Goal: Task Accomplishment & Management: Complete application form

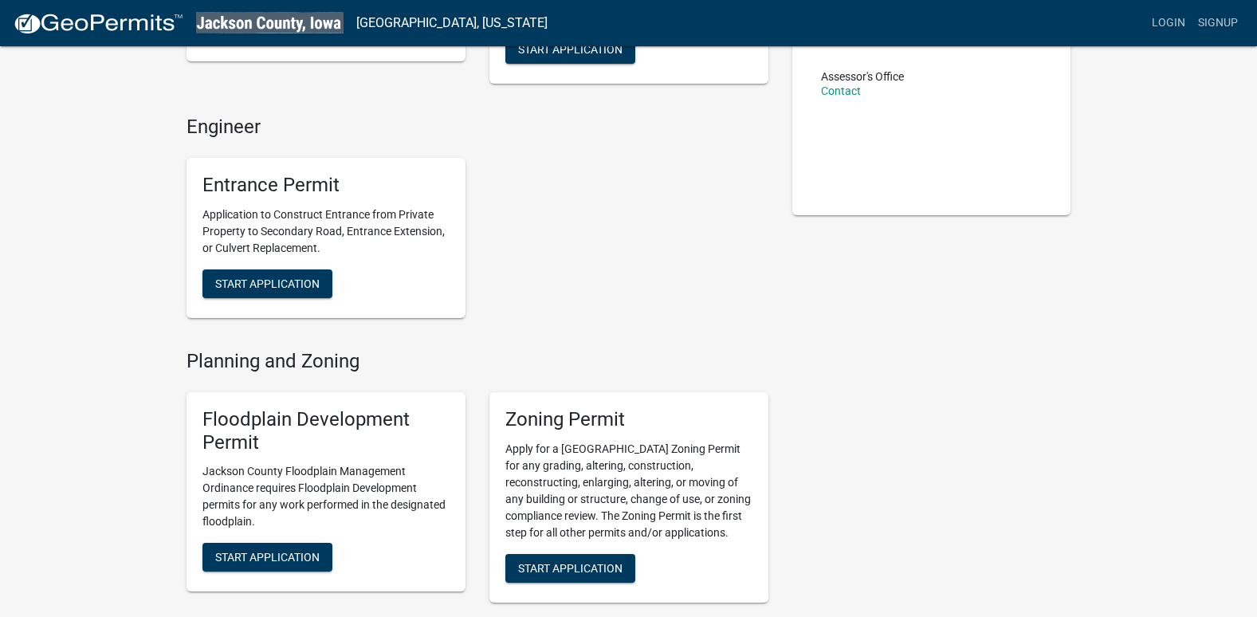
scroll to position [558, 0]
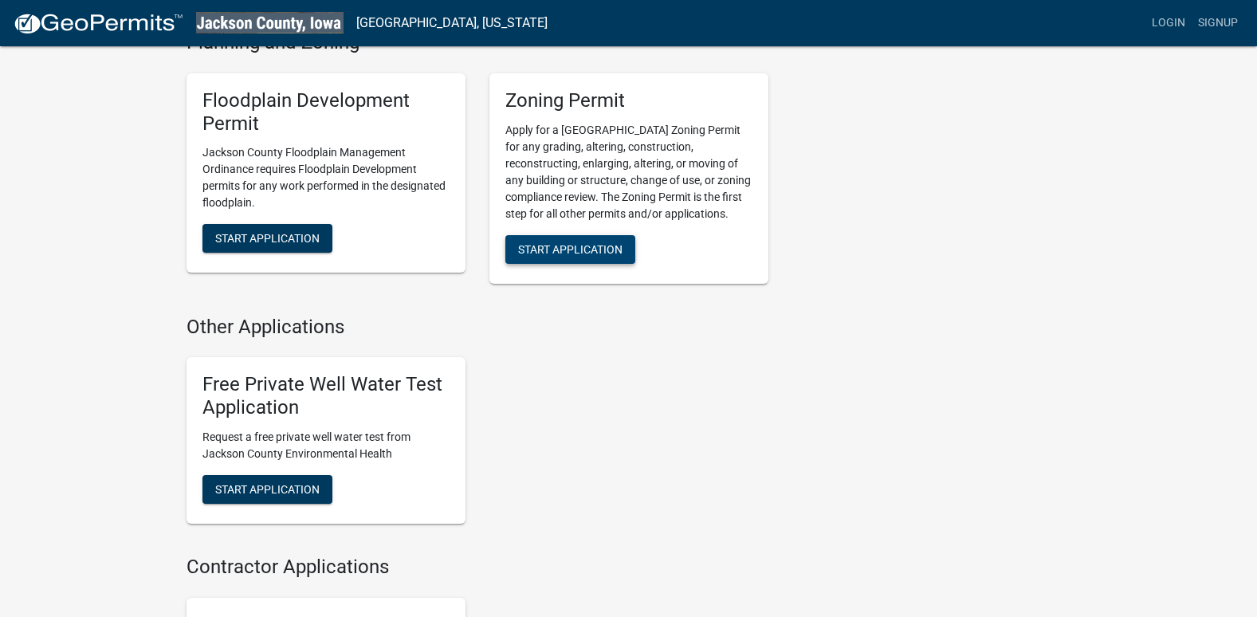
click at [565, 249] on span "Start Application" at bounding box center [570, 248] width 104 height 13
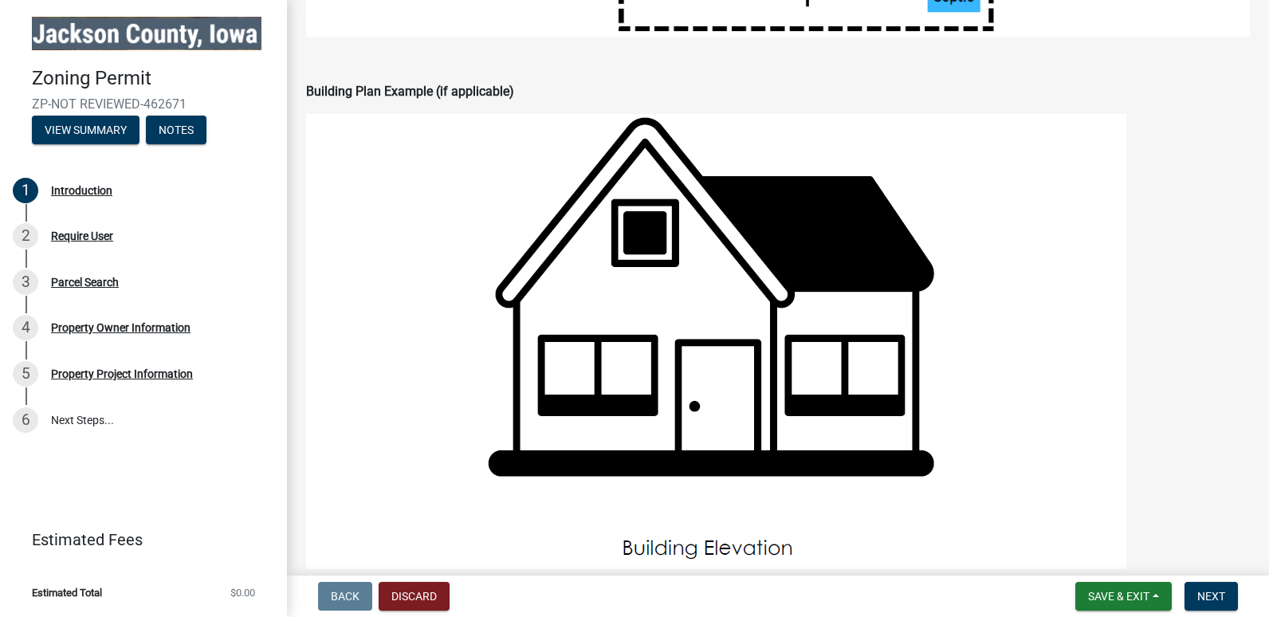
scroll to position [1637, 0]
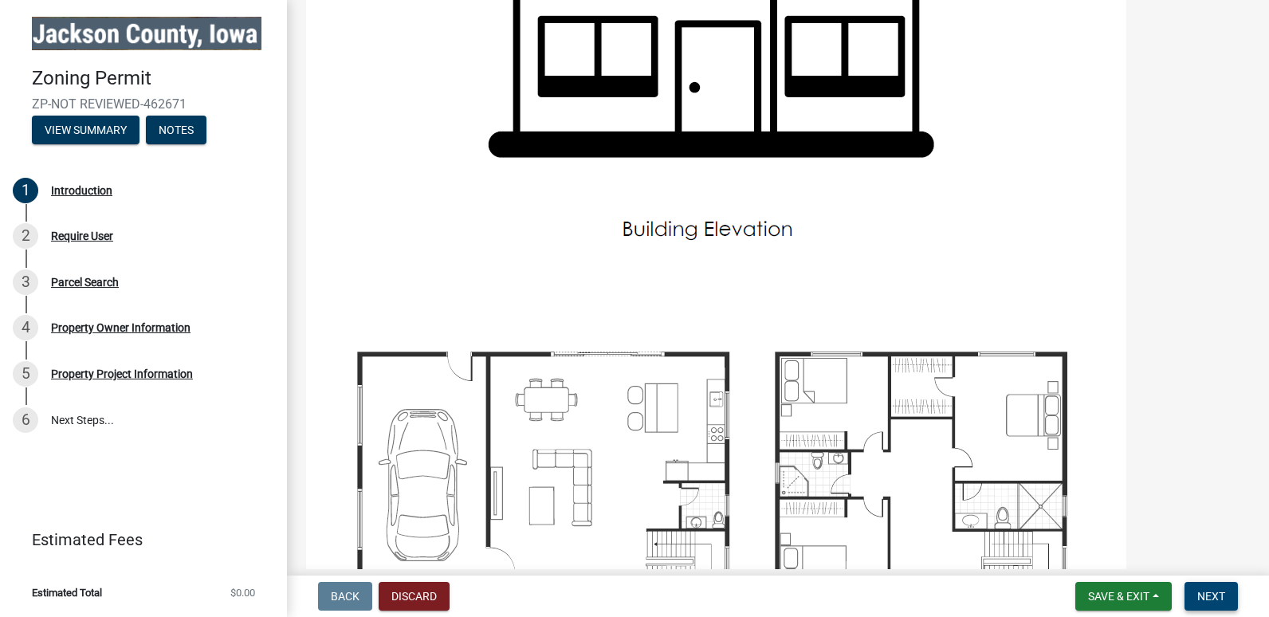
click at [1224, 592] on span "Next" at bounding box center [1211, 596] width 28 height 13
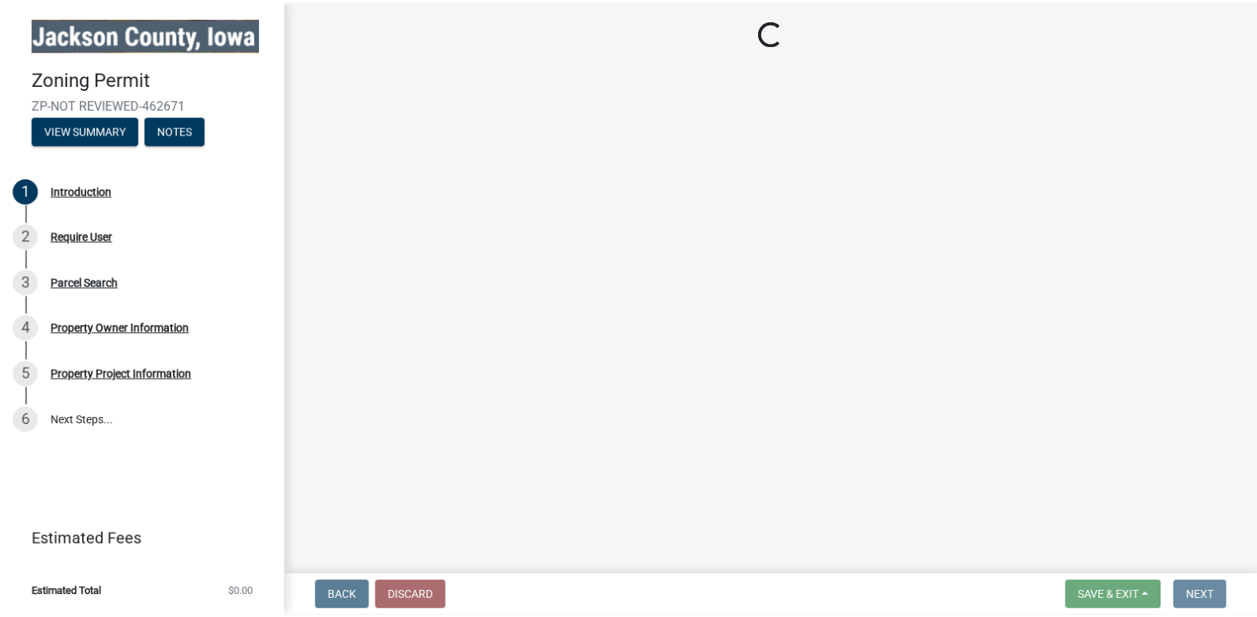
scroll to position [0, 0]
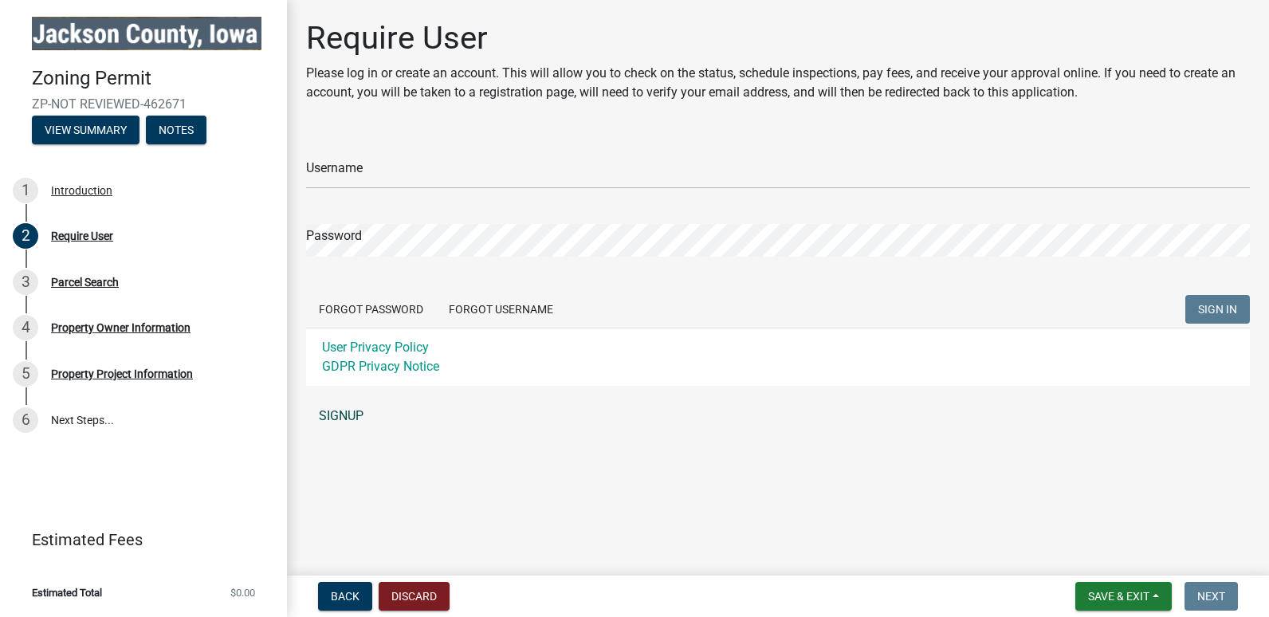
click at [355, 421] on link "SIGNUP" at bounding box center [778, 416] width 944 height 32
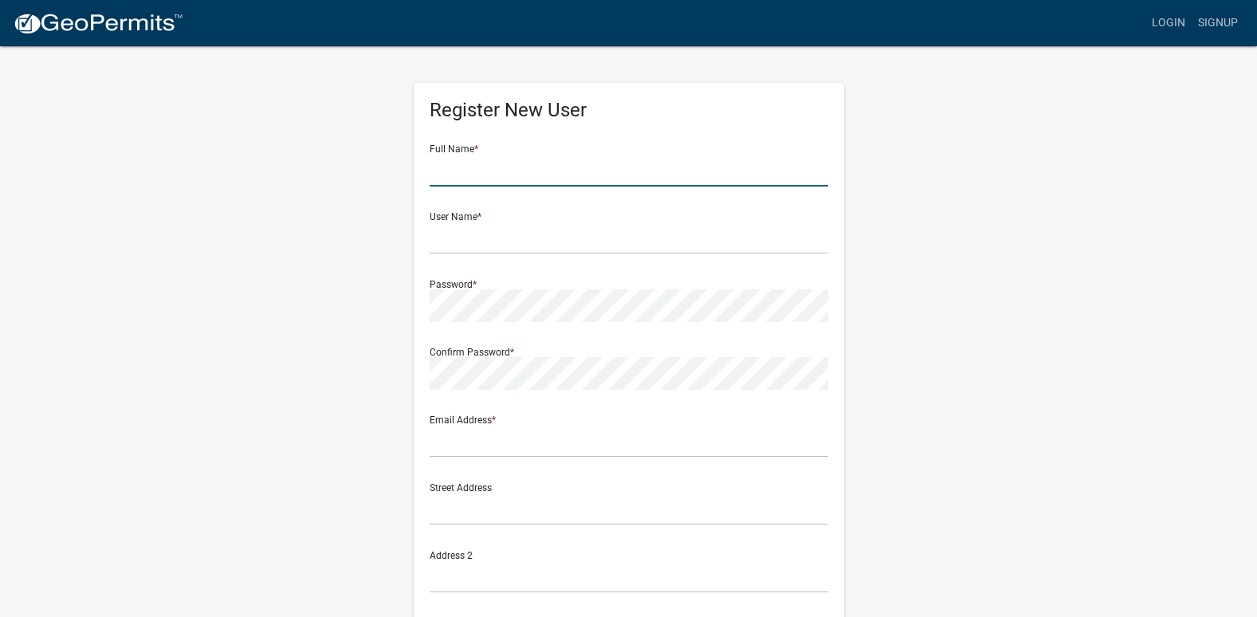
click at [477, 169] on input "text" at bounding box center [629, 170] width 399 height 33
type input "Jerid Baranczyk"
type input "[PERSON_NAME][EMAIL_ADDRESS][PERSON_NAME][PERSON_NAME][DOMAIN_NAME]"
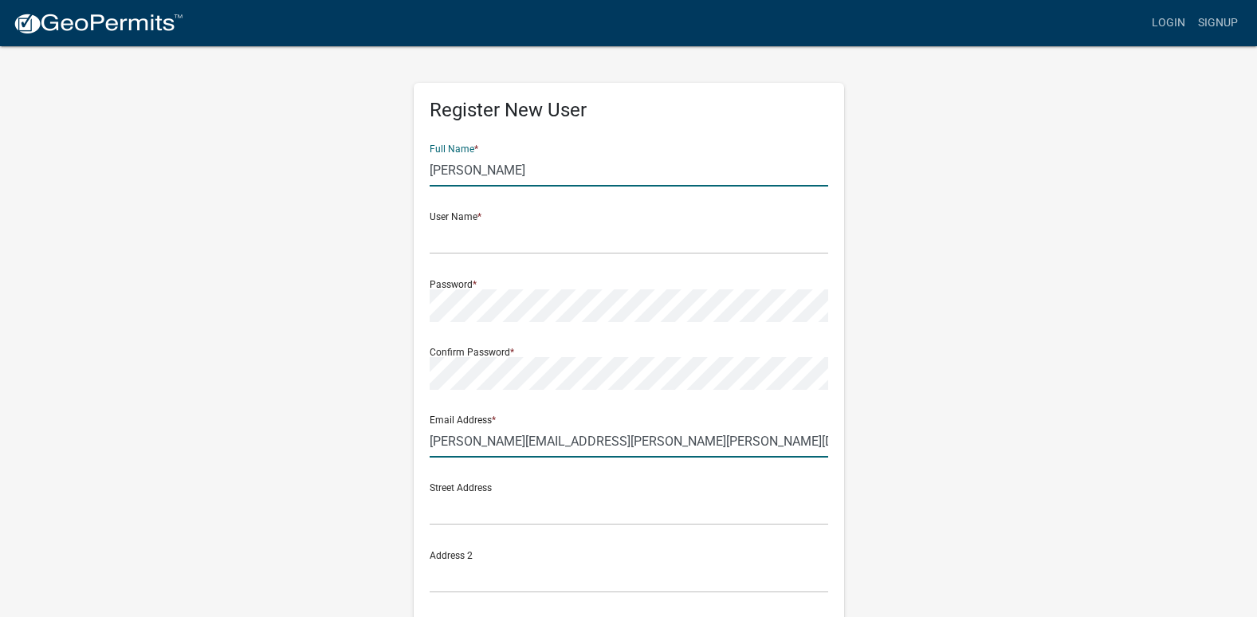
type input "Iverson Construction Co. Div. of Mathy"
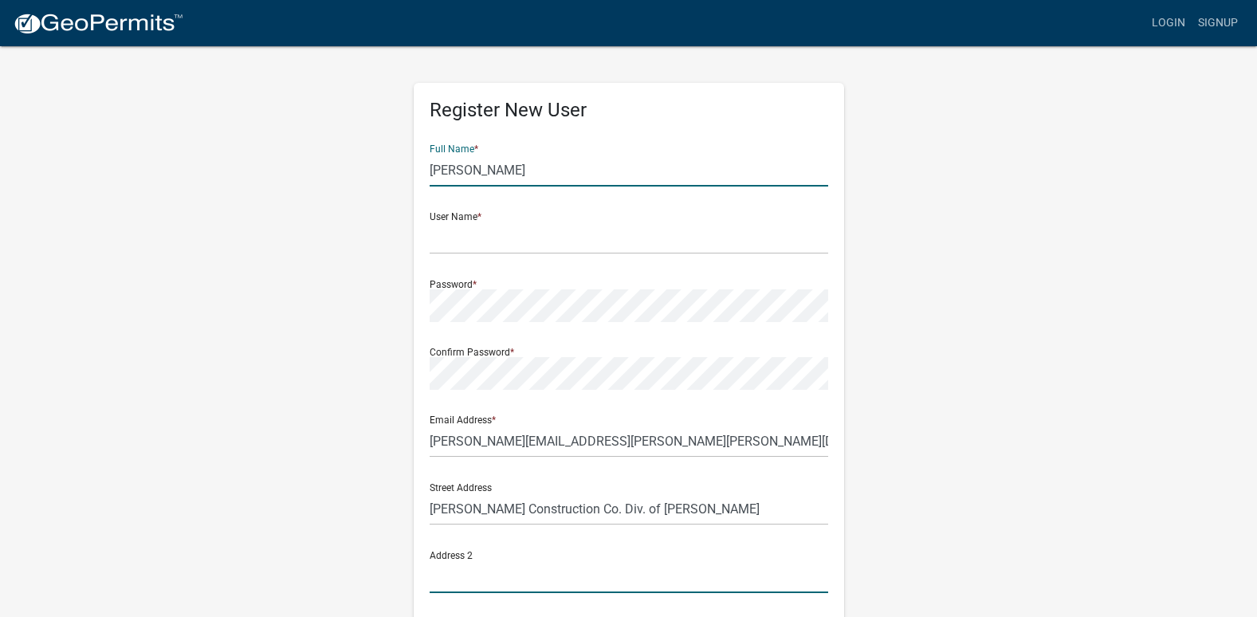
type input "3747 Contractors Ct"
type input "Kieler"
type input "WI"
type input "53812"
type input "7154981337"
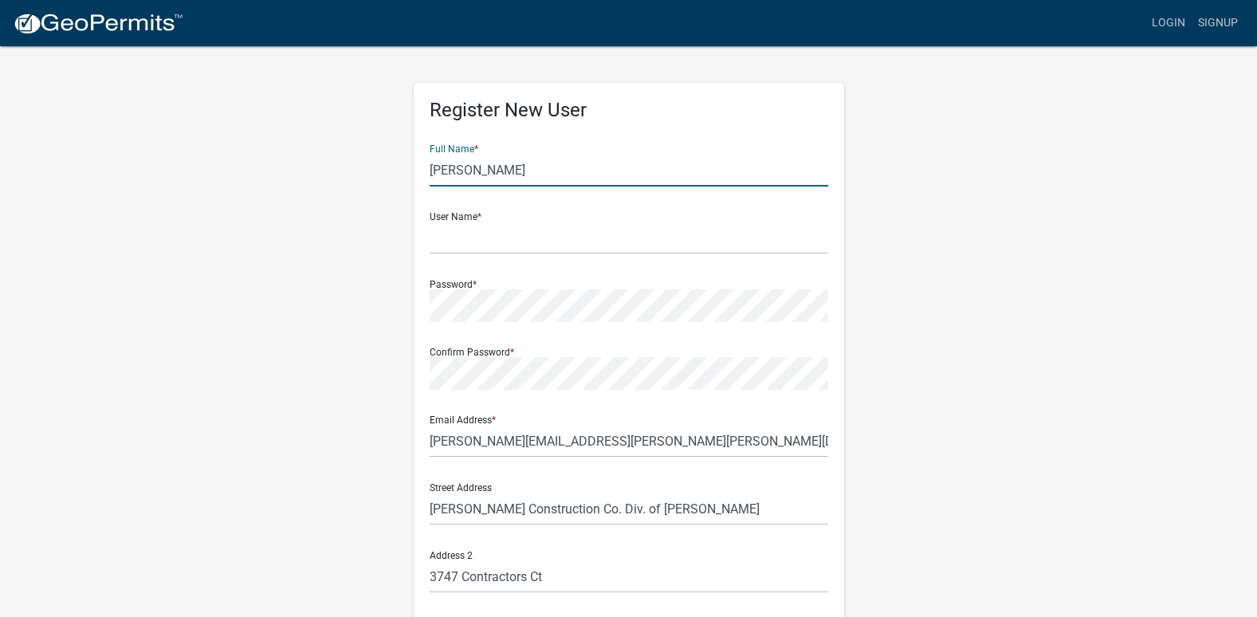
click at [309, 248] on div "Register New User Full Name * Jerid Baranczyk User Name * Password * Confirm Pa…" at bounding box center [629, 471] width 909 height 853
click at [454, 242] on input "text" at bounding box center [629, 238] width 399 height 33
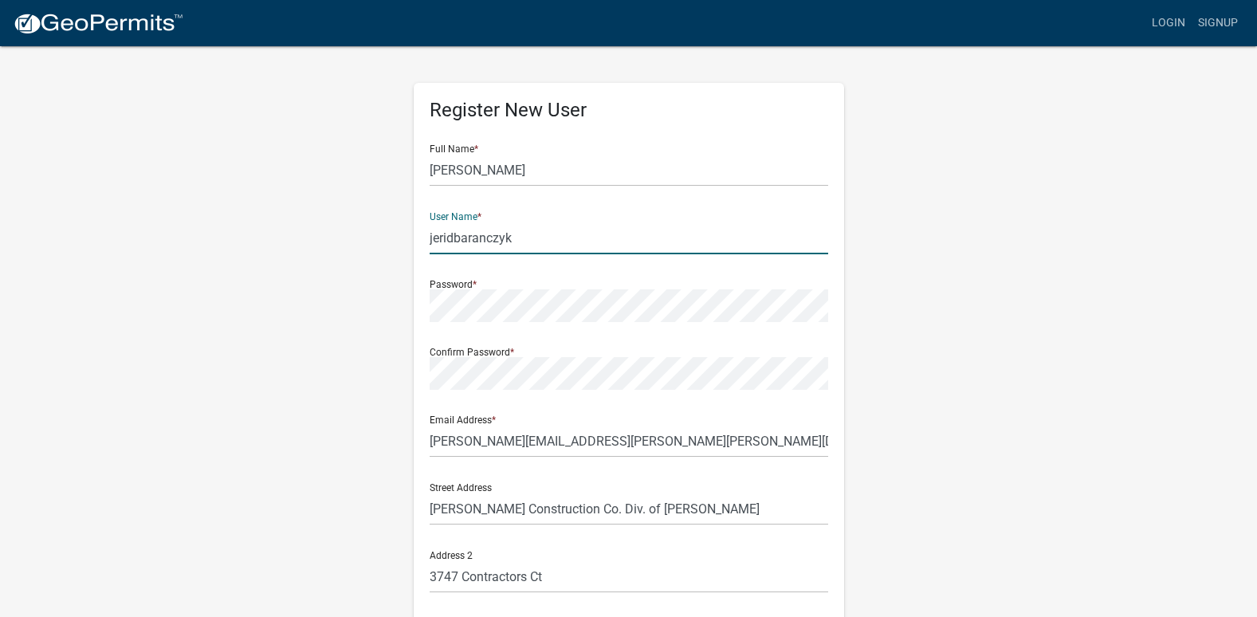
type input "jeridbaranczyk"
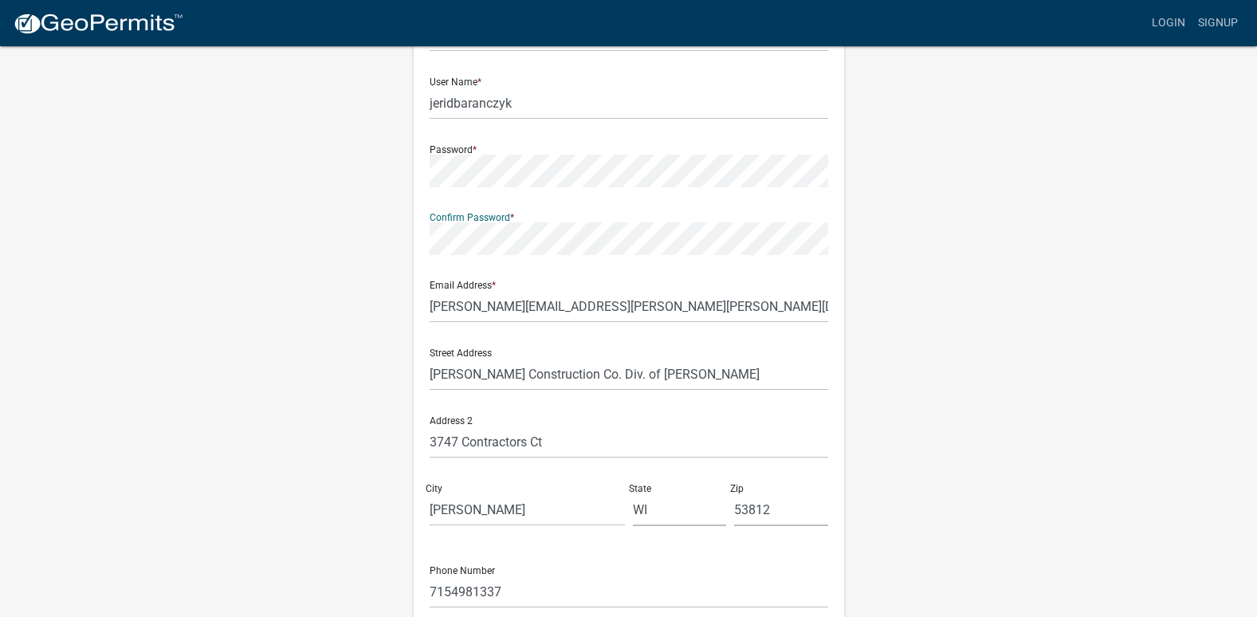
scroll to position [159, 0]
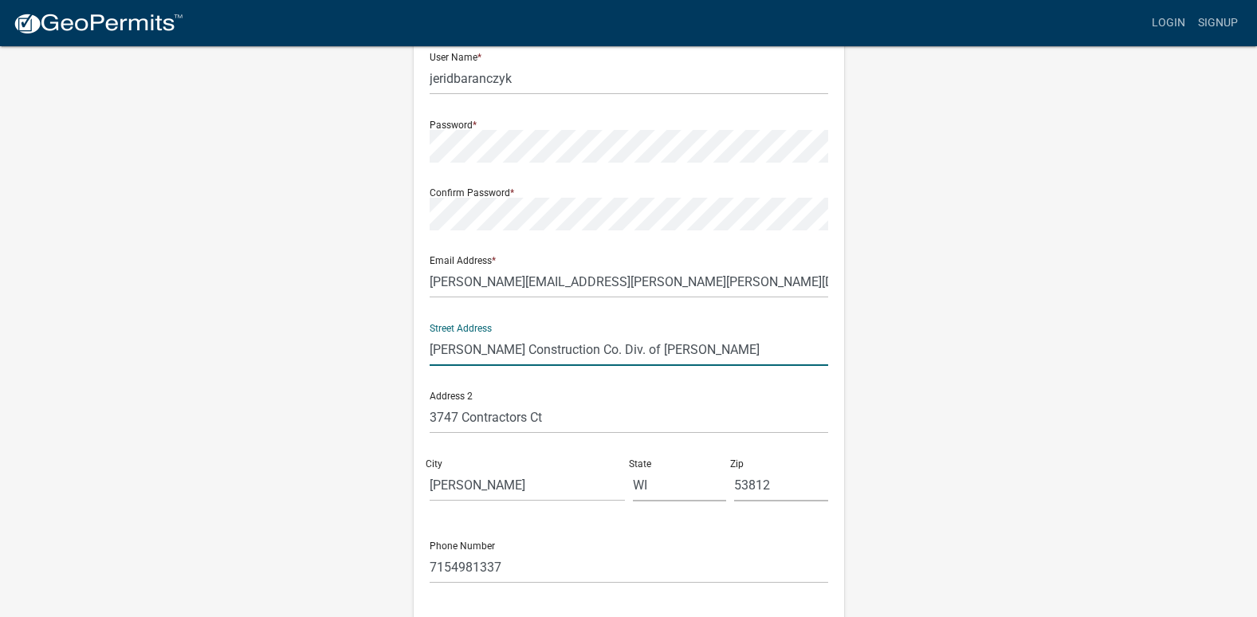
click at [647, 350] on input "Iverson Construction Co. Div. of Mathy" at bounding box center [629, 349] width 399 height 33
drag, startPoint x: 647, startPoint y: 350, endPoint x: 400, endPoint y: 351, distance: 247.1
click at [400, 351] on div "Register New User Full Name * Jerid Baranczyk User Name * jeridbaranczyk Passwo…" at bounding box center [629, 311] width 909 height 853
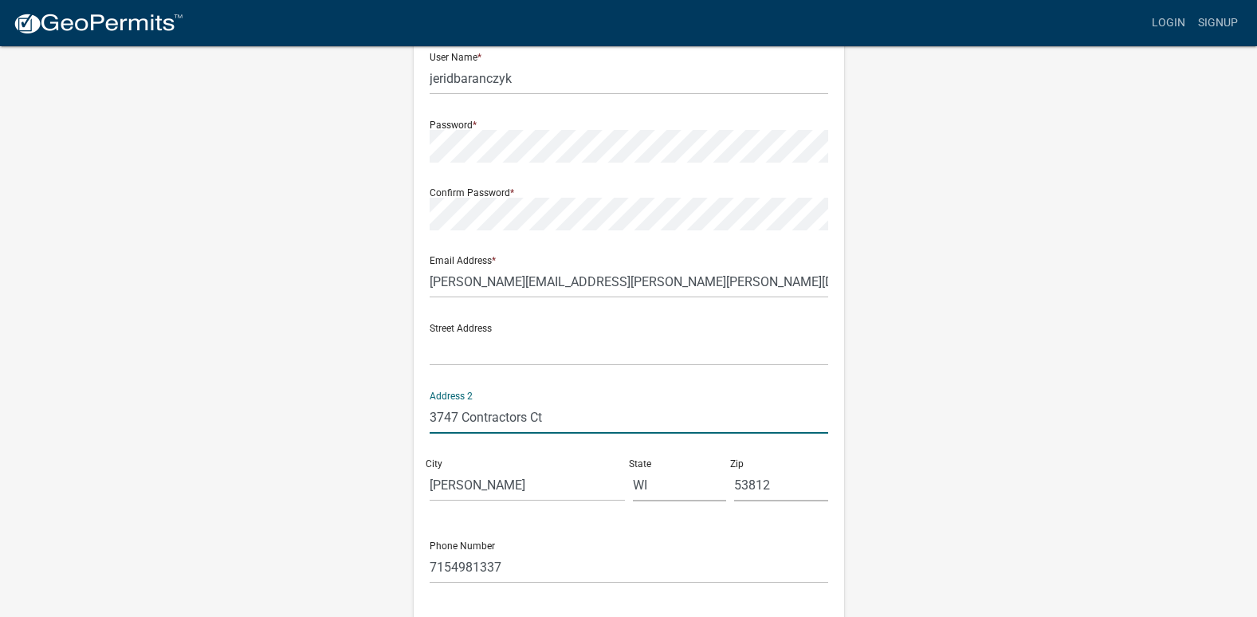
drag, startPoint x: 552, startPoint y: 415, endPoint x: 416, endPoint y: 415, distance: 135.5
click at [416, 415] on div "Register New User Full Name * Jerid Baranczyk User Name * jeridbaranczyk Passwo…" at bounding box center [629, 303] width 430 height 761
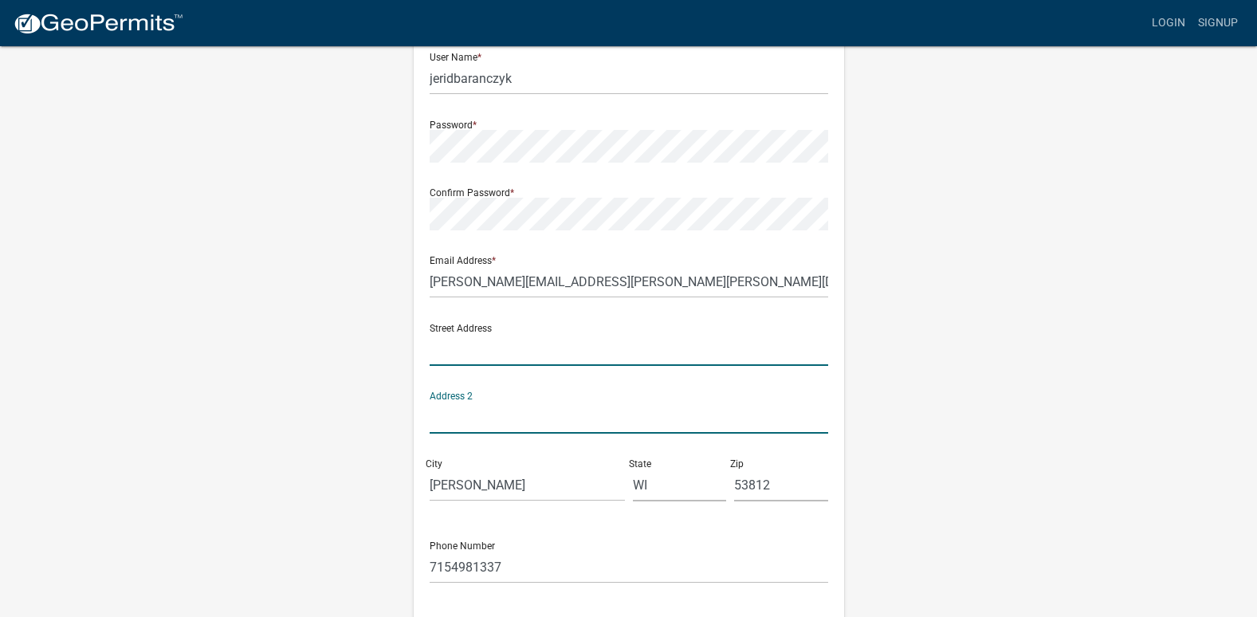
click at [447, 350] on input "text" at bounding box center [629, 349] width 399 height 33
paste input "3747 Contractors Ct"
type input "3747 Contractors Ct"
click at [307, 278] on div "Register New User Full Name * Jerid Baranczyk User Name * jeridbaranczyk Passwo…" at bounding box center [629, 311] width 909 height 853
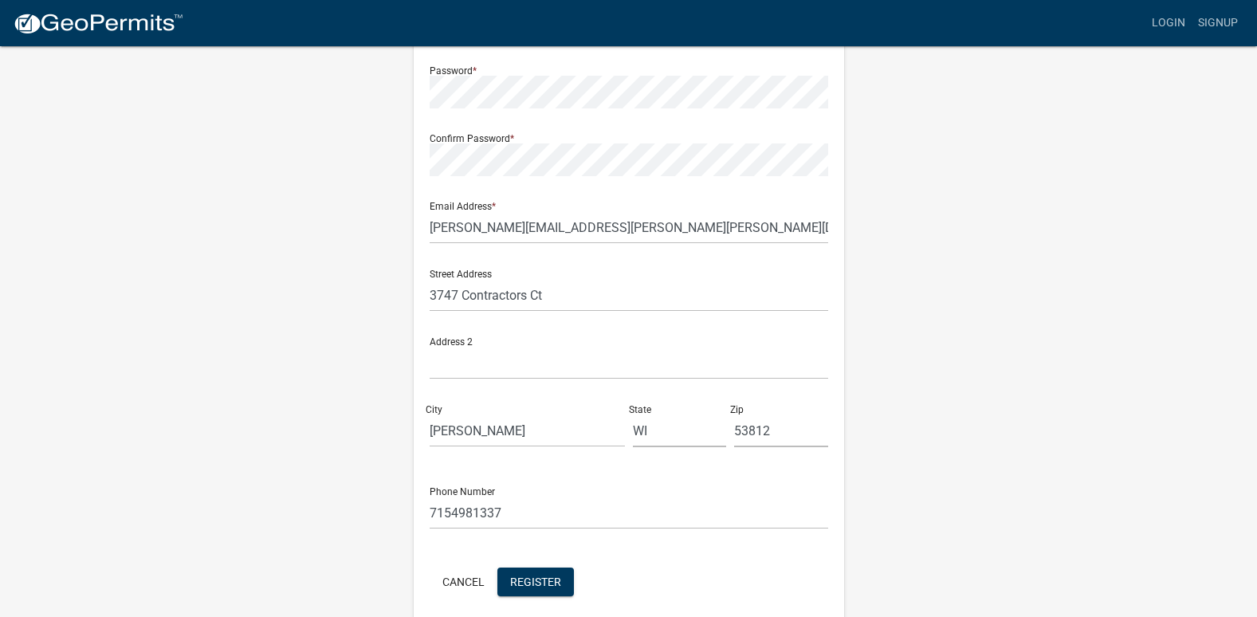
scroll to position [281, 0]
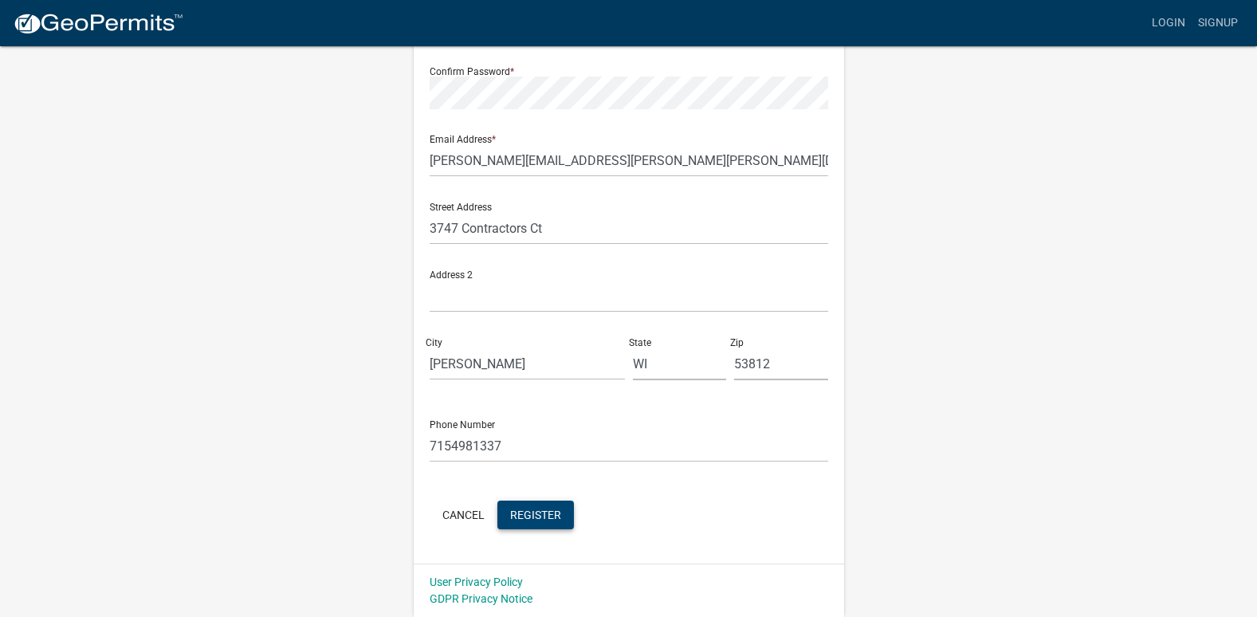
click at [548, 511] on span "Register" at bounding box center [535, 514] width 51 height 13
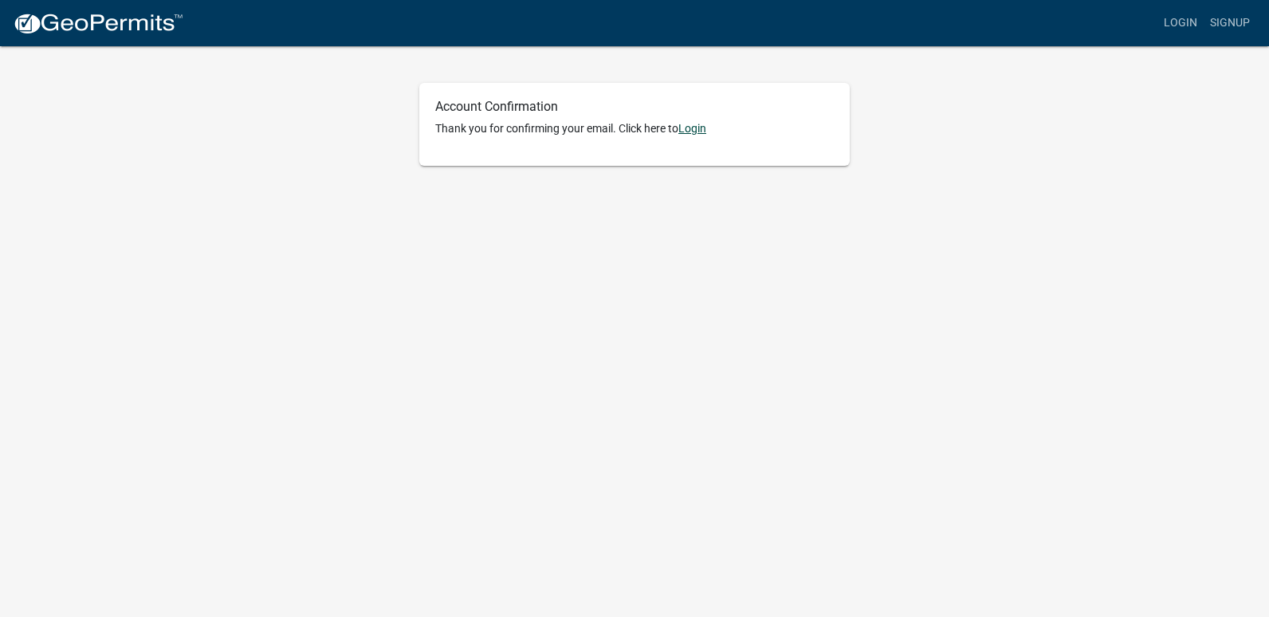
click at [689, 130] on link "Login" at bounding box center [692, 128] width 28 height 13
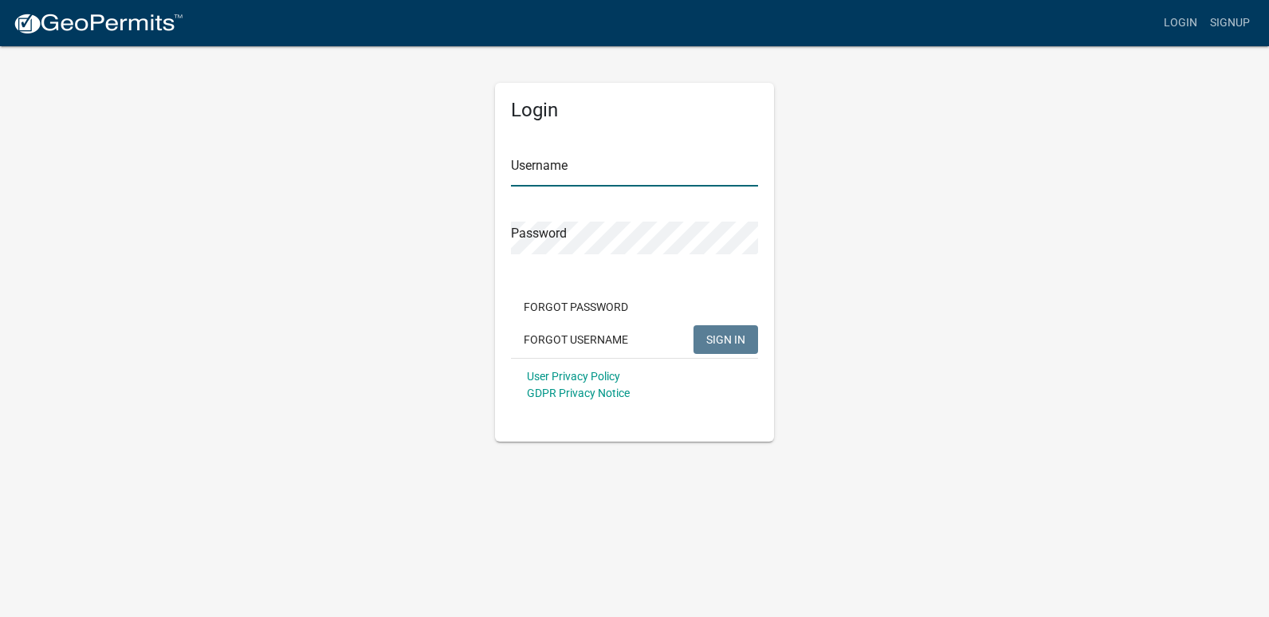
click at [583, 165] on input "Username" at bounding box center [634, 170] width 247 height 33
type input "jeridbaranczyk"
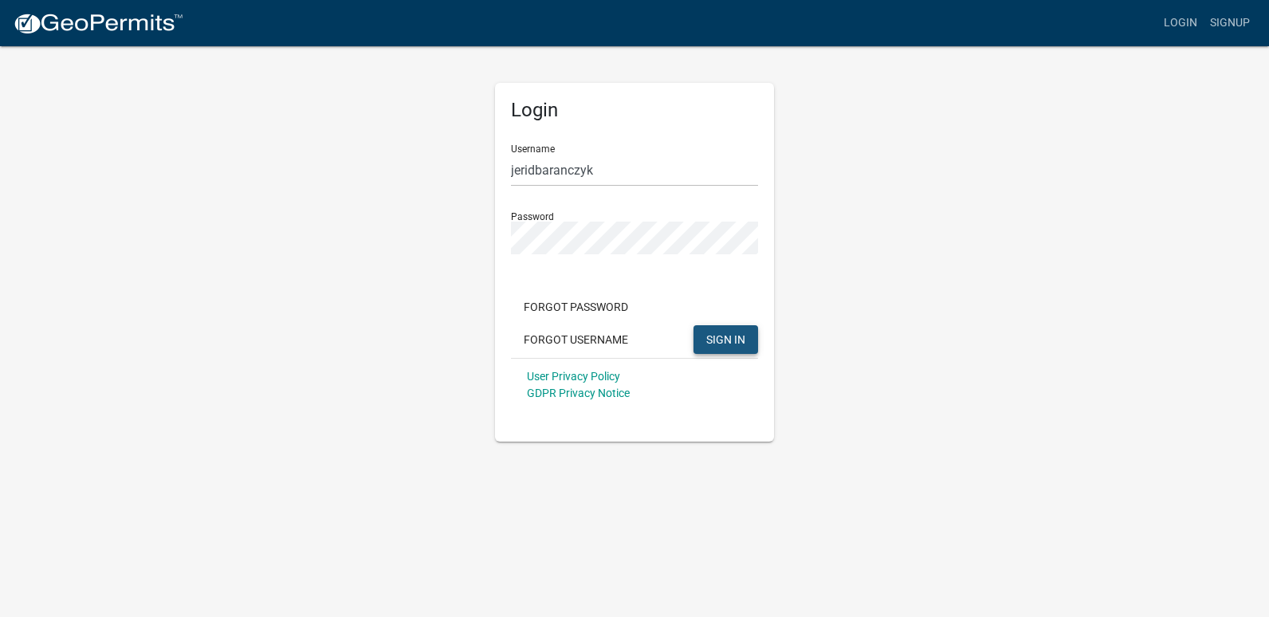
click at [733, 332] on button "SIGN IN" at bounding box center [725, 339] width 65 height 29
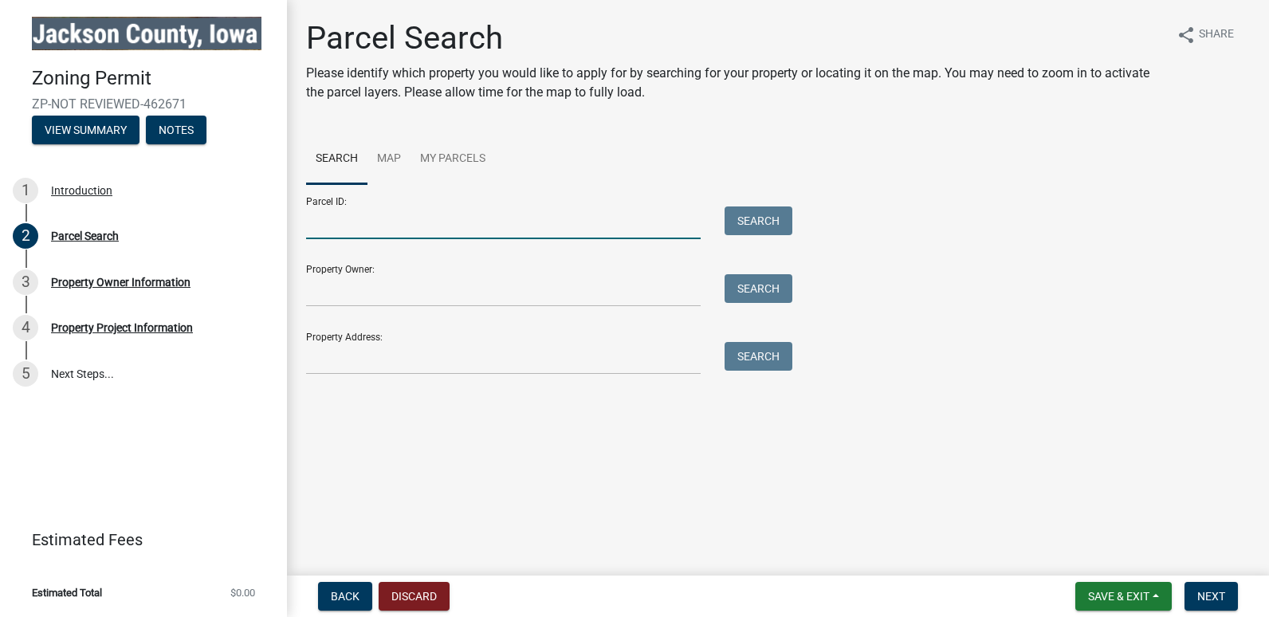
click at [332, 228] on input "Parcel ID:" at bounding box center [503, 222] width 395 height 33
type input "472026300008000"
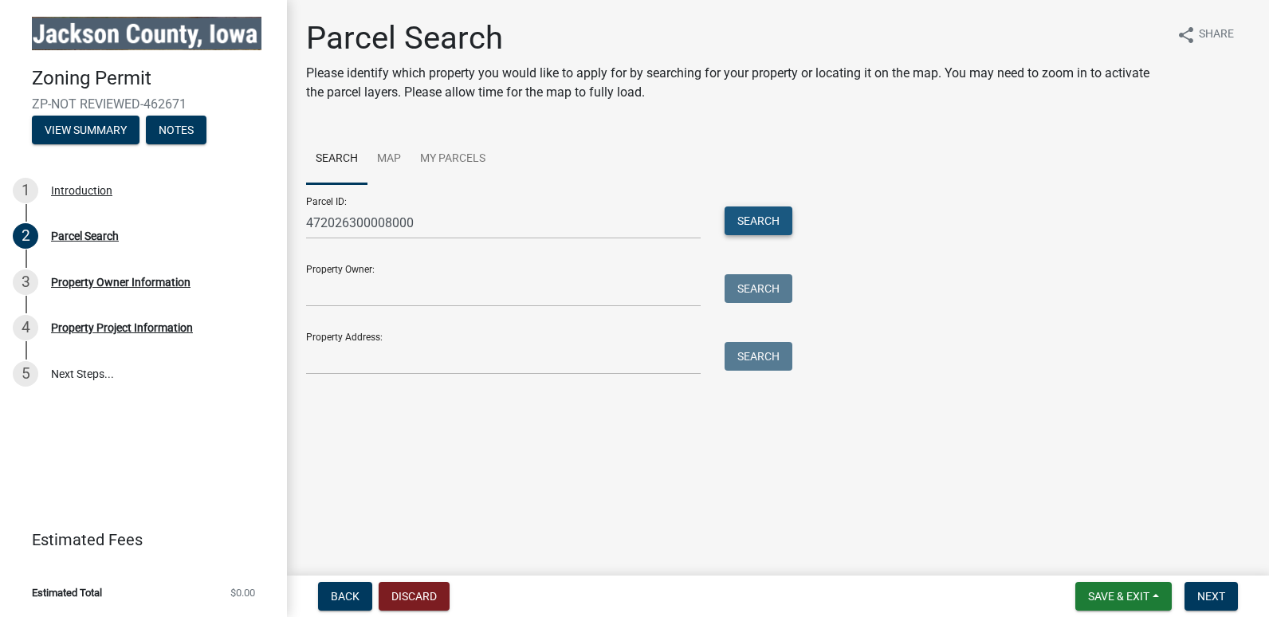
click at [753, 216] on button "Search" at bounding box center [759, 220] width 68 height 29
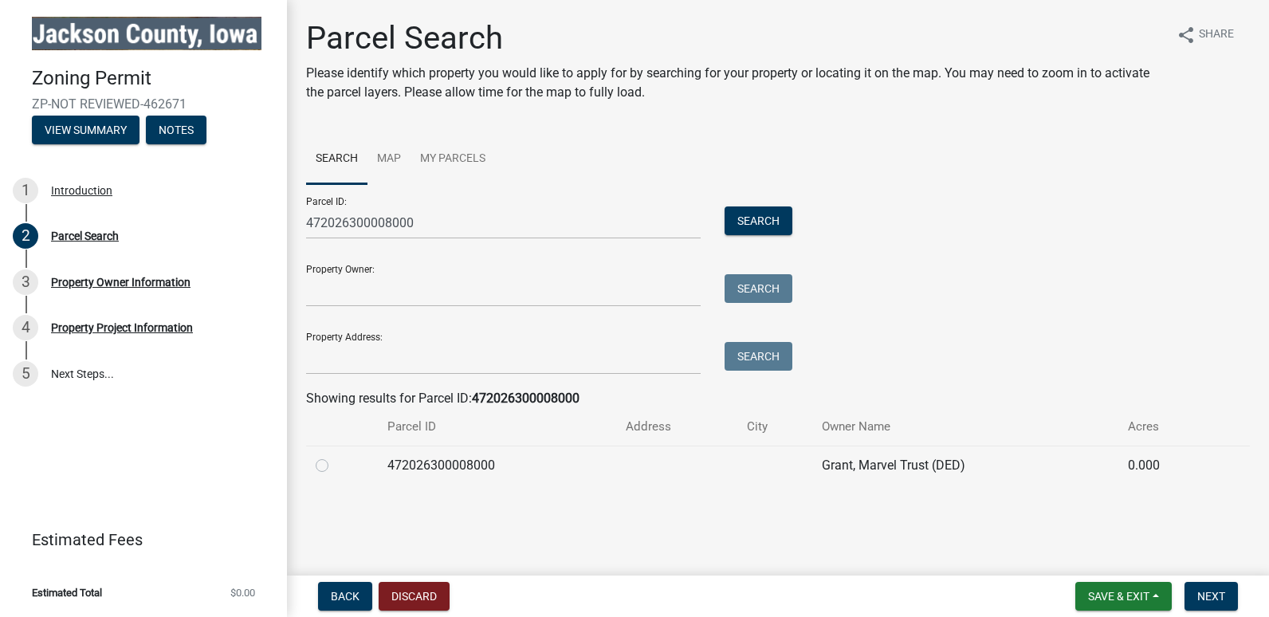
click at [335, 456] on label at bounding box center [335, 456] width 0 height 0
click at [335, 463] on input "radio" at bounding box center [340, 461] width 10 height 10
radio input "true"
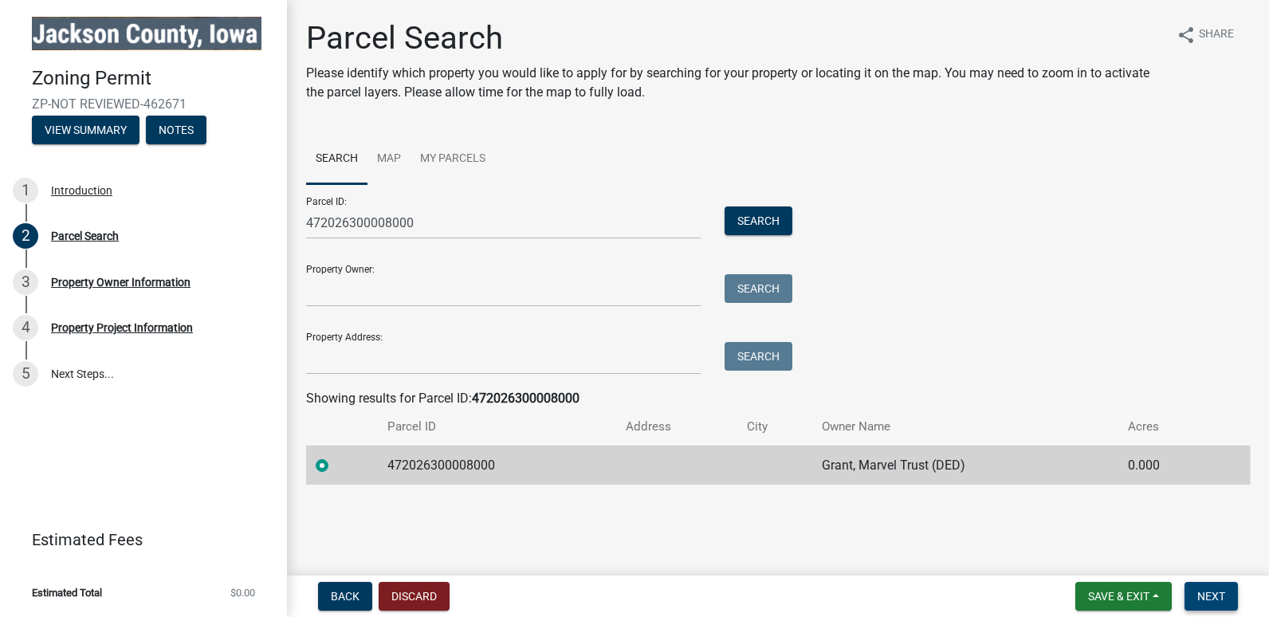
click at [1209, 590] on span "Next" at bounding box center [1211, 596] width 28 height 13
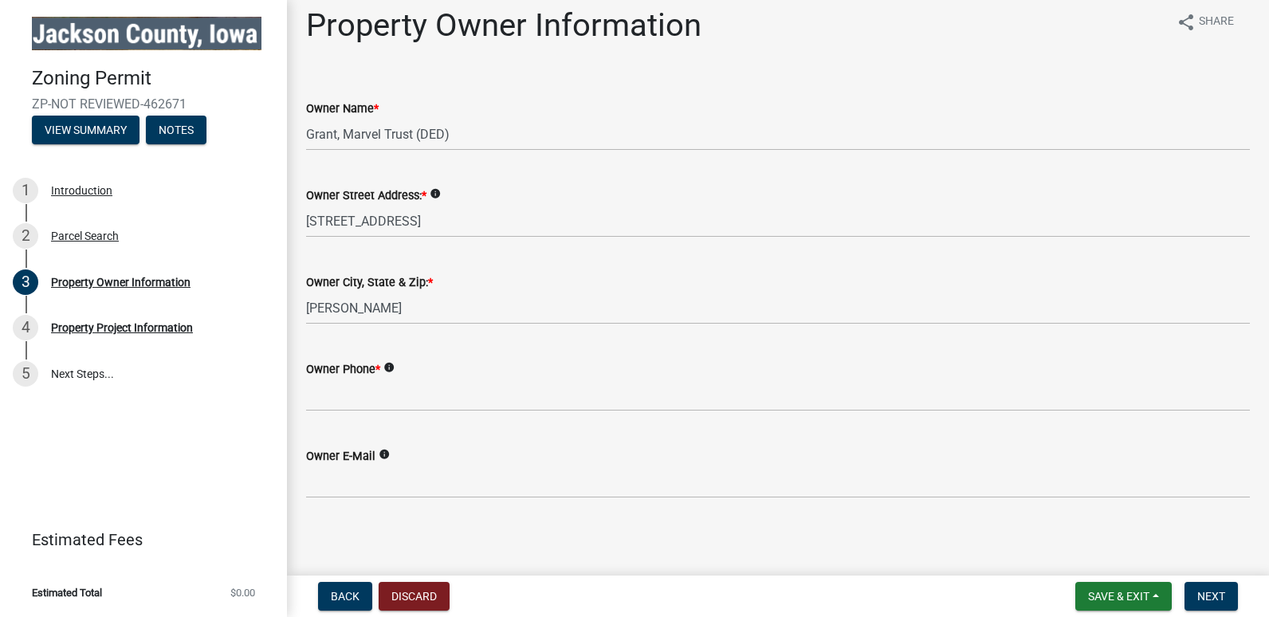
scroll to position [17, 0]
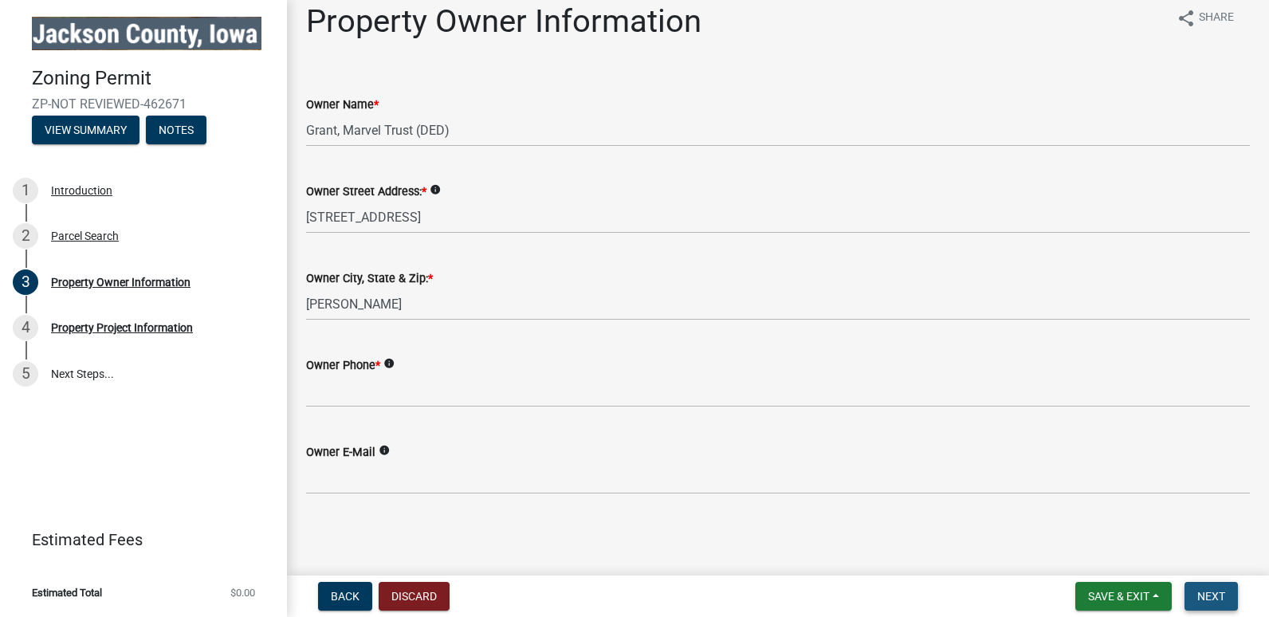
click at [1212, 590] on span "Next" at bounding box center [1211, 596] width 28 height 13
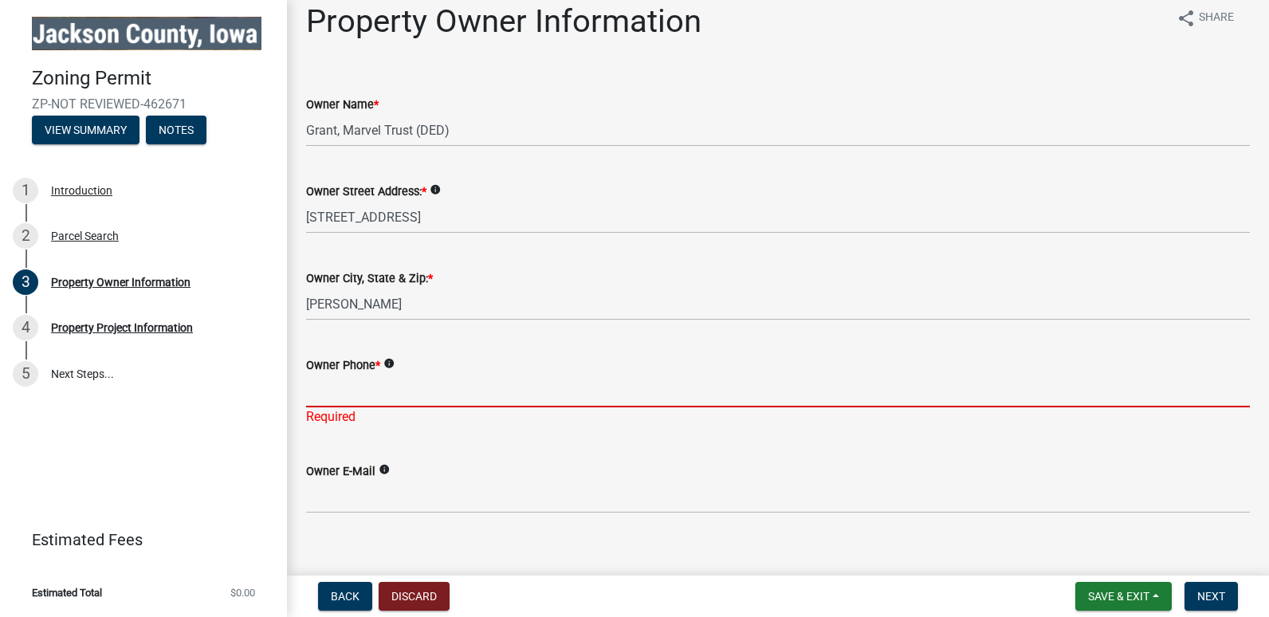
click at [318, 390] on input "Owner Phone *" at bounding box center [778, 391] width 944 height 33
click at [336, 399] on input "Owner Phone *" at bounding box center [778, 391] width 944 height 33
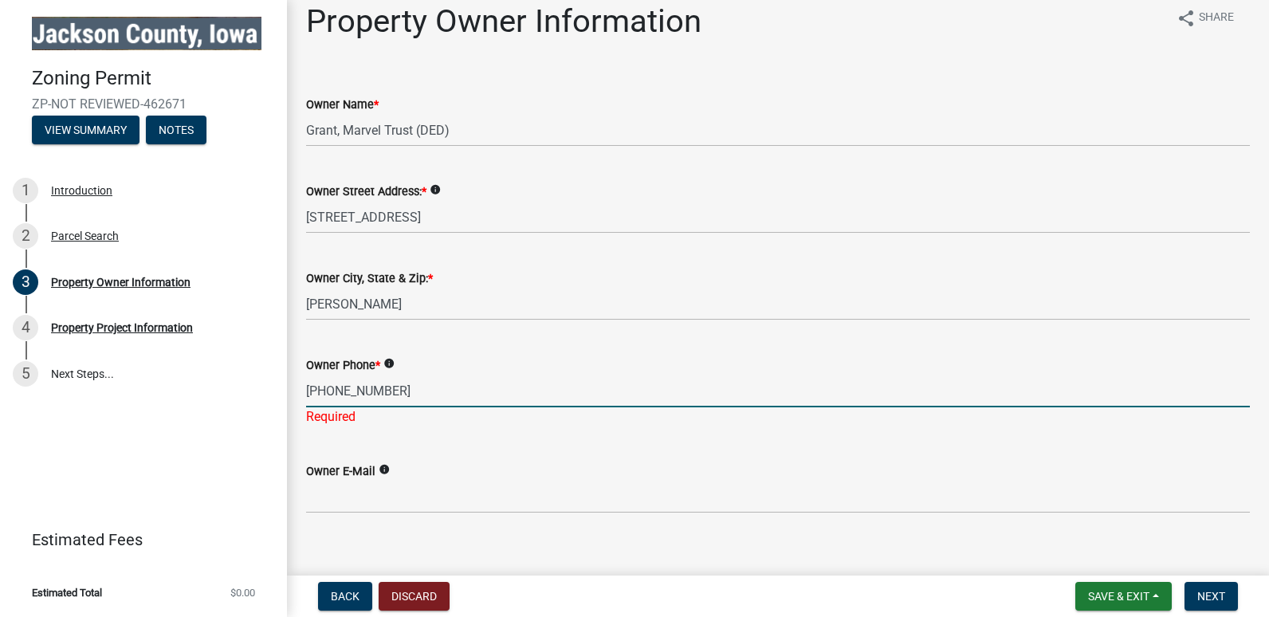
type input "[PHONE_NUMBER]"
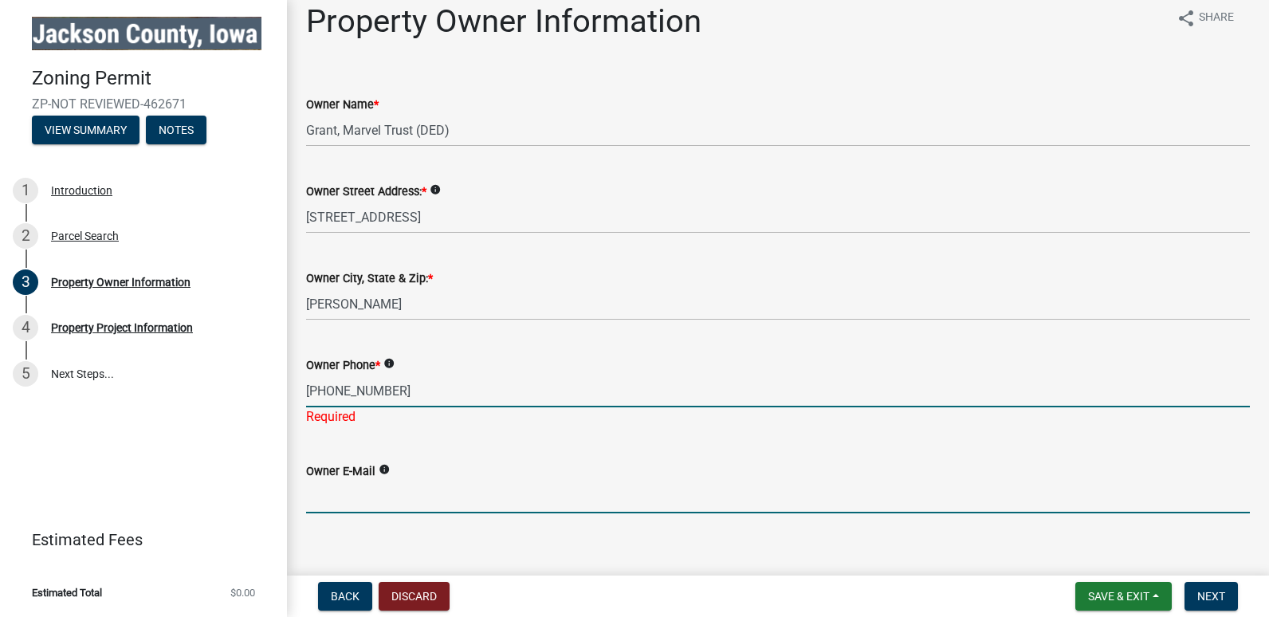
drag, startPoint x: 337, startPoint y: 507, endPoint x: 355, endPoint y: 496, distance: 21.5
click at [337, 507] on div "Property Owner Information share Share Owner Name * Grant, Marvel Trust (DED) O…" at bounding box center [778, 271] width 968 height 538
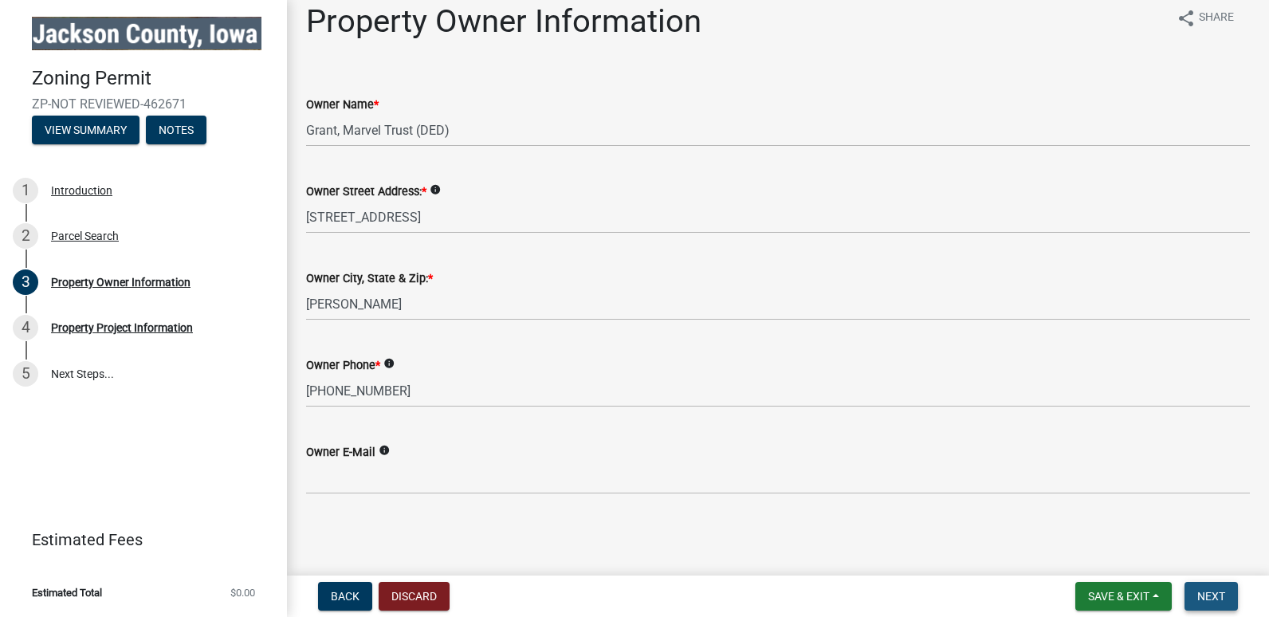
click at [1208, 587] on button "Next" at bounding box center [1210, 596] width 53 height 29
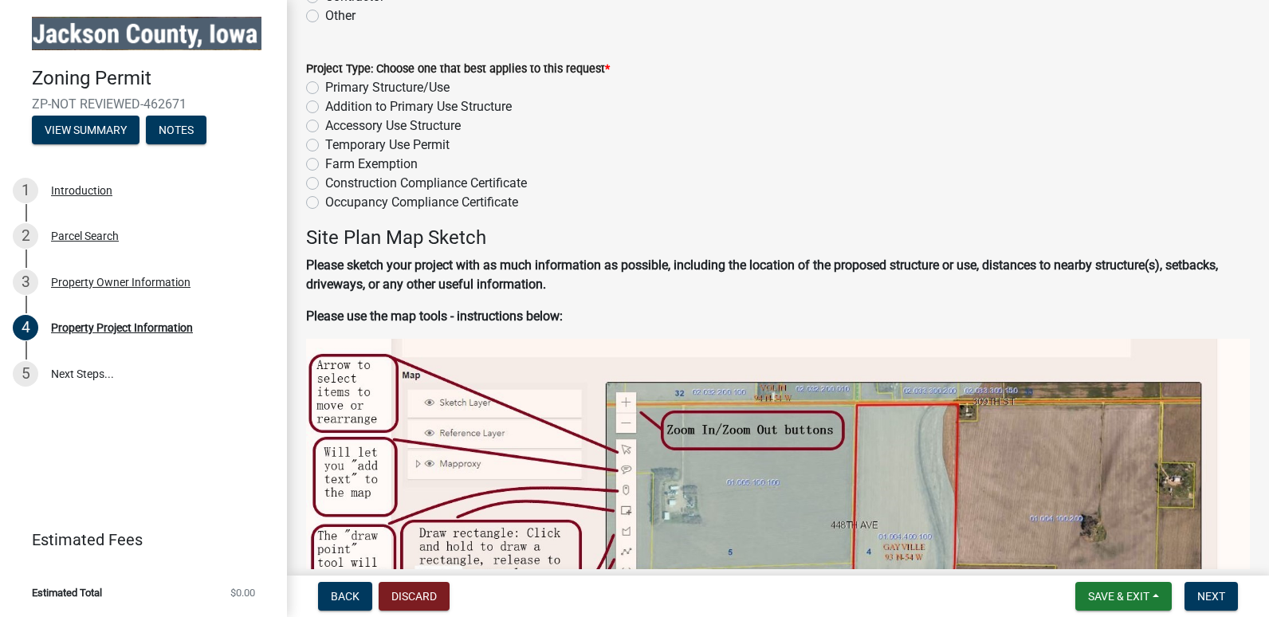
scroll to position [0, 0]
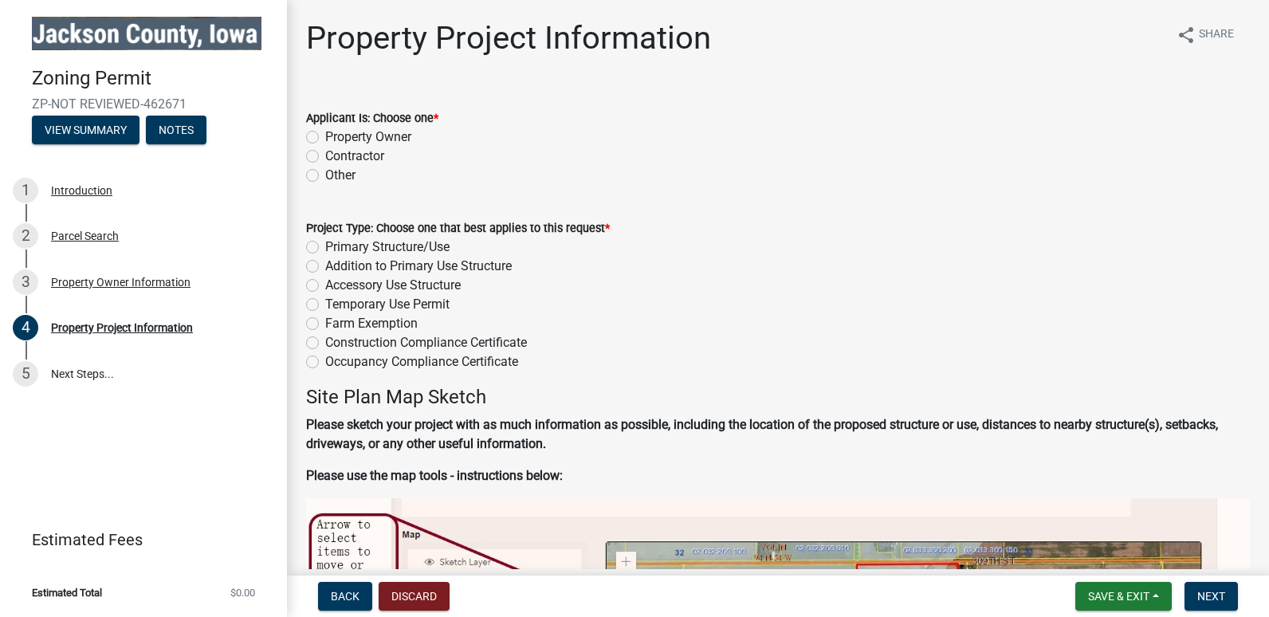
click at [325, 154] on label "Contractor" at bounding box center [354, 156] width 59 height 19
click at [325, 154] on input "Contractor" at bounding box center [330, 152] width 10 height 10
radio input "true"
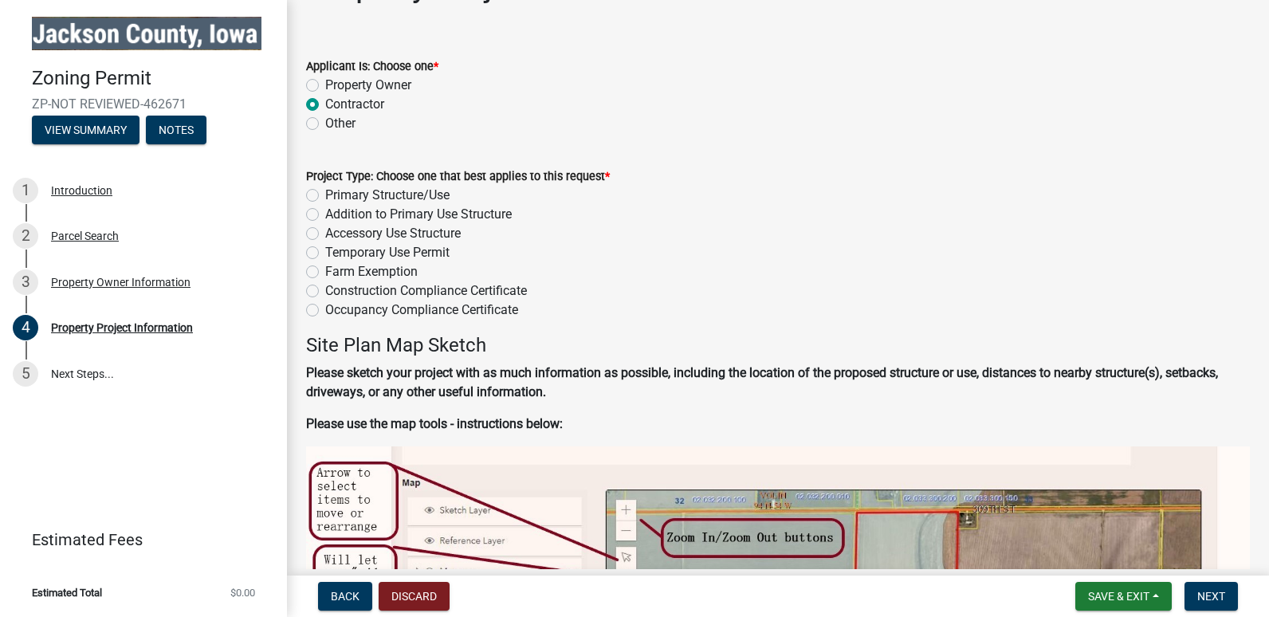
scroll to position [80, 0]
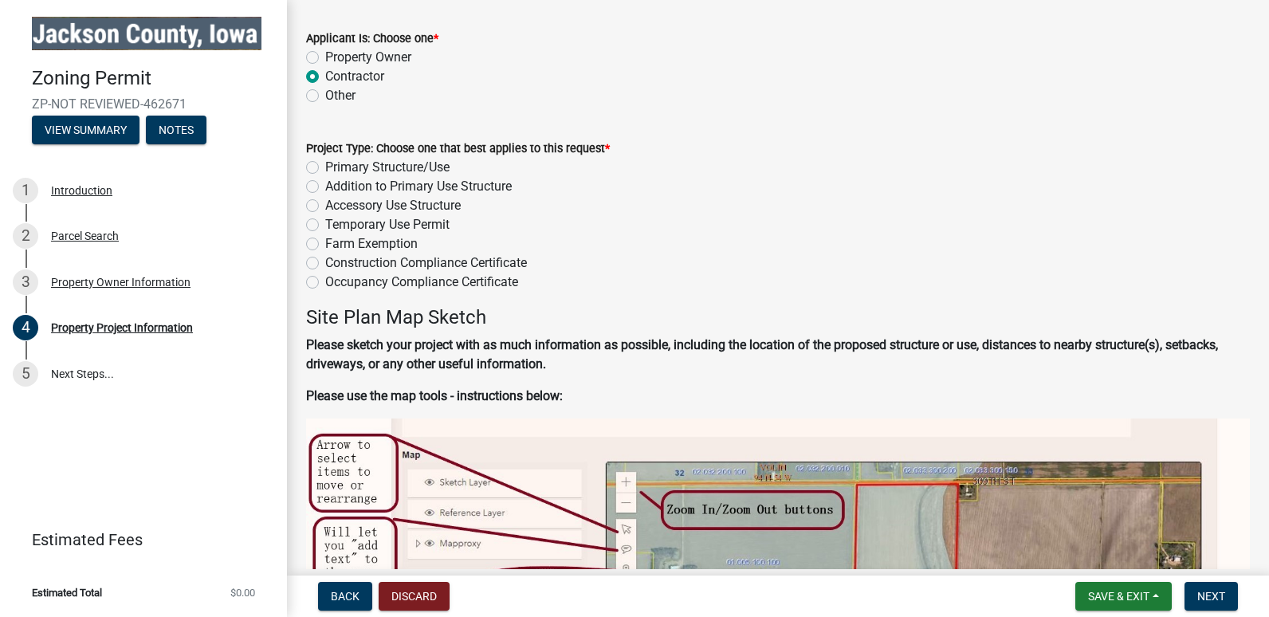
click at [325, 226] on label "Temporary Use Permit" at bounding box center [387, 224] width 124 height 19
click at [325, 226] on input "Temporary Use Permit" at bounding box center [330, 220] width 10 height 10
radio input "true"
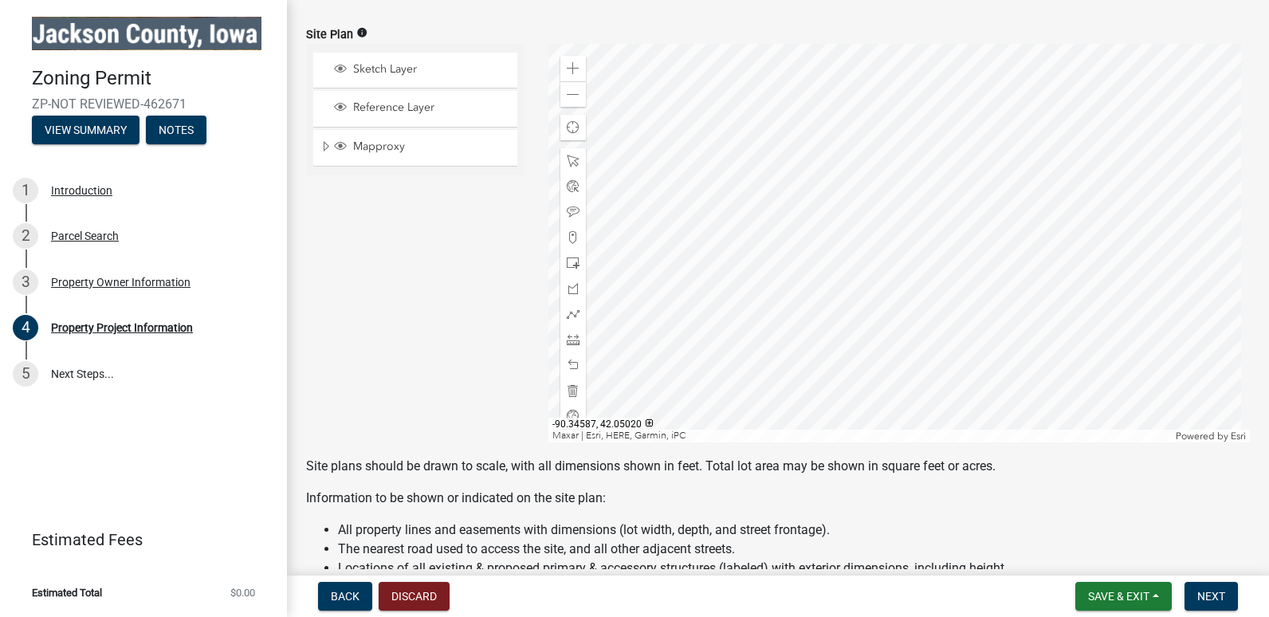
scroll to position [956, 0]
drag, startPoint x: 567, startPoint y: 259, endPoint x: 578, endPoint y: 260, distance: 11.2
click at [568, 259] on span at bounding box center [573, 263] width 13 height 13
click at [935, 190] on div at bounding box center [899, 244] width 702 height 399
click at [462, 373] on div "Sketch Layer Reference Layer Mapproxy Corporate Limits Political Townships Surv…" at bounding box center [415, 244] width 242 height 399
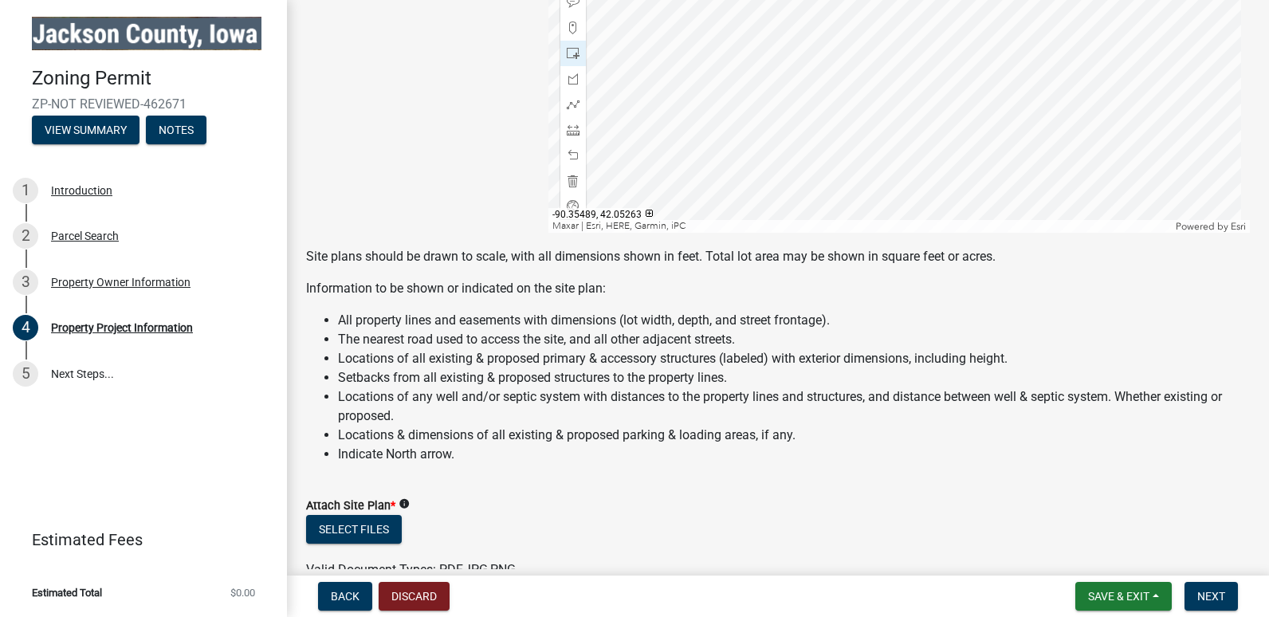
scroll to position [1196, 0]
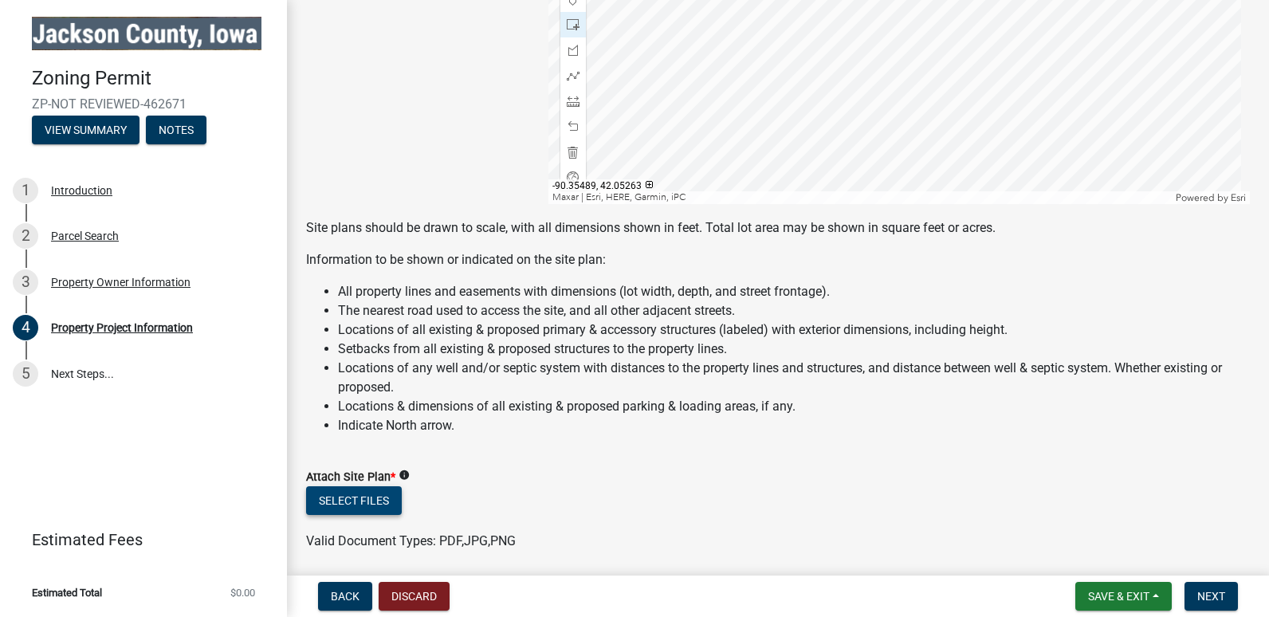
click at [344, 493] on button "Select files" at bounding box center [354, 500] width 96 height 29
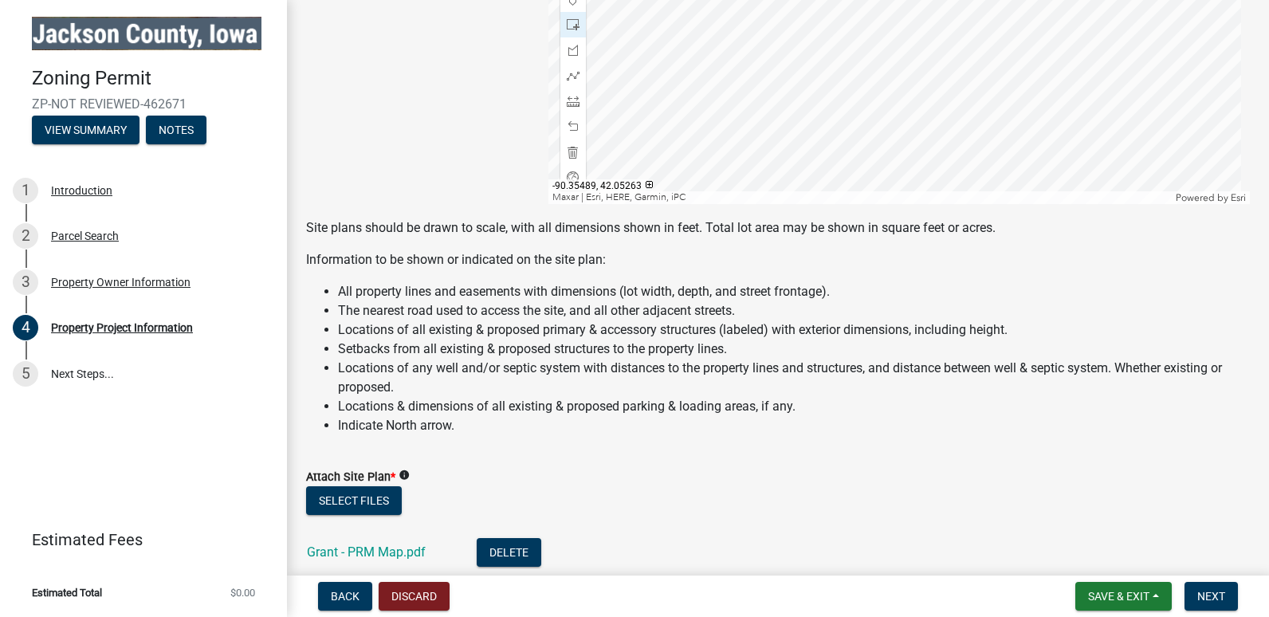
click at [896, 505] on div "Select files" at bounding box center [778, 502] width 944 height 33
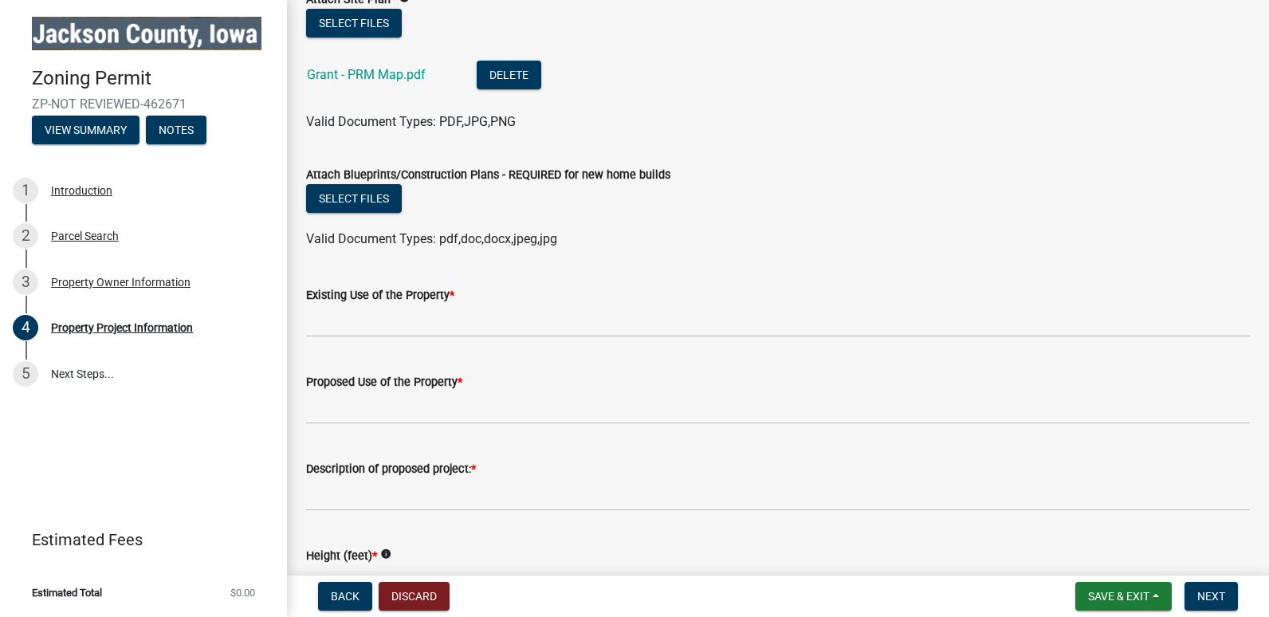
scroll to position [1674, 0]
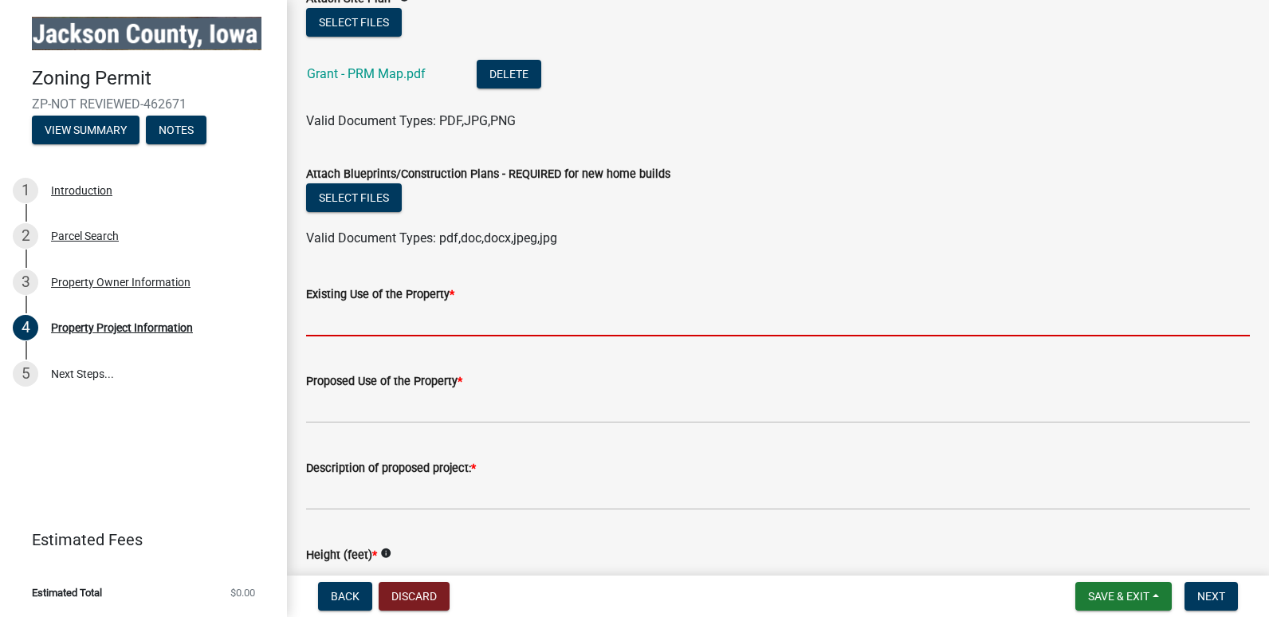
click at [357, 307] on input "Existing Use of the Property *" at bounding box center [778, 320] width 944 height 33
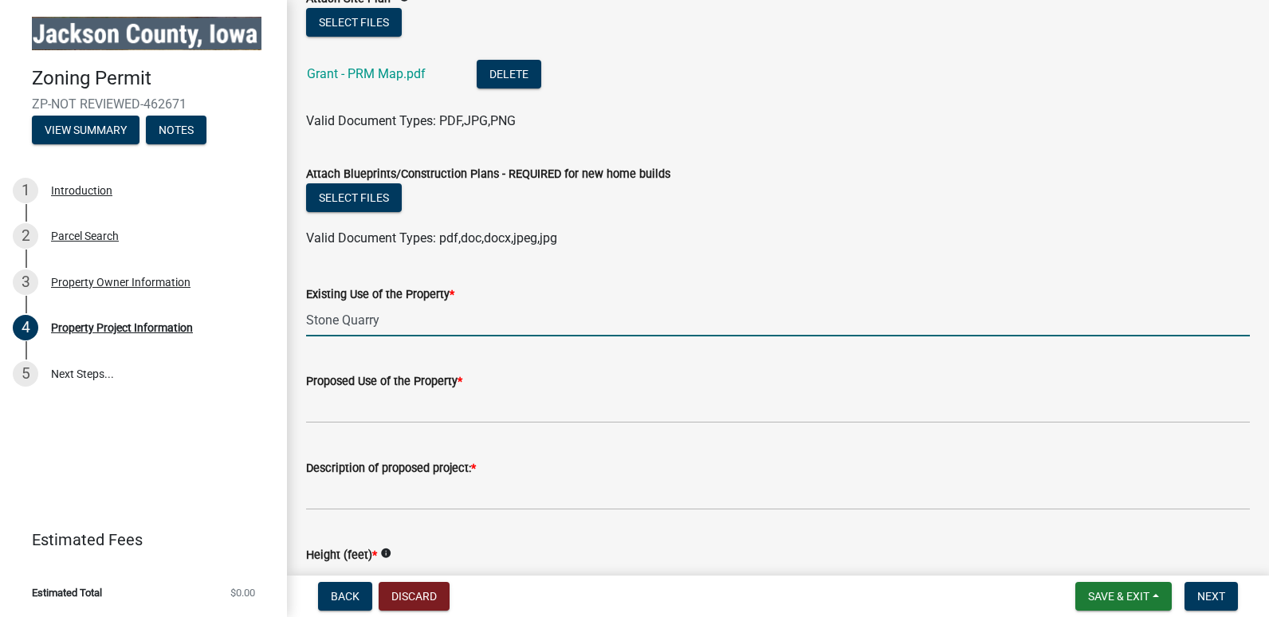
type input "Stone Quarry"
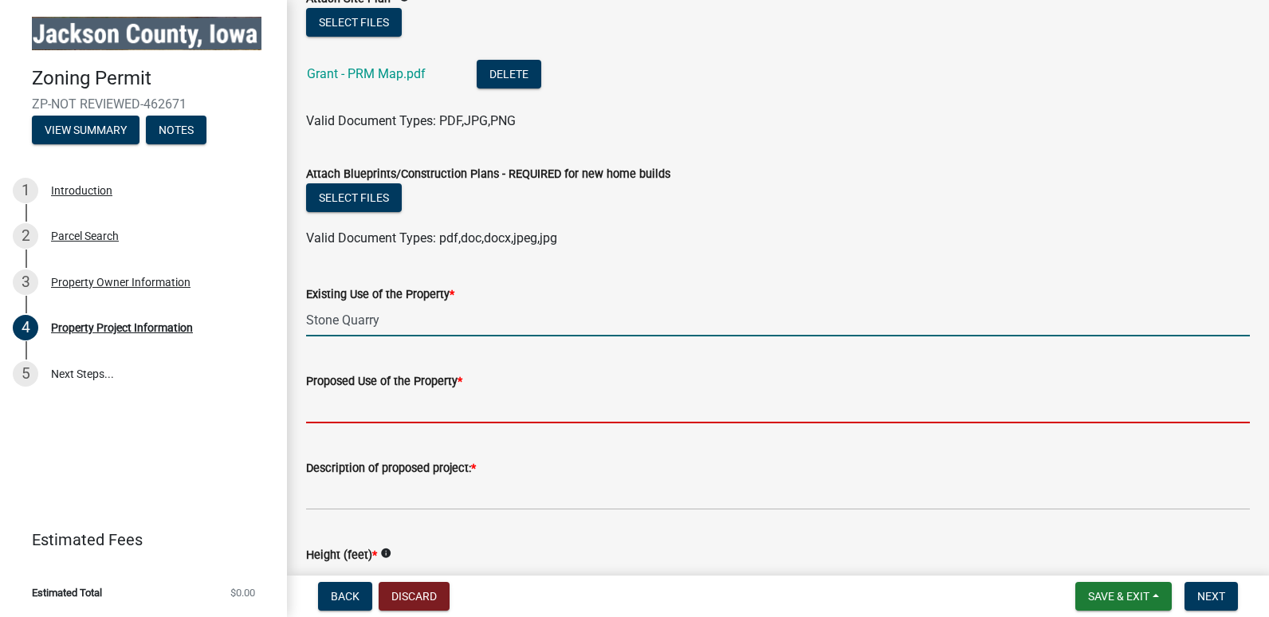
click at [341, 398] on input "Proposed Use of the Property *" at bounding box center [778, 407] width 944 height 33
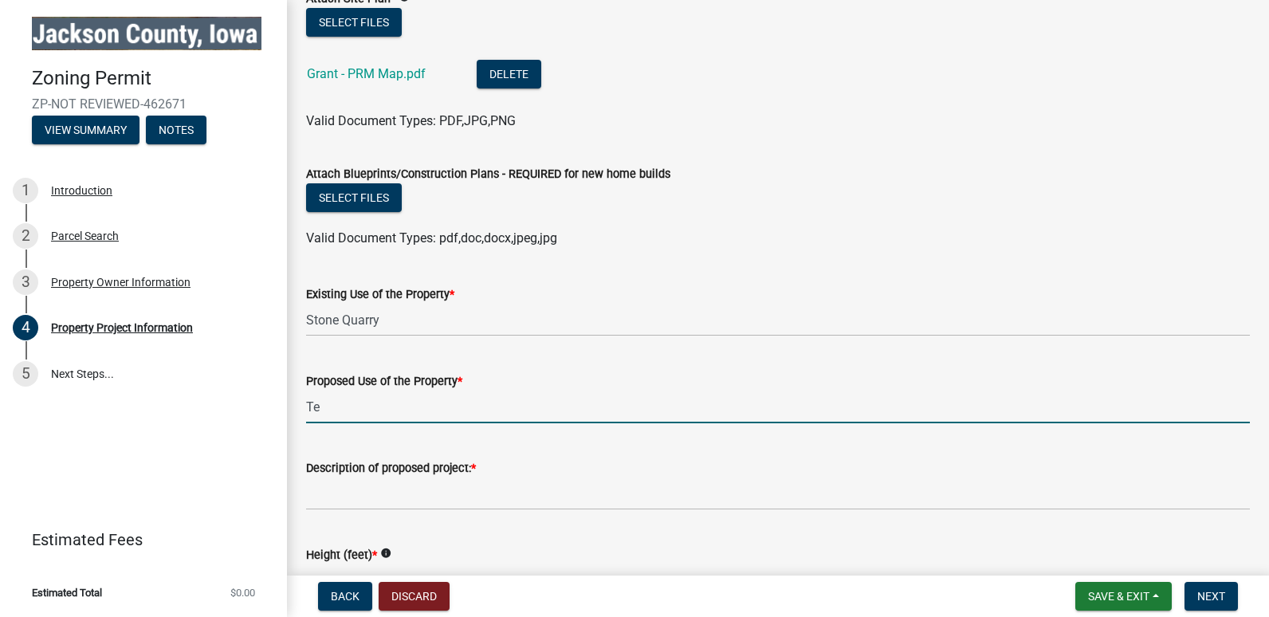
type input "T"
type input "Portable Asphalt Plant for Road Construction"
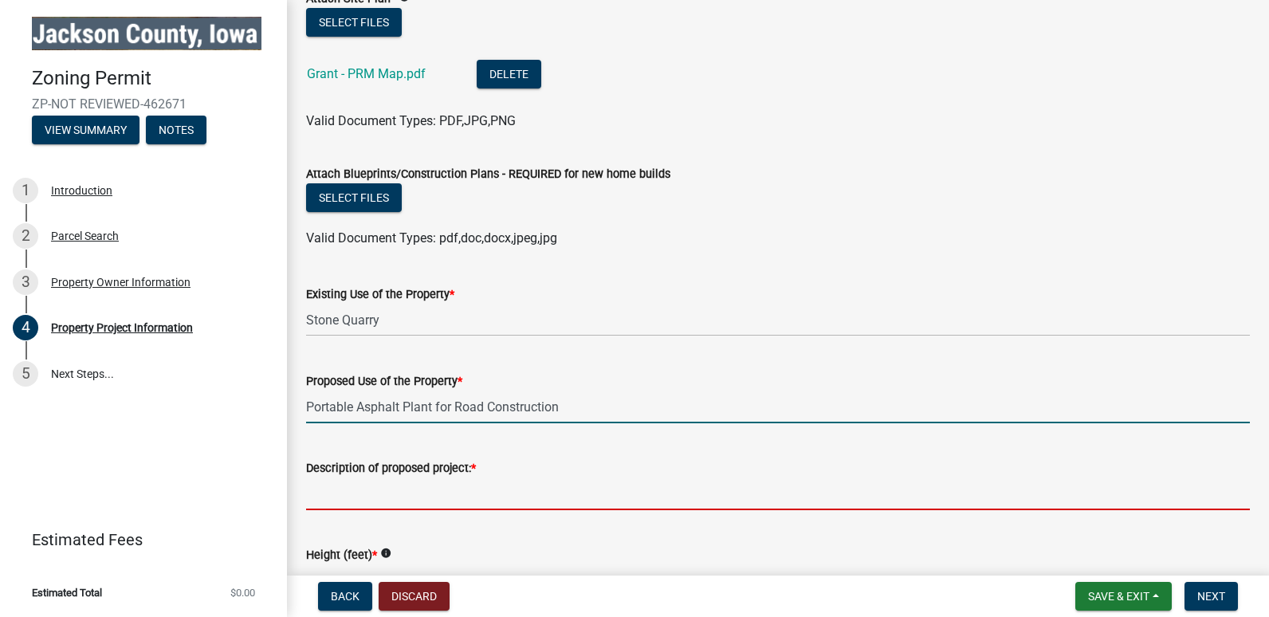
click at [337, 480] on input "Description of proposed project: *" at bounding box center [778, 493] width 944 height 33
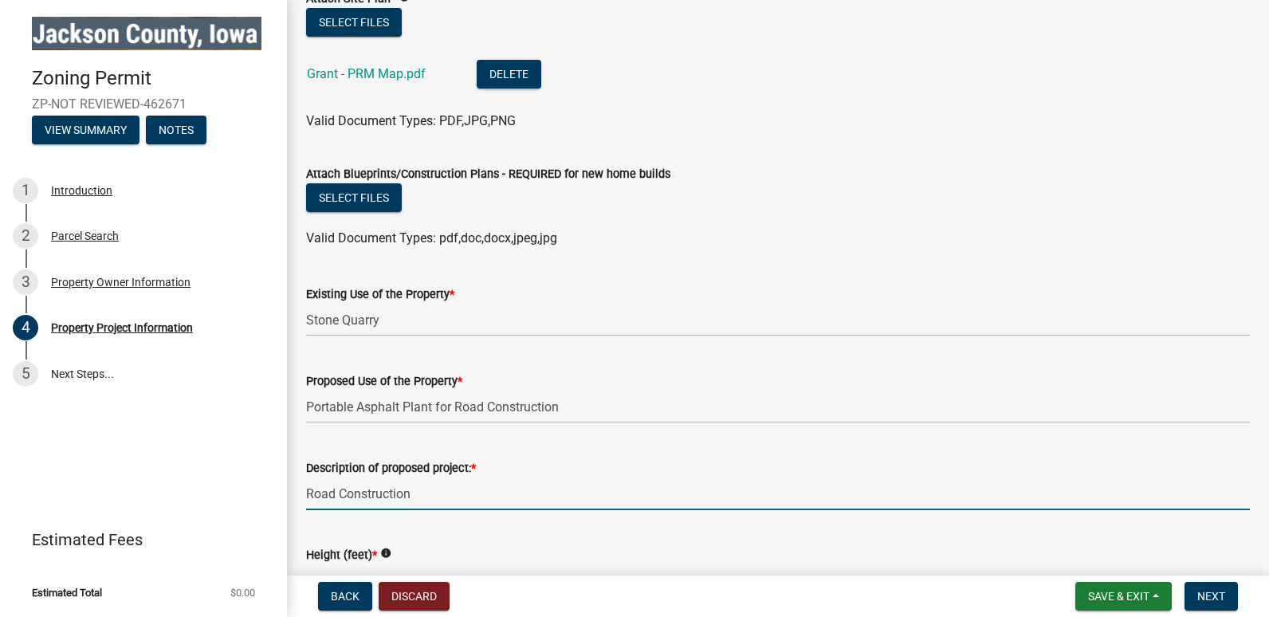
type input "Road Construction"
click at [595, 538] on div "Height (feet) * info" at bounding box center [778, 560] width 944 height 74
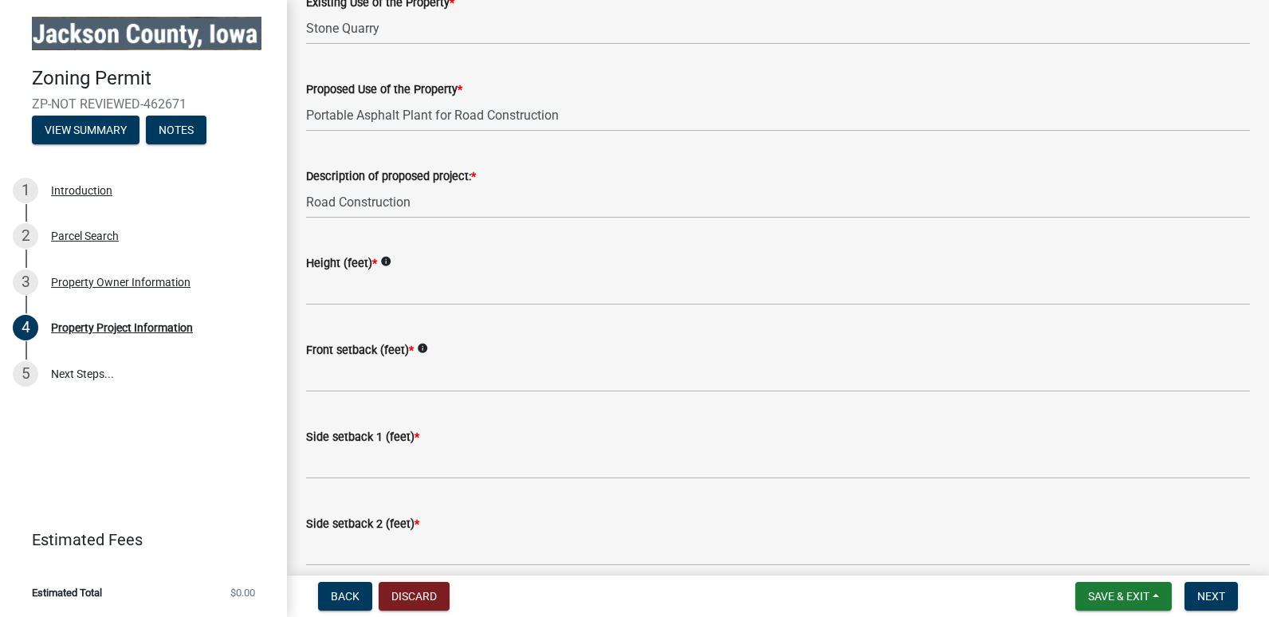
scroll to position [1993, 0]
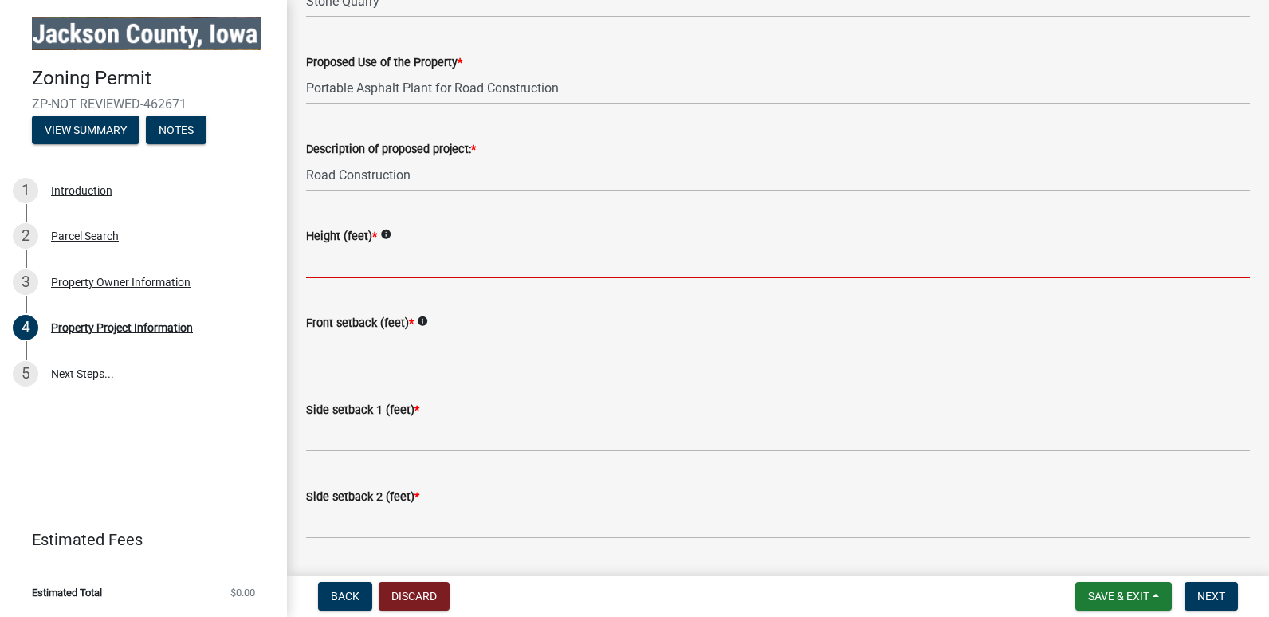
click at [330, 253] on input "Height (feet) *" at bounding box center [778, 261] width 944 height 33
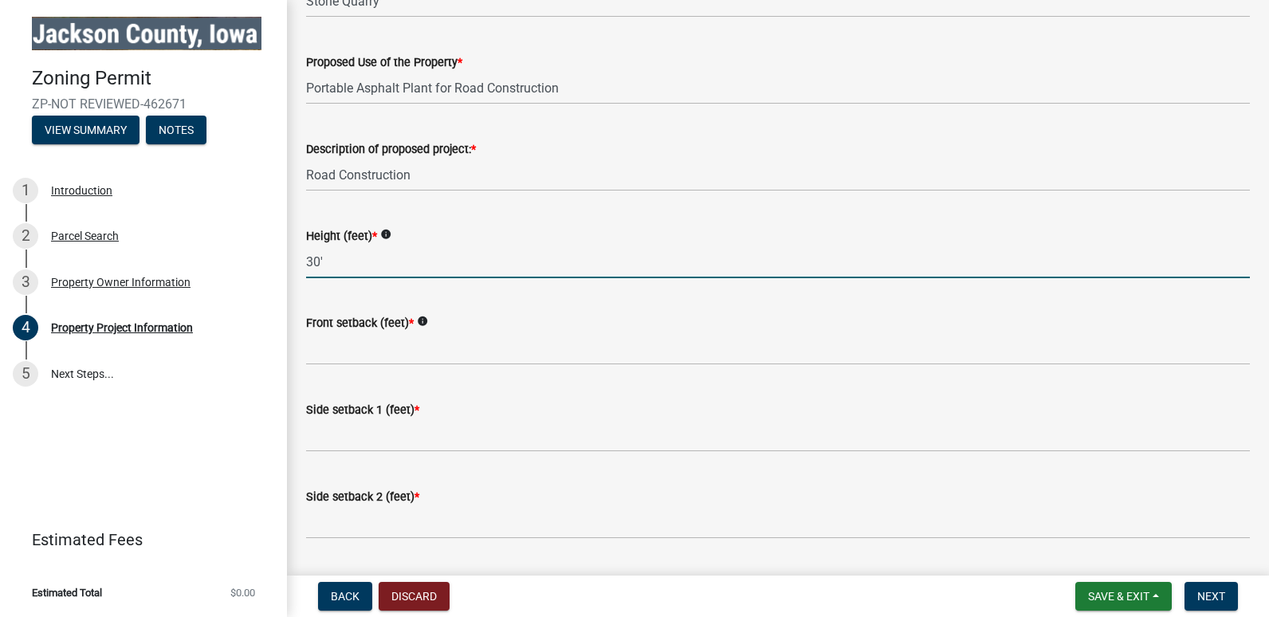
type input "30'"
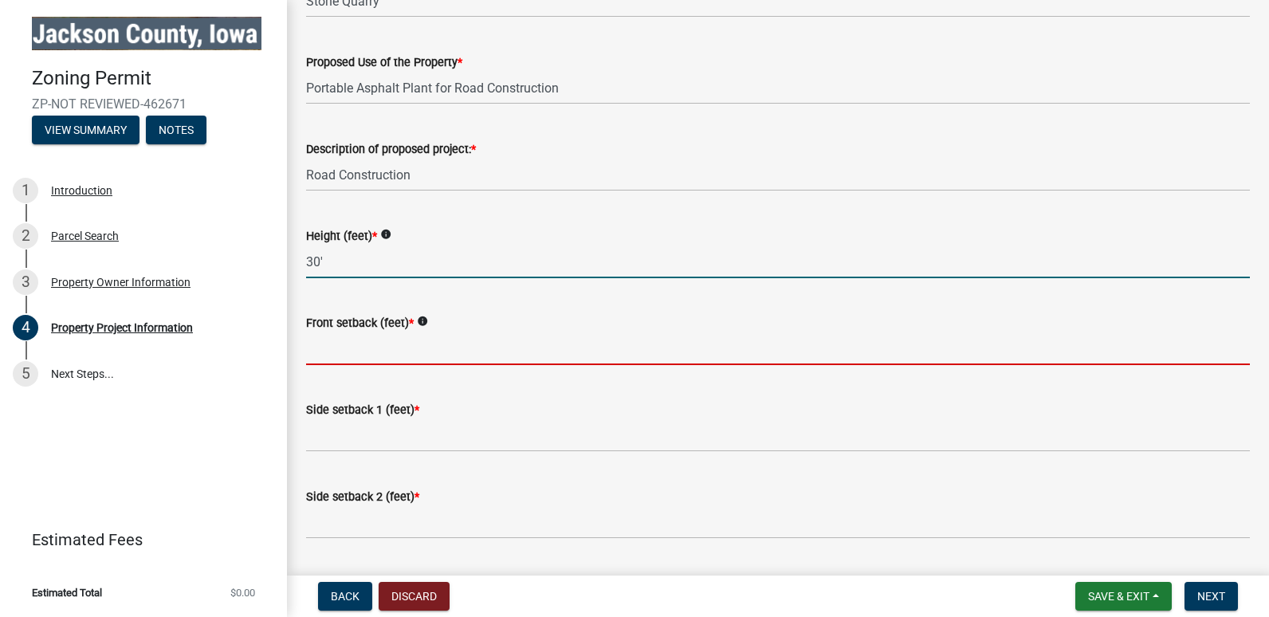
click at [355, 336] on input "Front setback (feet) *" at bounding box center [778, 348] width 944 height 33
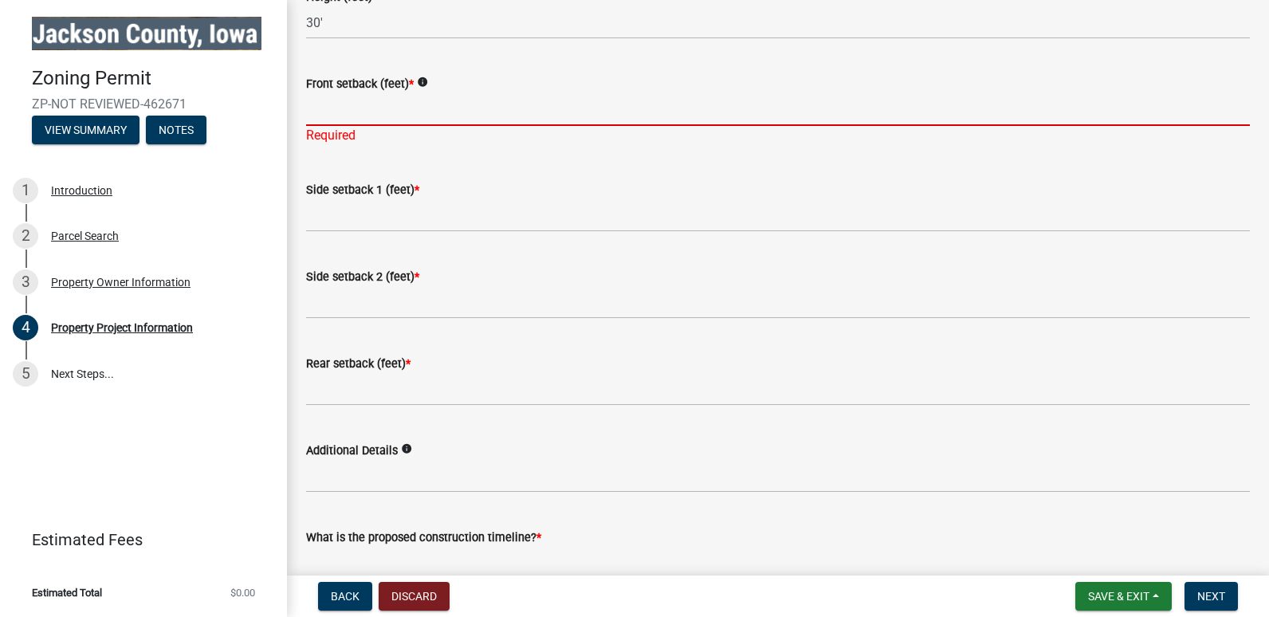
scroll to position [2312, 0]
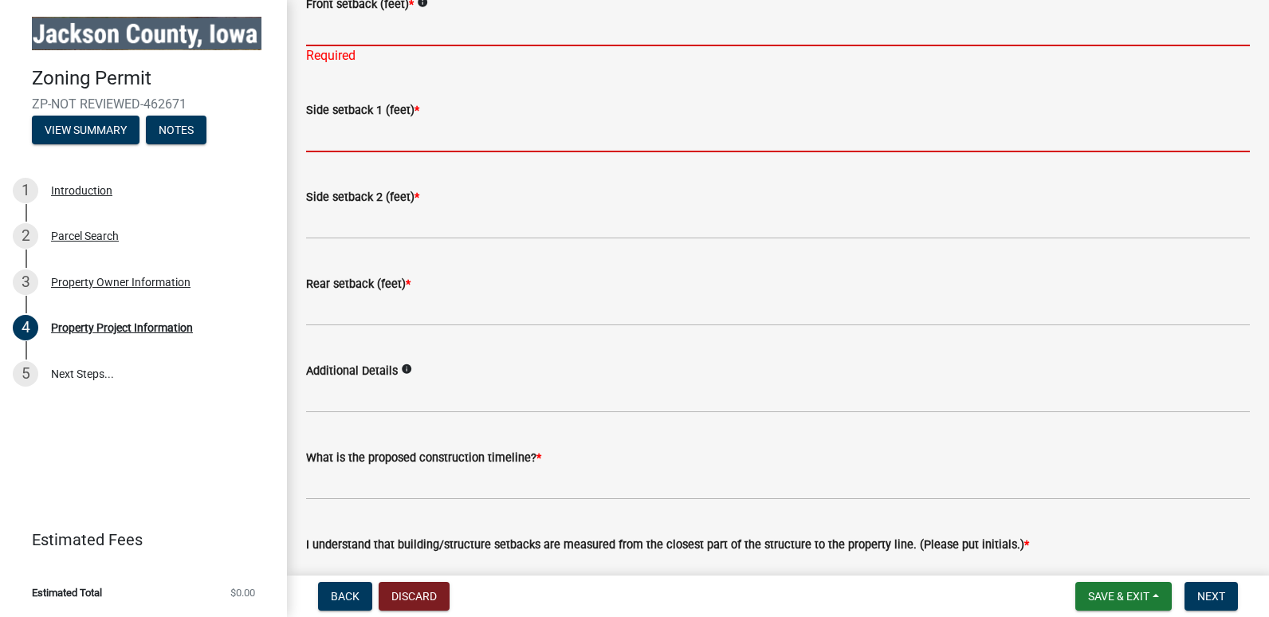
click at [328, 129] on input "Side setback 1 (feet) *" at bounding box center [778, 136] width 944 height 33
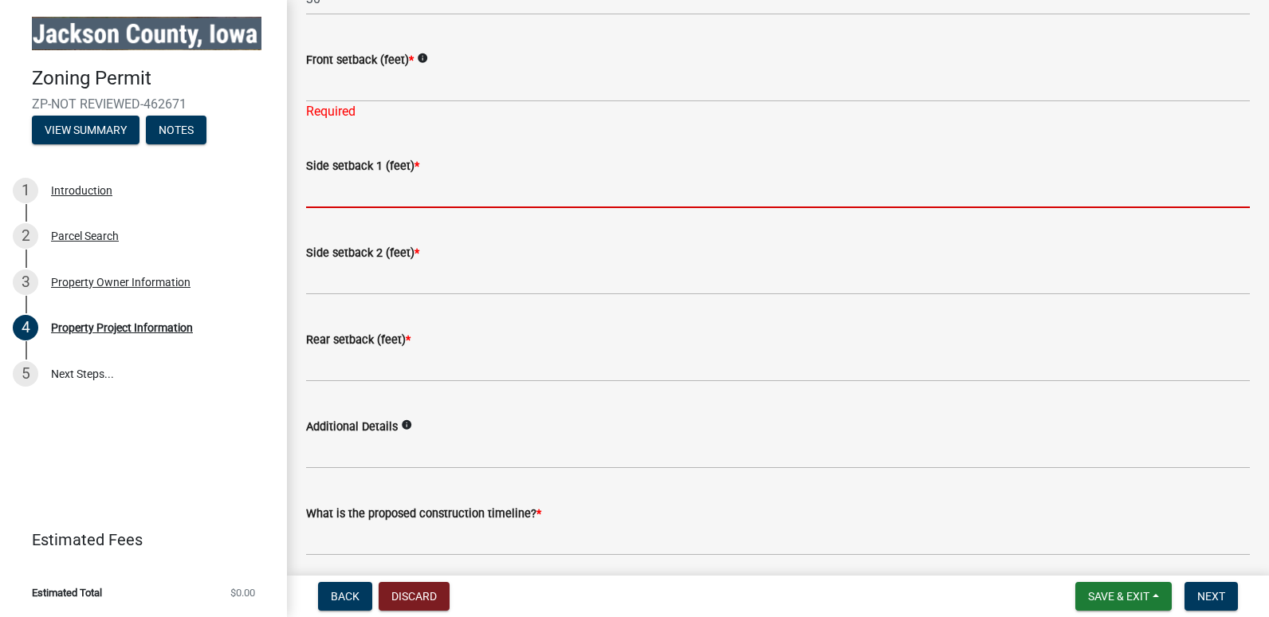
scroll to position [2232, 0]
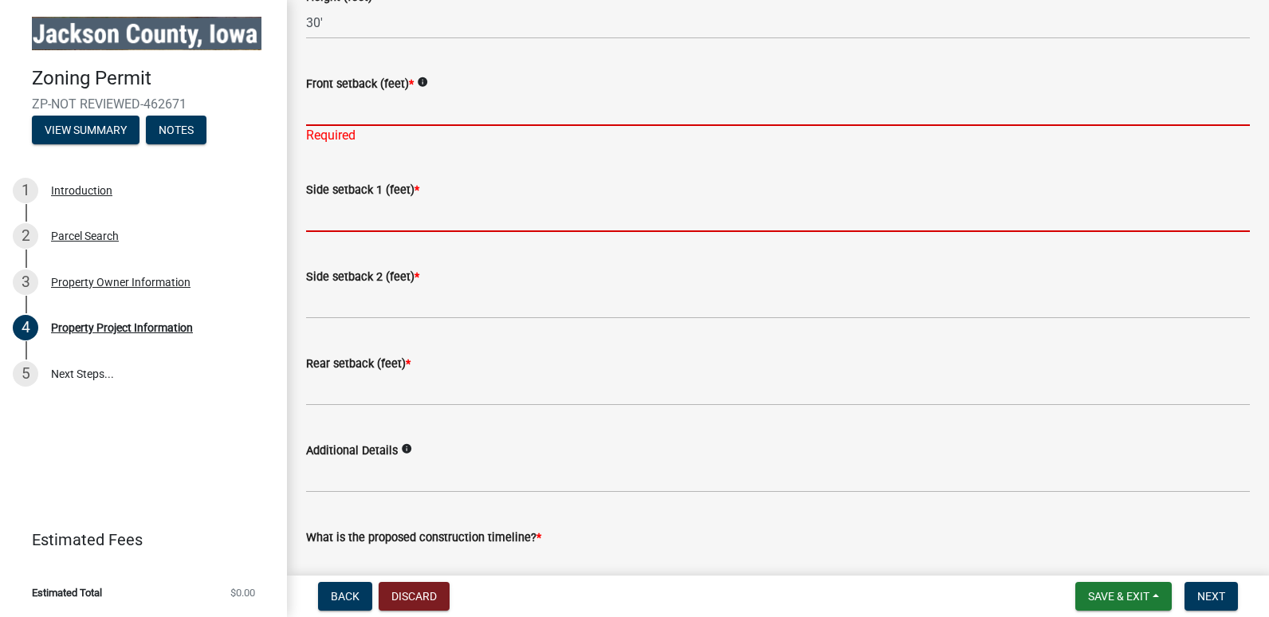
click at [327, 107] on input "Front setback (feet) *" at bounding box center [778, 109] width 944 height 33
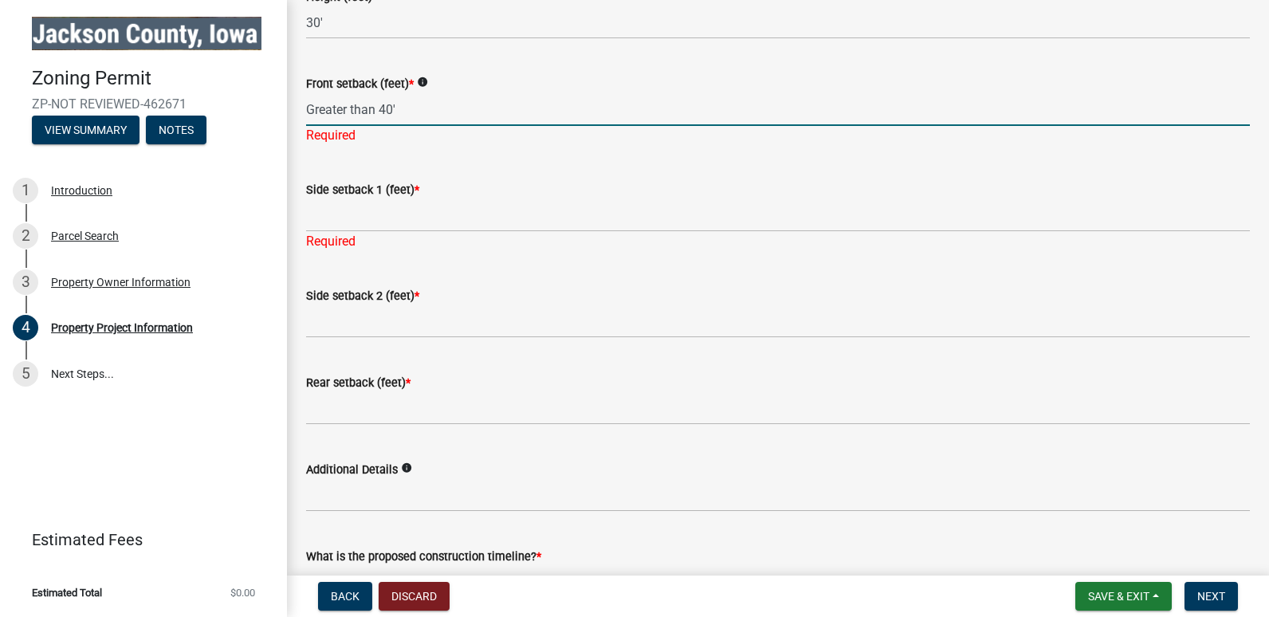
type input "Greater than 40'"
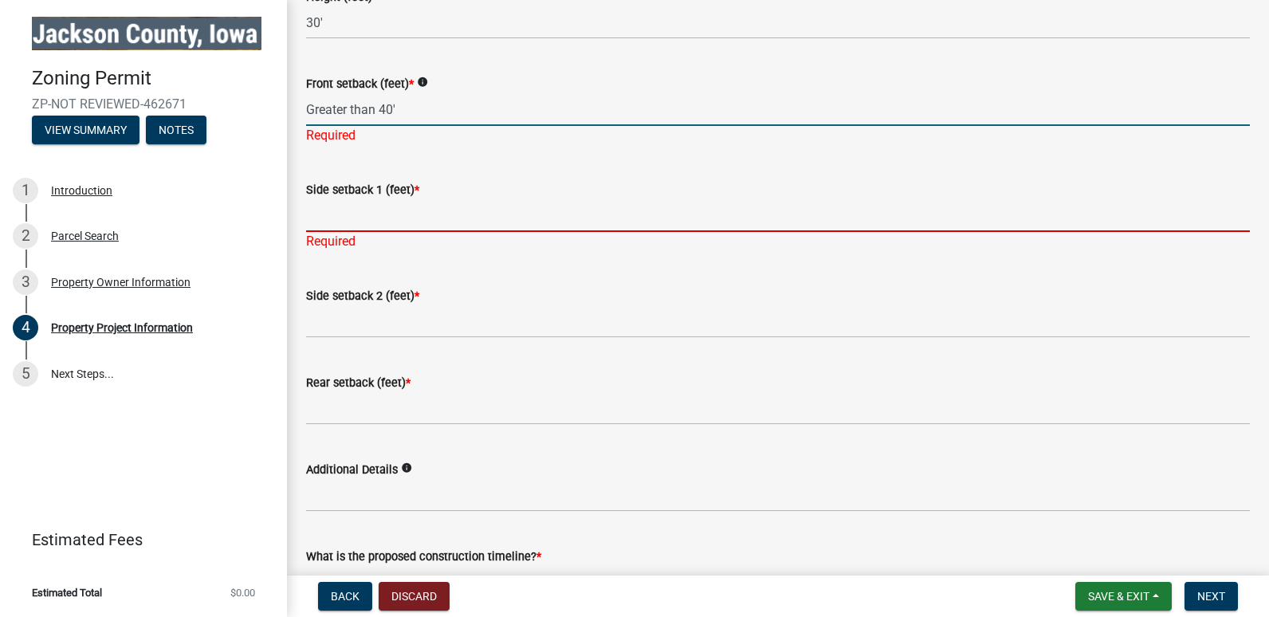
click at [330, 209] on div "Side setback 1 (feet) * Required" at bounding box center [778, 204] width 944 height 93
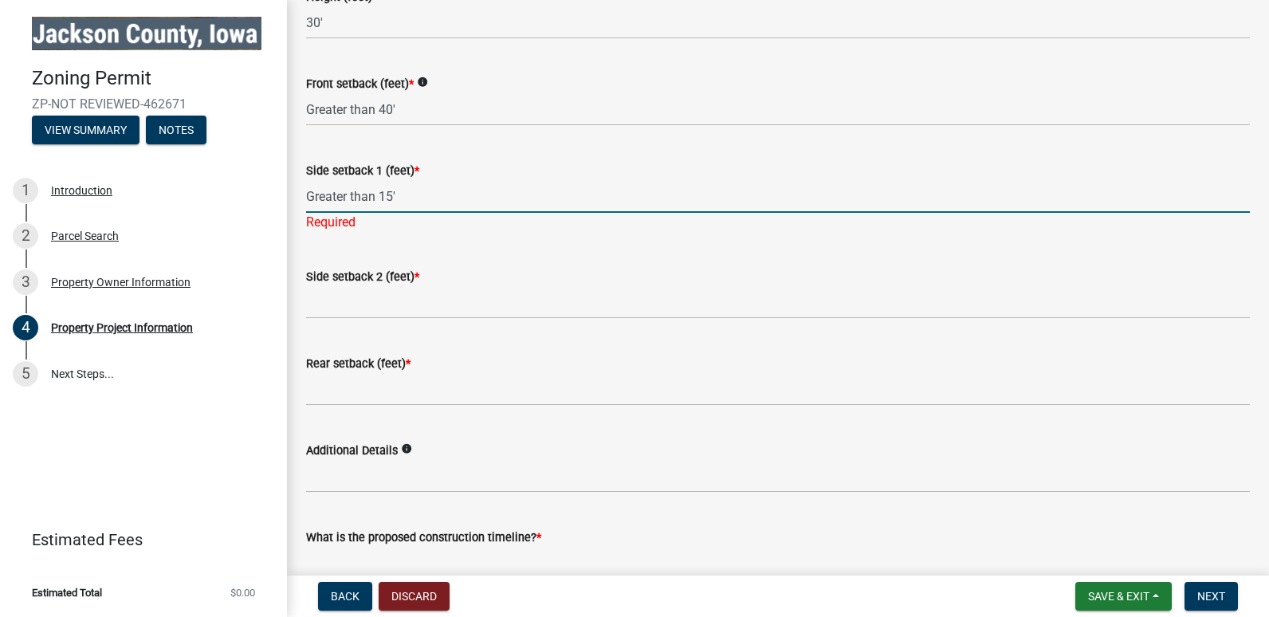
type input "Greater than 15'"
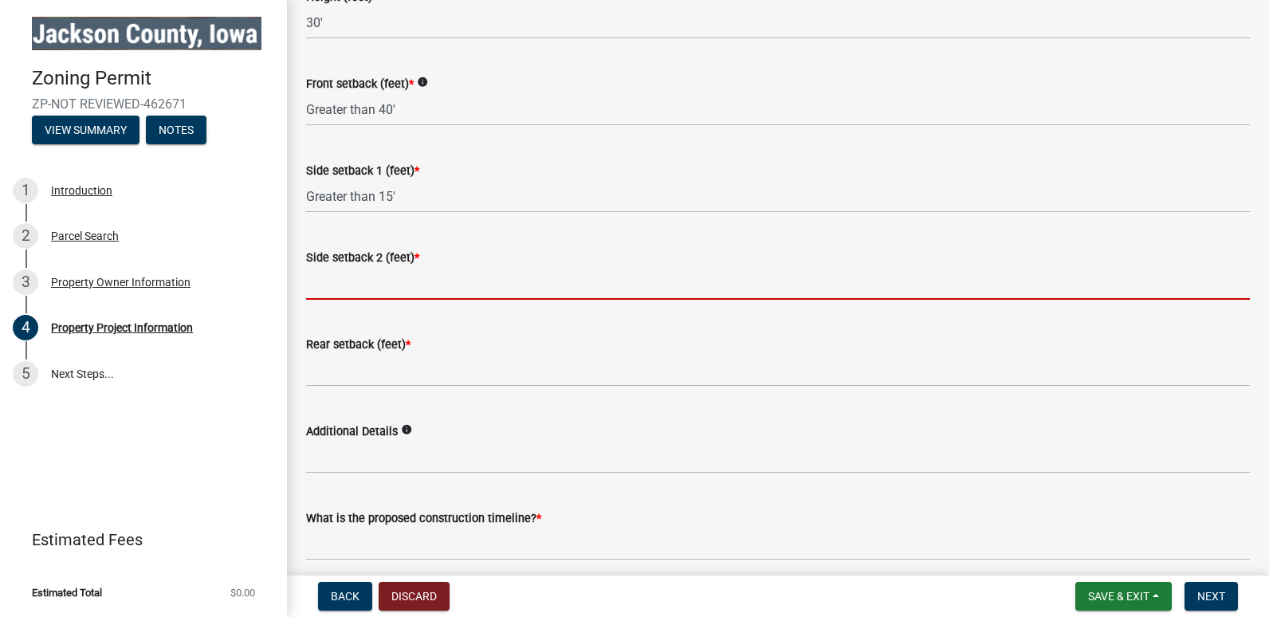
click at [324, 297] on wm-data-entity-input "Side setback 2 (feet) *" at bounding box center [778, 269] width 944 height 87
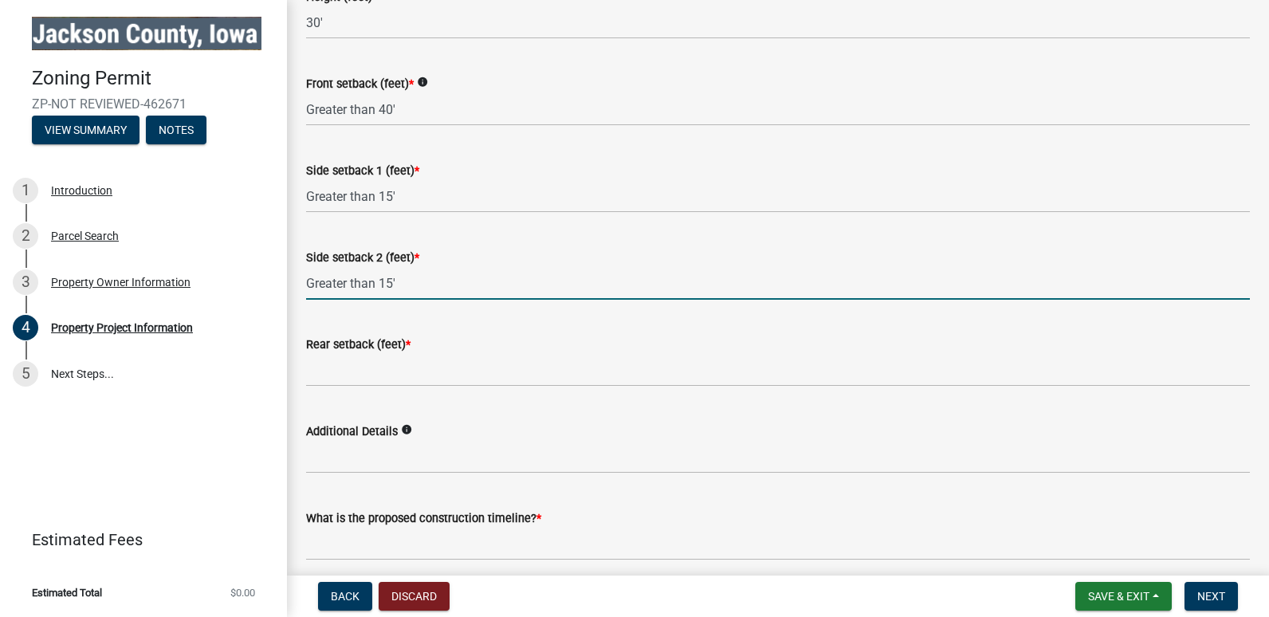
type input "Greater than 15'"
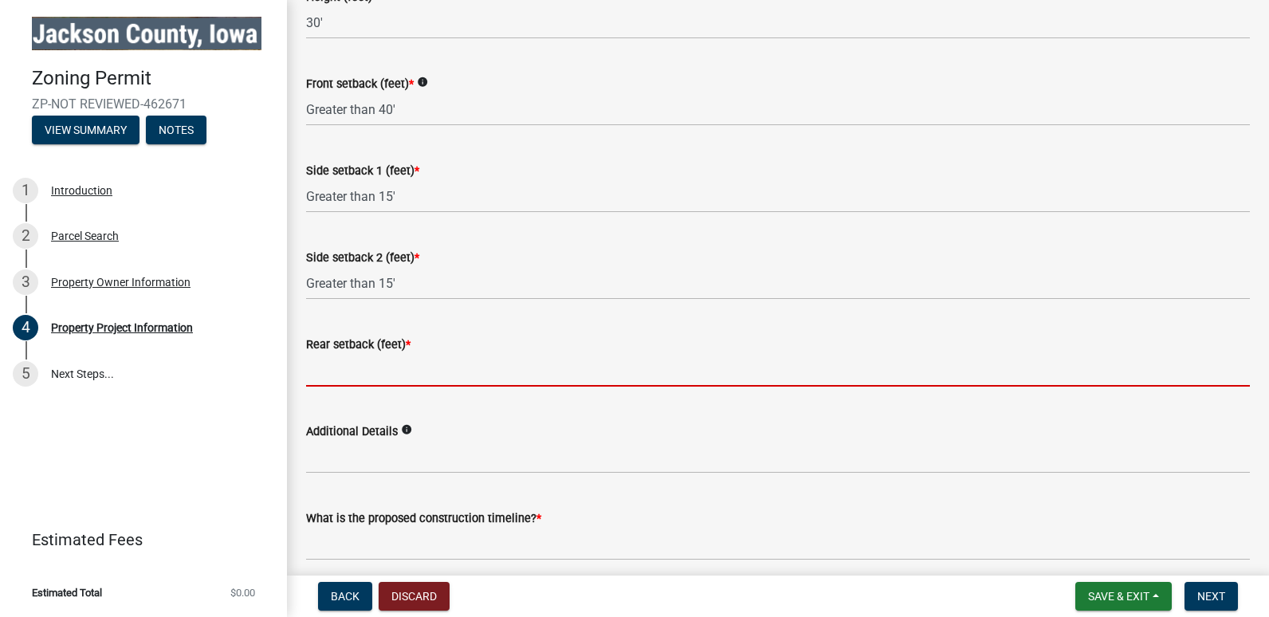
click at [327, 370] on input "Rear setback (feet) *" at bounding box center [778, 370] width 944 height 33
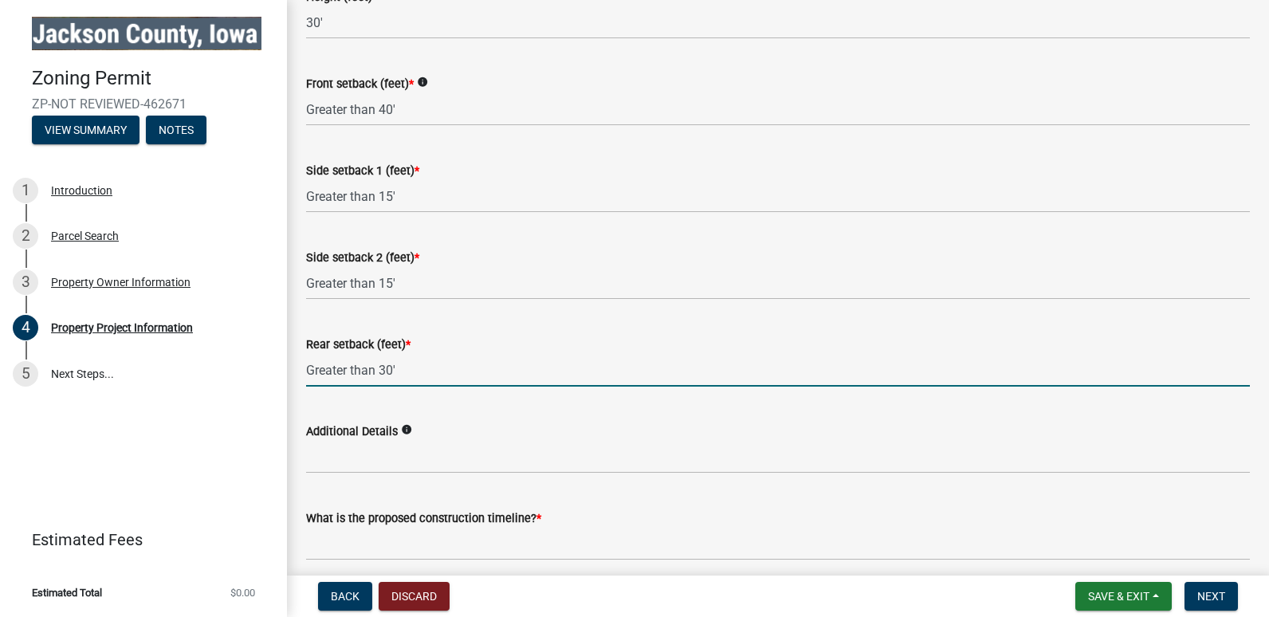
type input "Greater than 30'"
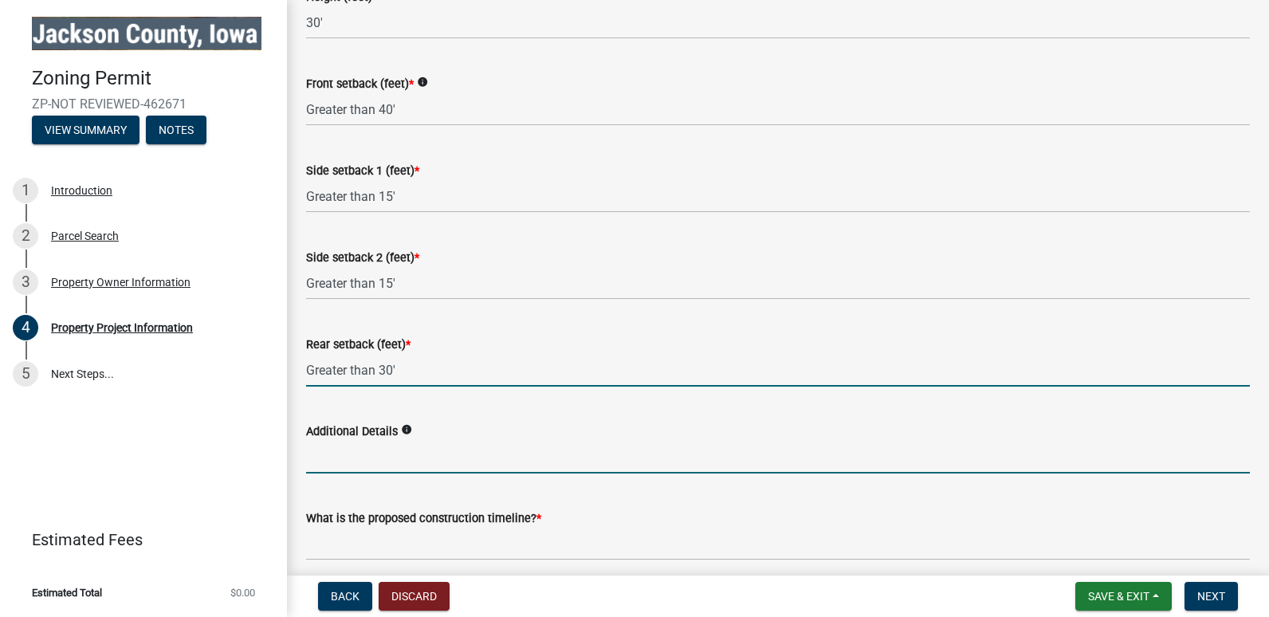
click at [510, 441] on input "Additional Details" at bounding box center [778, 457] width 944 height 33
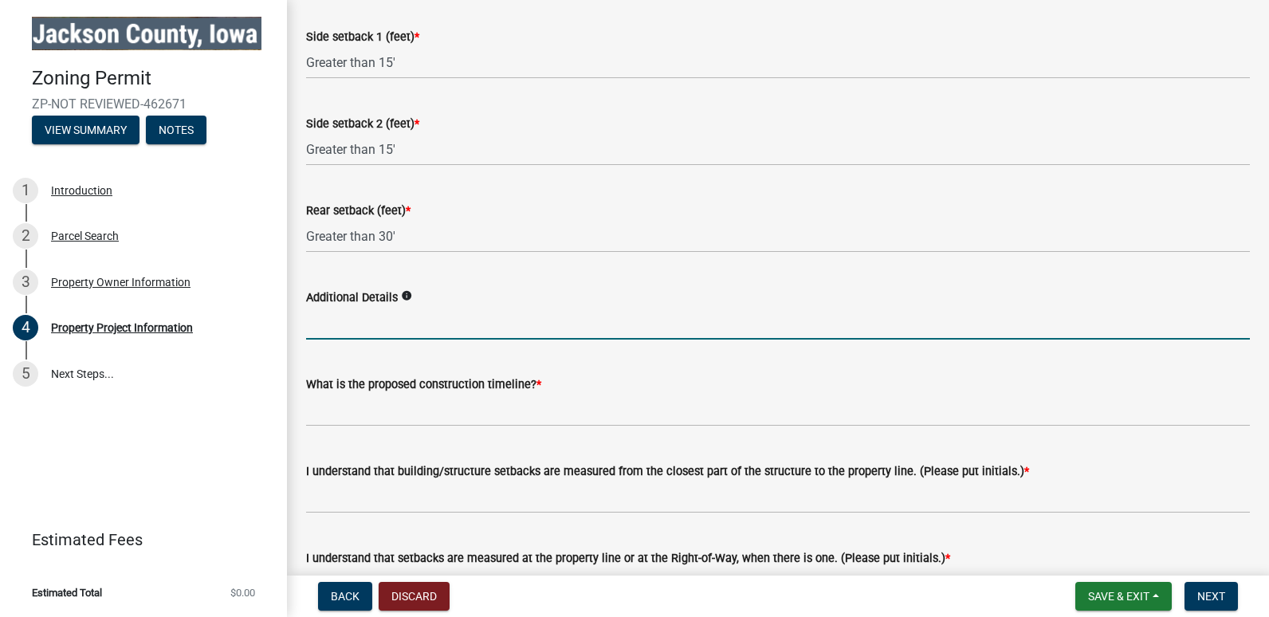
scroll to position [2391, 0]
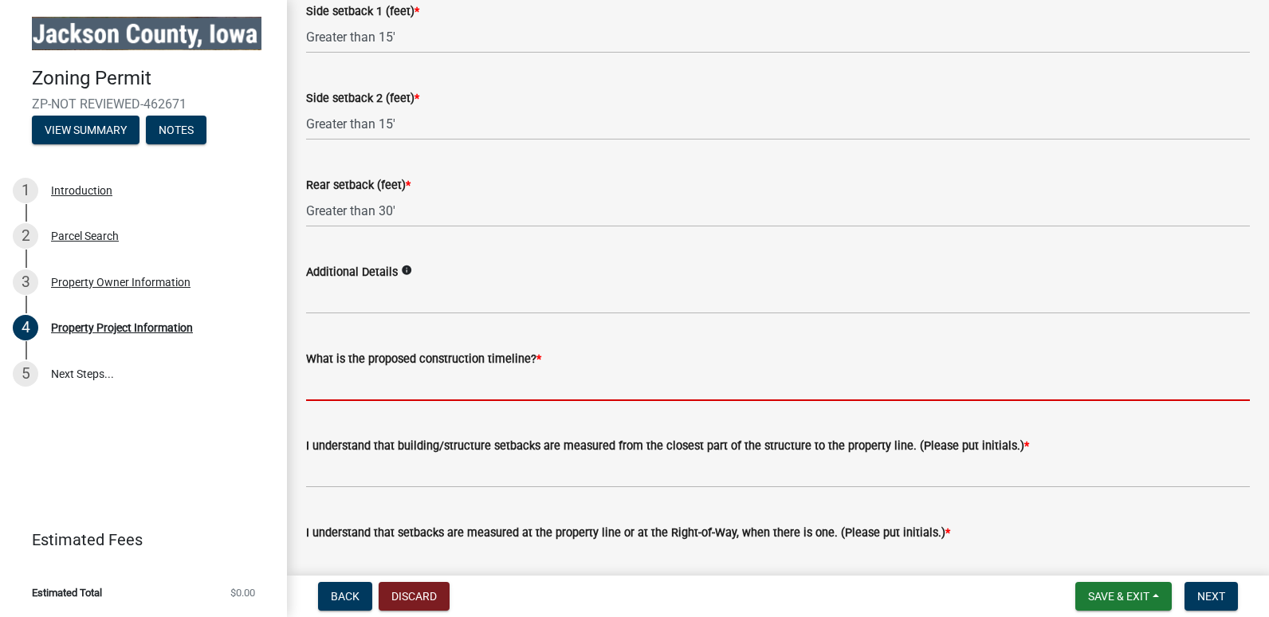
click at [332, 375] on input "What is the proposed construction timeline? *" at bounding box center [778, 384] width 944 height 33
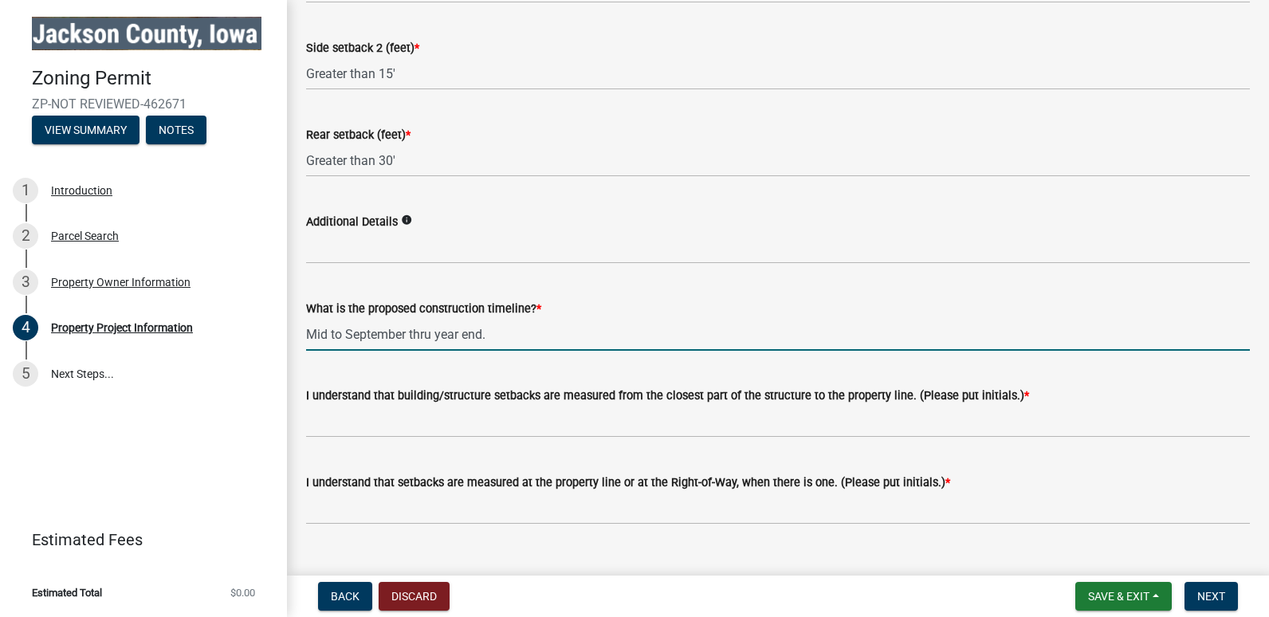
scroll to position [2466, 0]
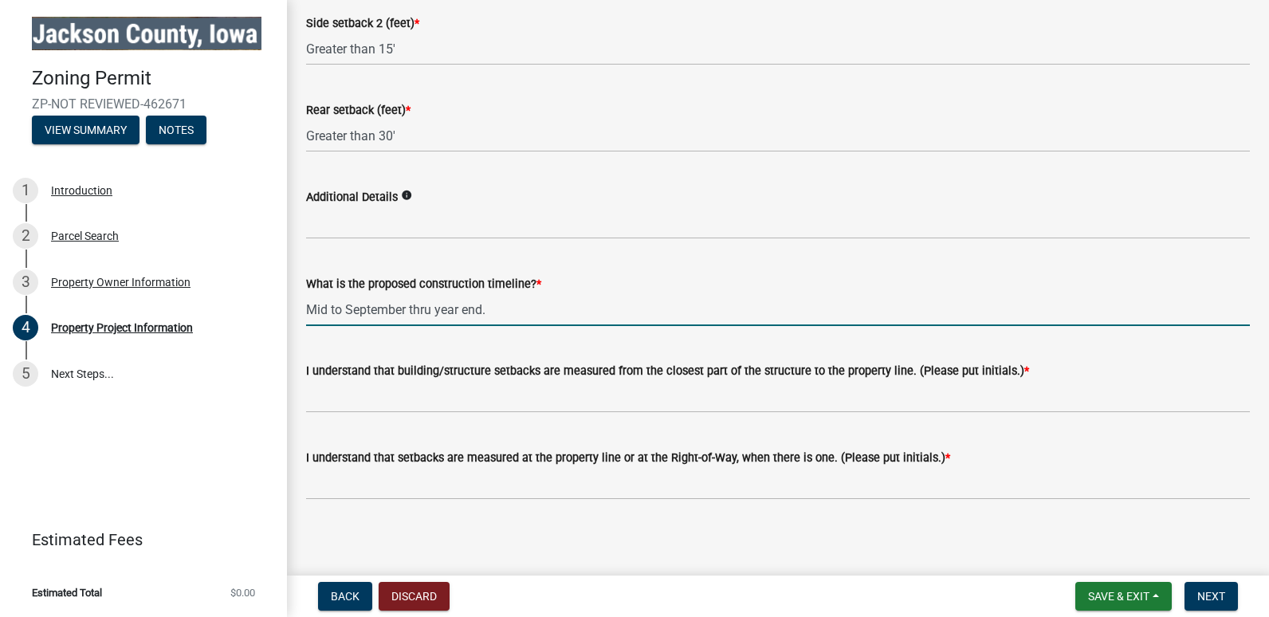
type input "Mid to September thru year end."
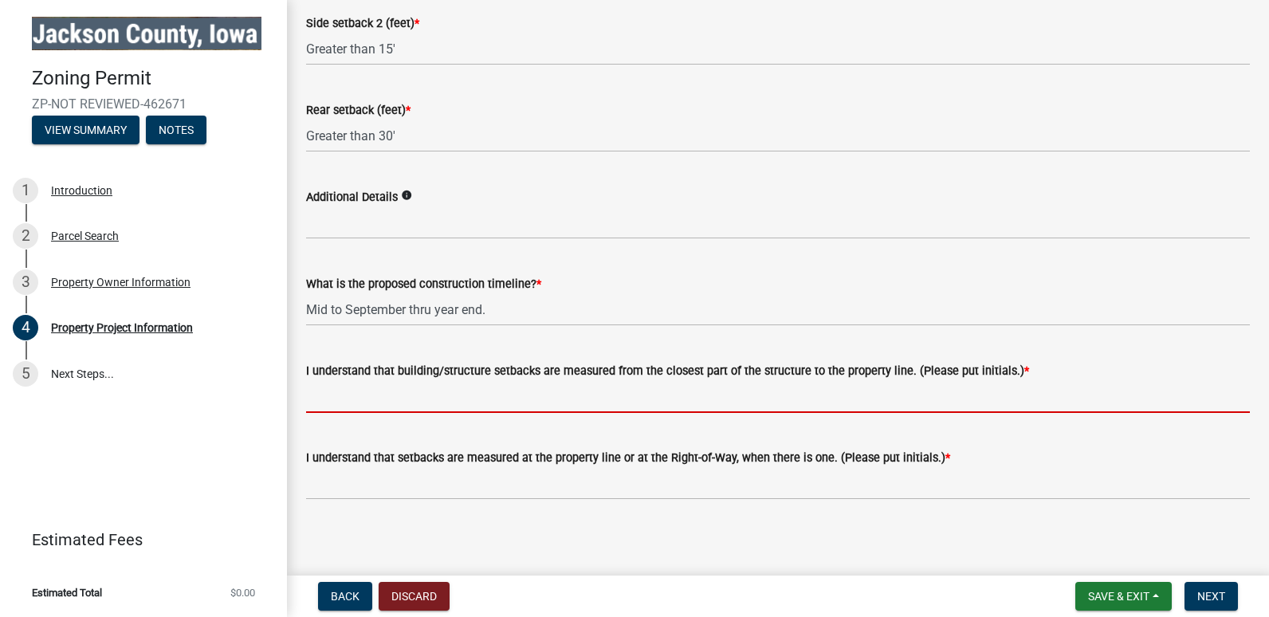
click at [383, 390] on input "I understand that building/structure setbacks are measured from the closest par…" at bounding box center [778, 396] width 944 height 33
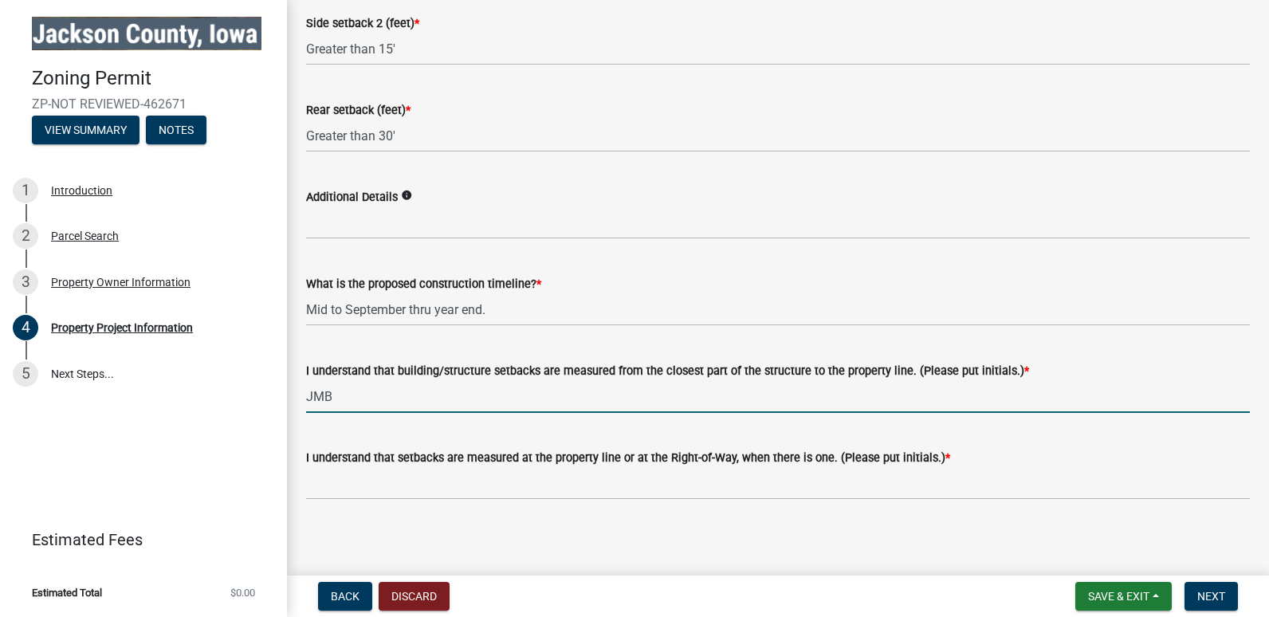
type input "JMB"
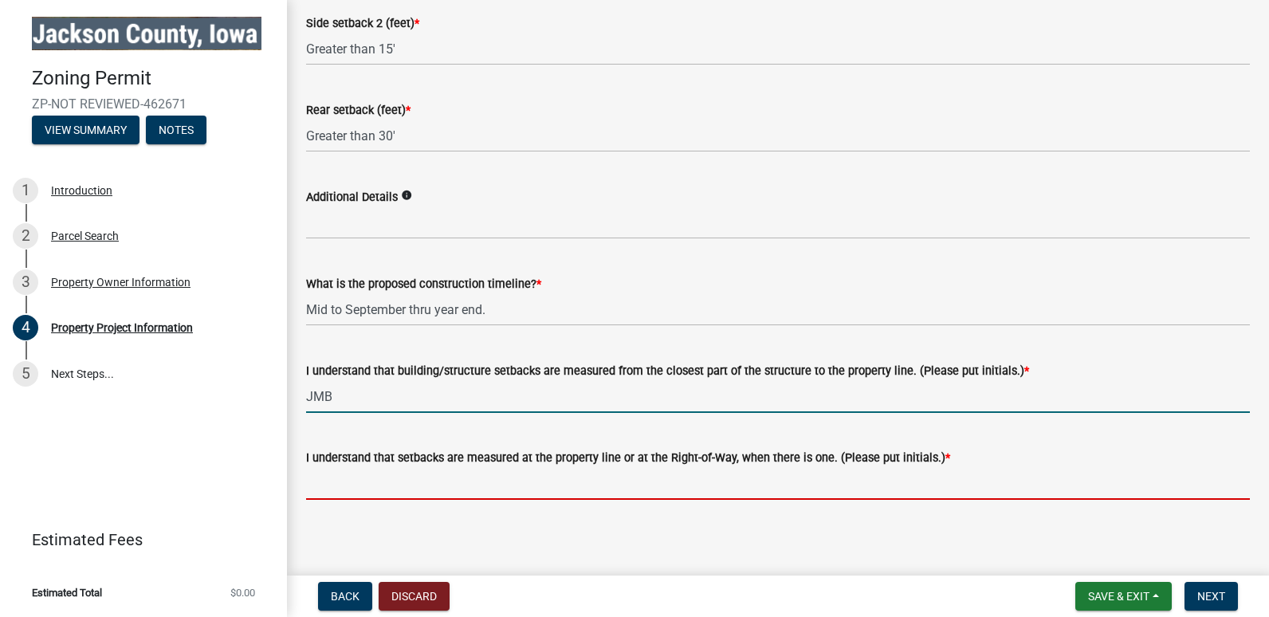
click at [359, 467] on input "I understand that setbacks are measured at the property line or at the Right-of…" at bounding box center [778, 483] width 944 height 33
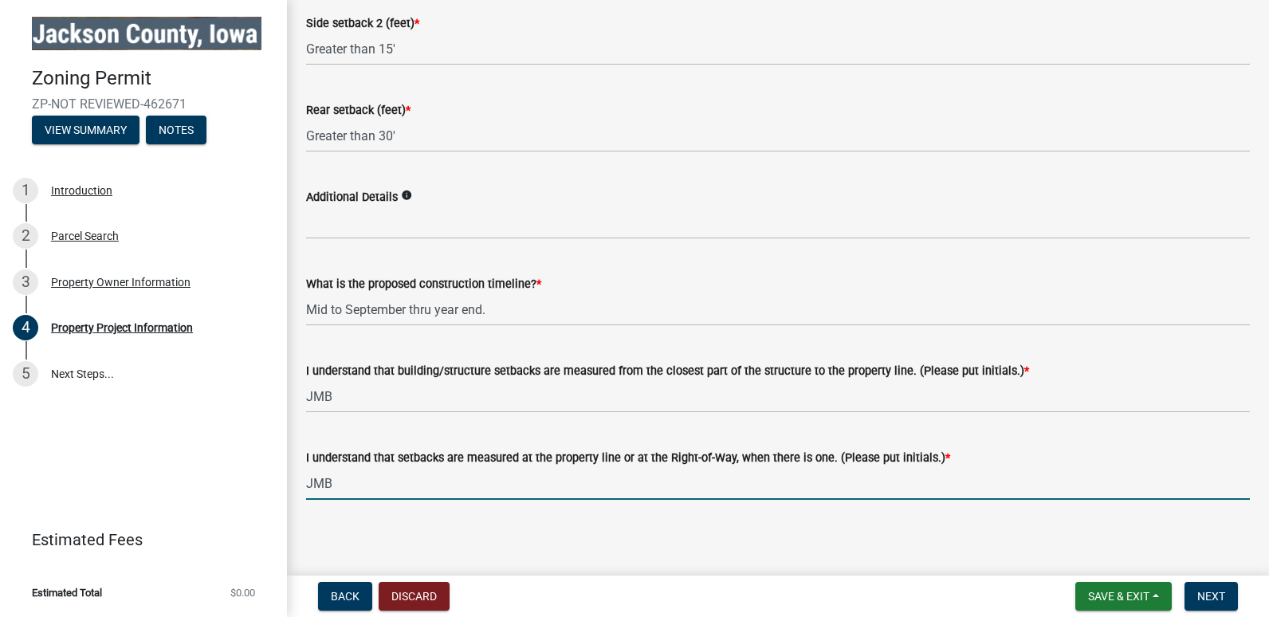
type input "JMB"
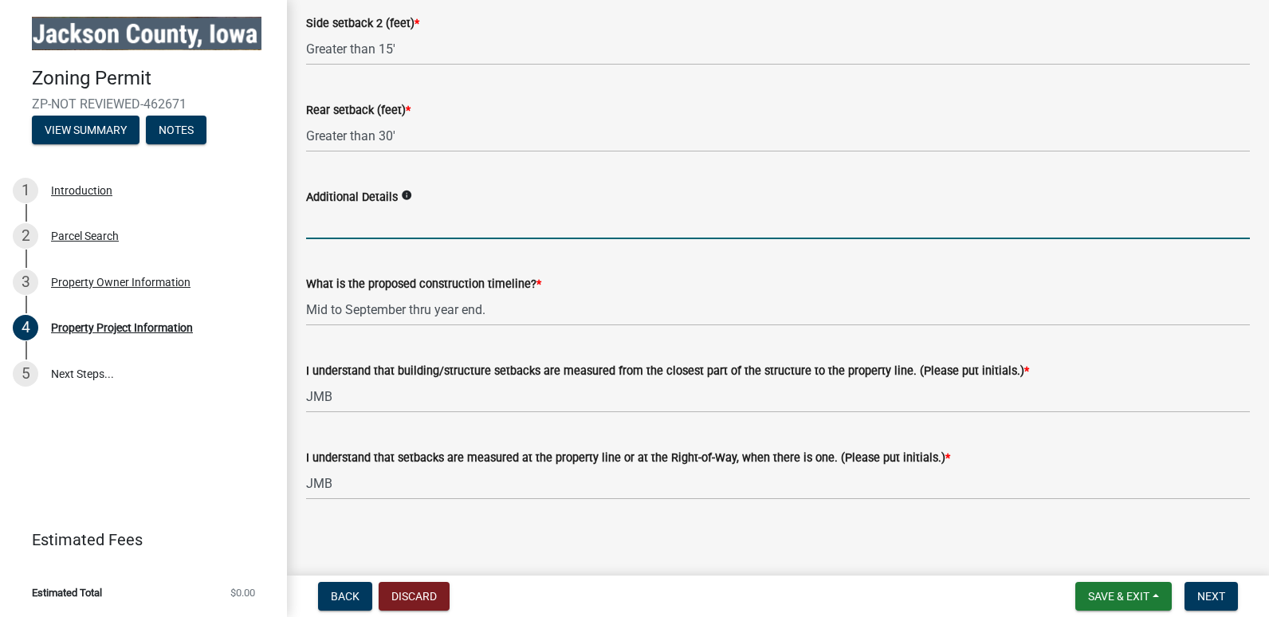
click at [325, 216] on input "Additional Details" at bounding box center [778, 222] width 944 height 33
type input "Temporary Portable Asphalt Plant"
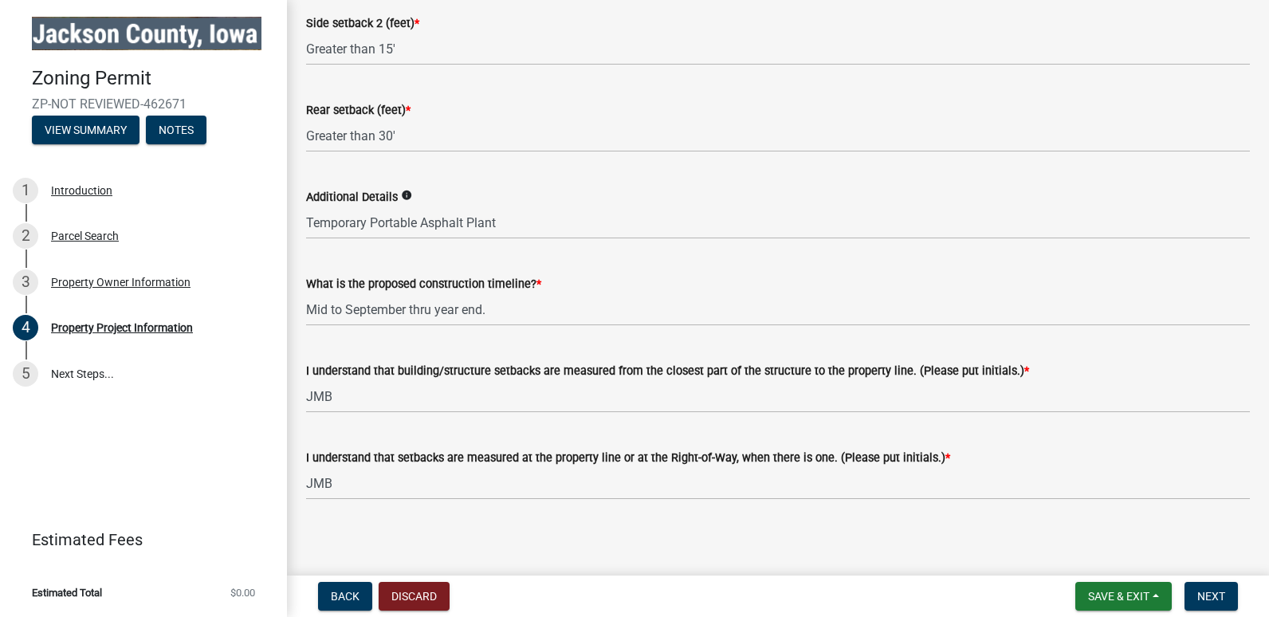
drag, startPoint x: 760, startPoint y: 515, endPoint x: 803, endPoint y: 426, distance: 99.1
click at [1216, 590] on span "Next" at bounding box center [1211, 596] width 28 height 13
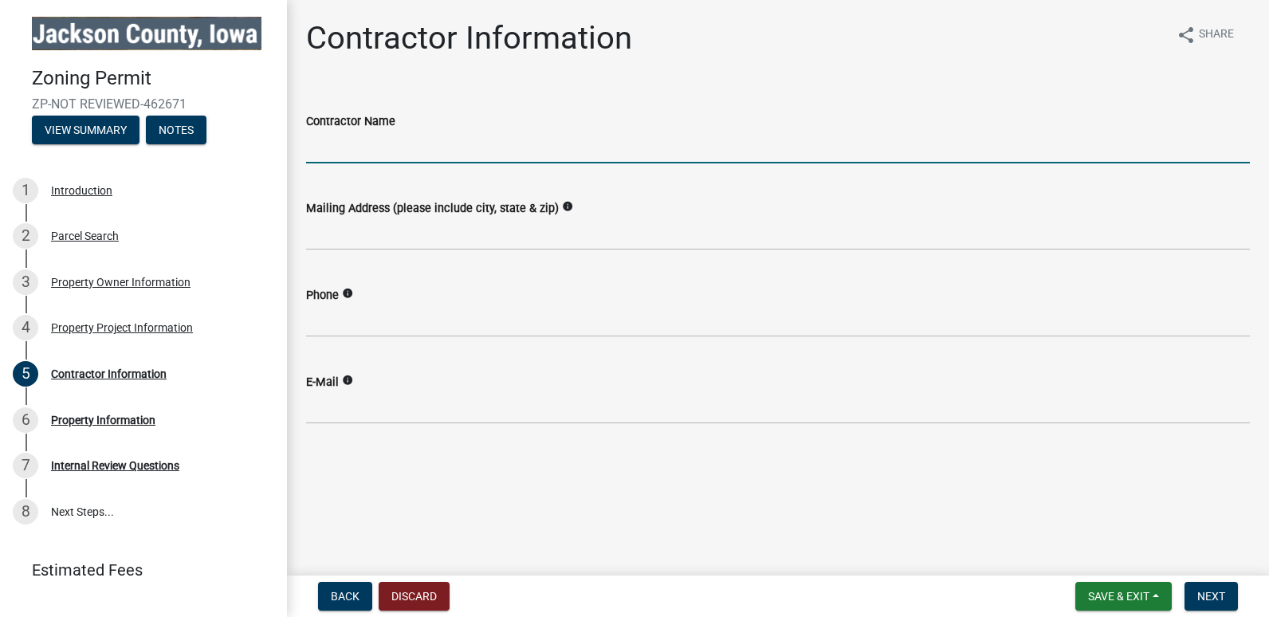
click at [341, 148] on input "Contractor Name" at bounding box center [778, 147] width 944 height 33
type input "River City Paving, DIvision of [PERSON_NAME] Construction"
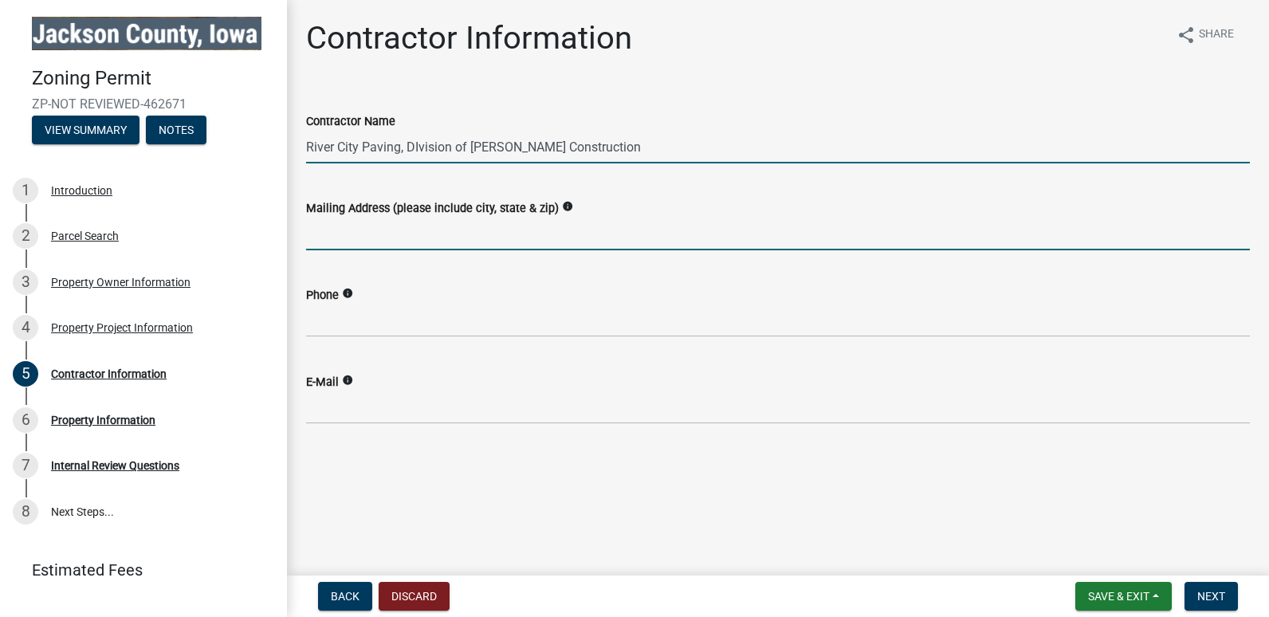
click at [332, 234] on input "Mailing Address (please include city, state & zip)" at bounding box center [778, 234] width 944 height 33
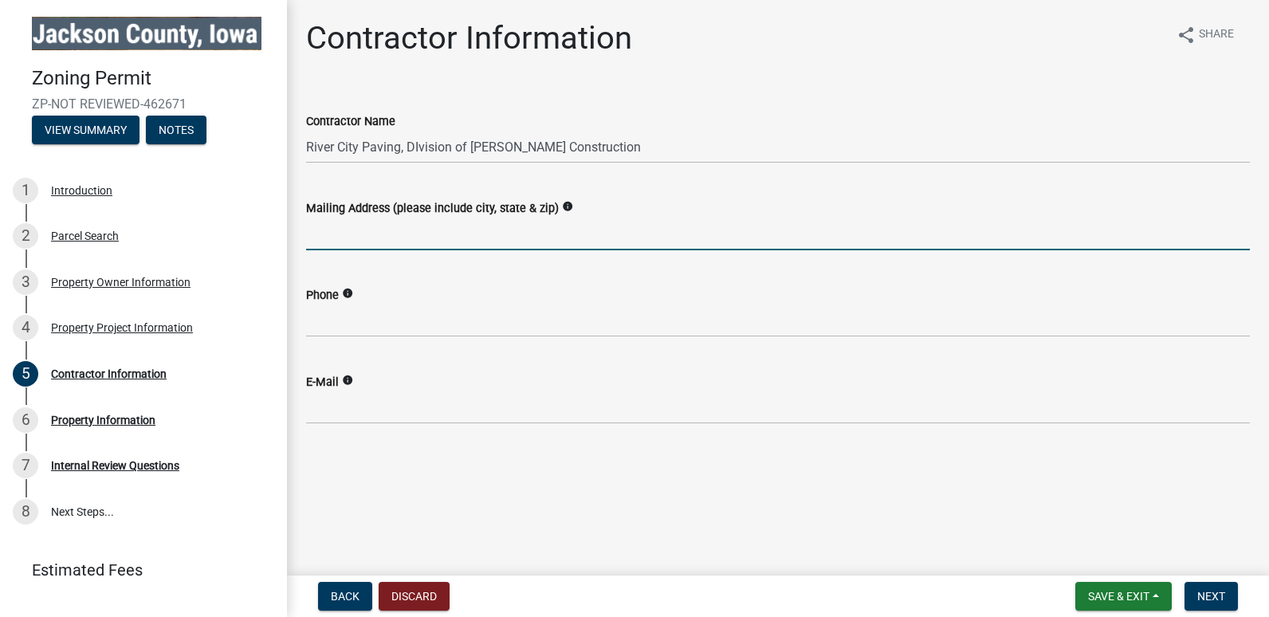
type input "3747 Contractors Ct"
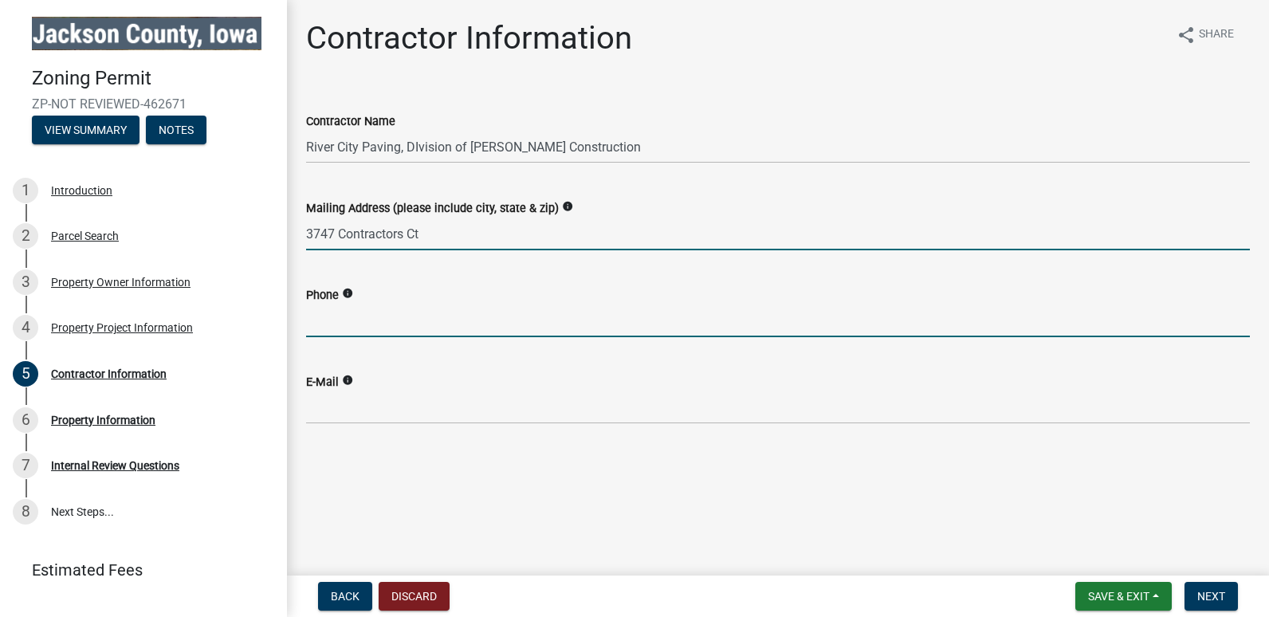
type input "7154981337"
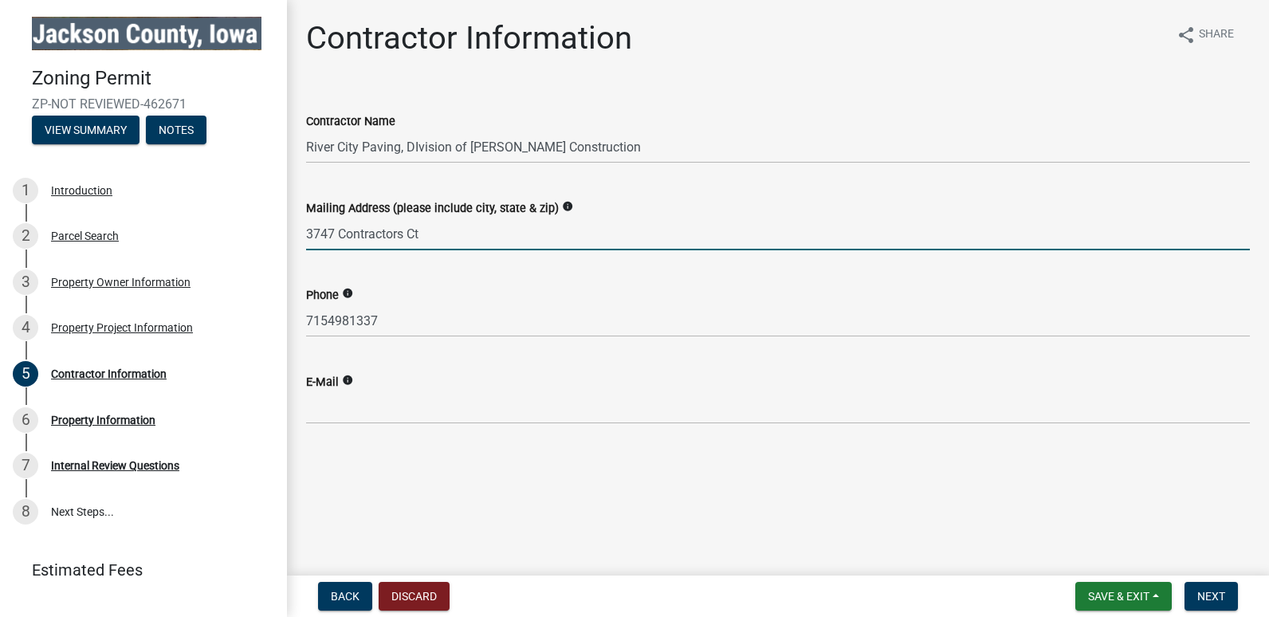
type input "[PERSON_NAME][EMAIL_ADDRESS][PERSON_NAME][PERSON_NAME][DOMAIN_NAME]"
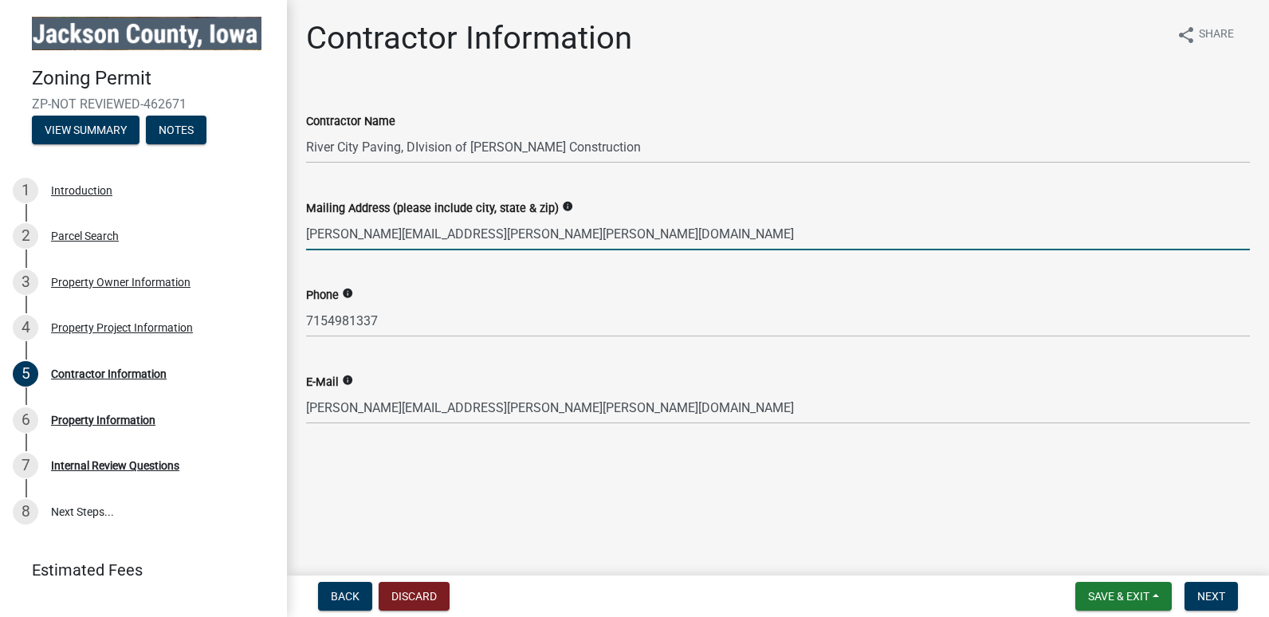
click at [557, 234] on input "[PERSON_NAME][EMAIL_ADDRESS][PERSON_NAME][PERSON_NAME][DOMAIN_NAME]" at bounding box center [778, 234] width 944 height 33
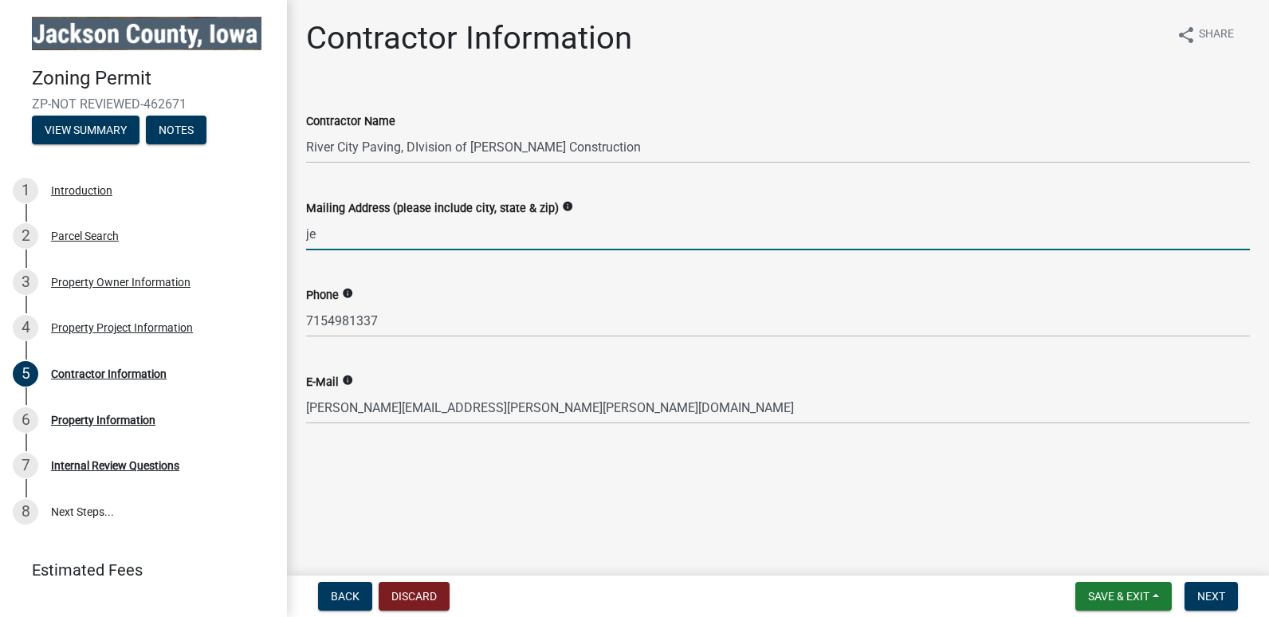
type input "j"
type input "3747 Contractors Ct [PERSON_NAME], [GEOGRAPHIC_DATA] 53812"
click at [1209, 596] on span "Next" at bounding box center [1211, 596] width 28 height 13
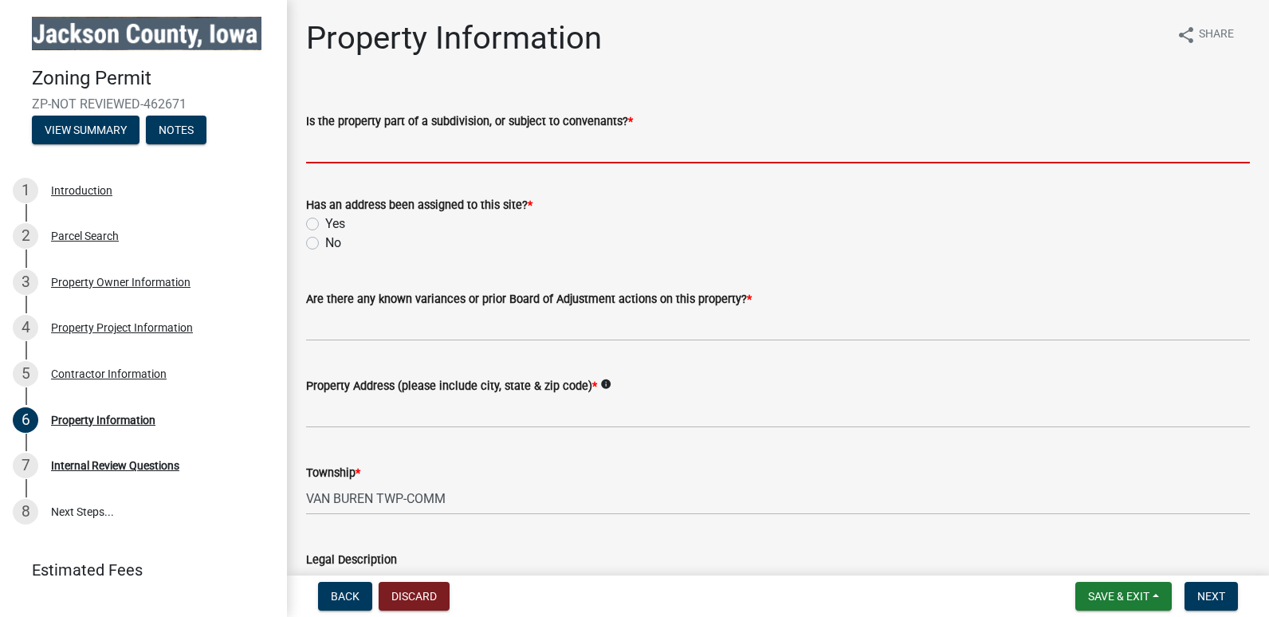
click at [355, 144] on input "Is the property part of a subdivision, or subject to convenants? *" at bounding box center [778, 147] width 944 height 33
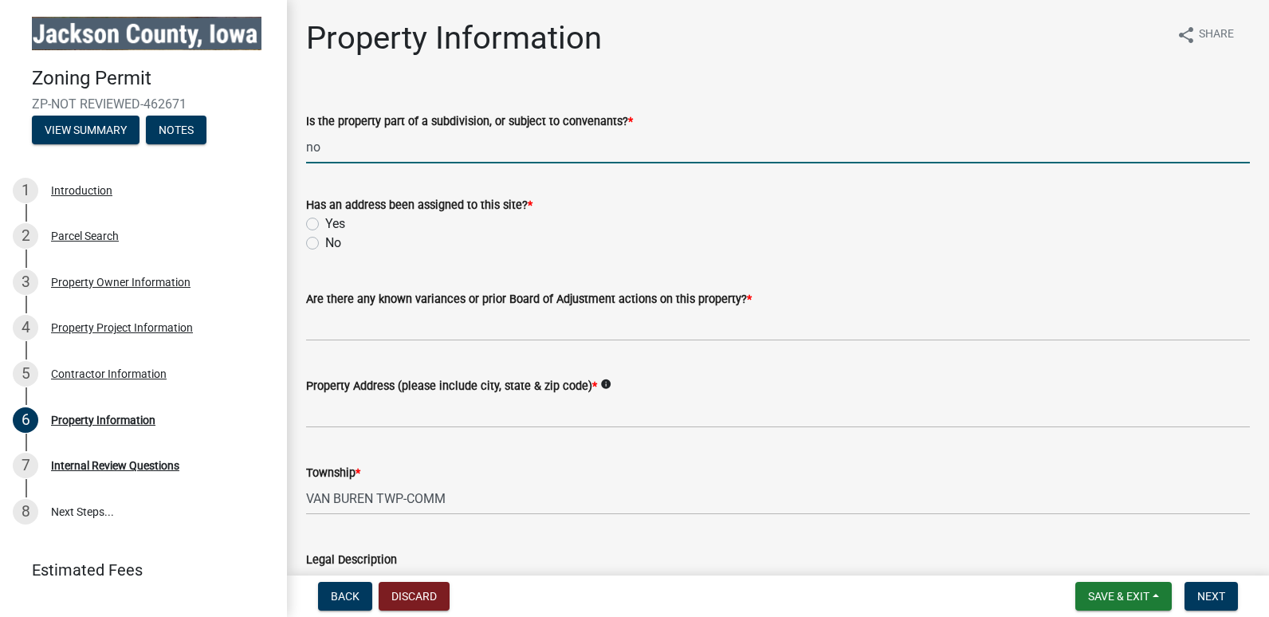
type input "no"
click at [325, 224] on label "Yes" at bounding box center [335, 223] width 20 height 19
click at [325, 224] on input "Yes" at bounding box center [330, 219] width 10 height 10
radio input "true"
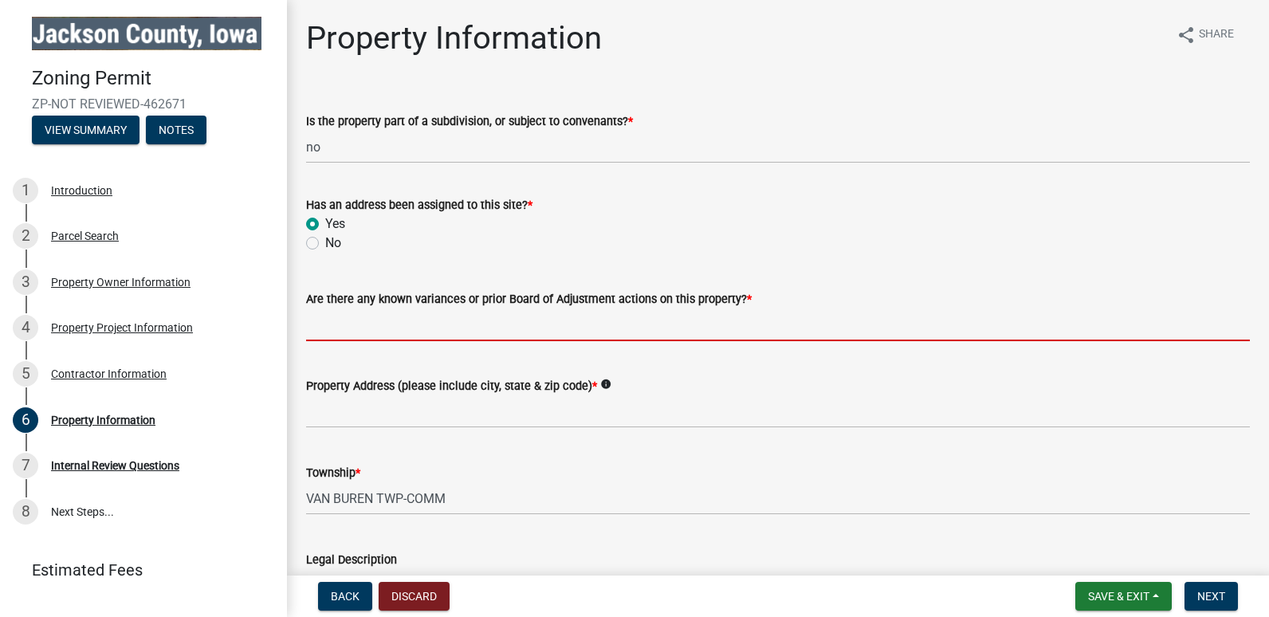
click at [355, 319] on input "Are there any known variances or prior Board of Adjustment actions on this prop…" at bounding box center [778, 324] width 944 height 33
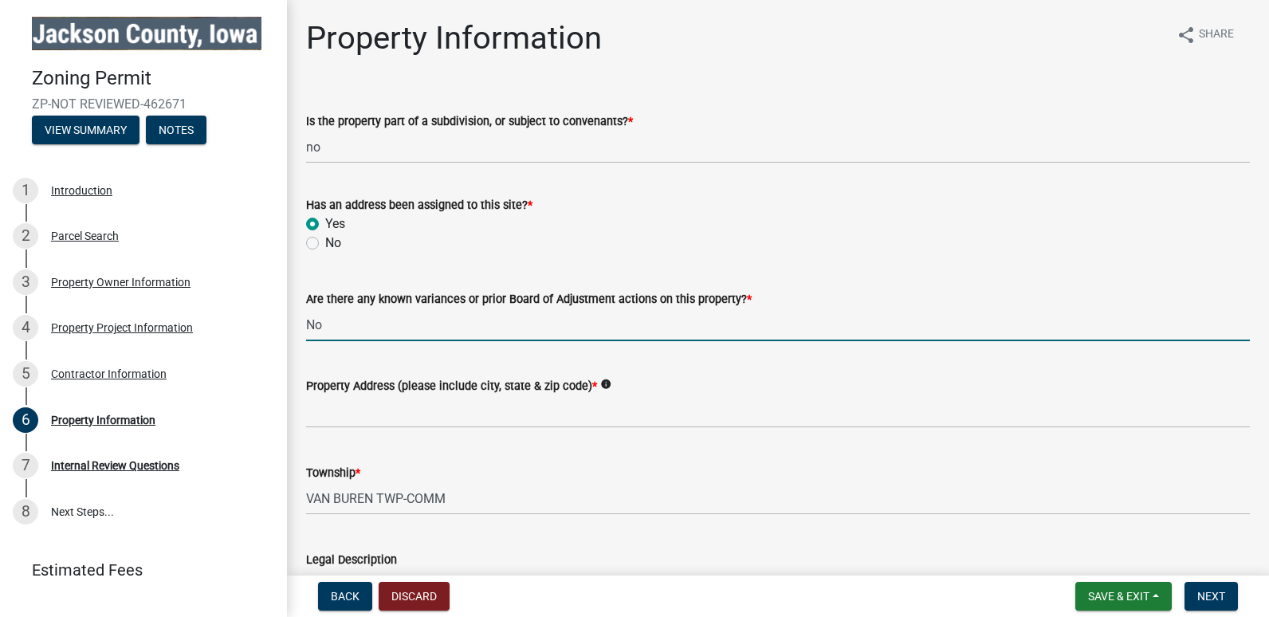
type input "No"
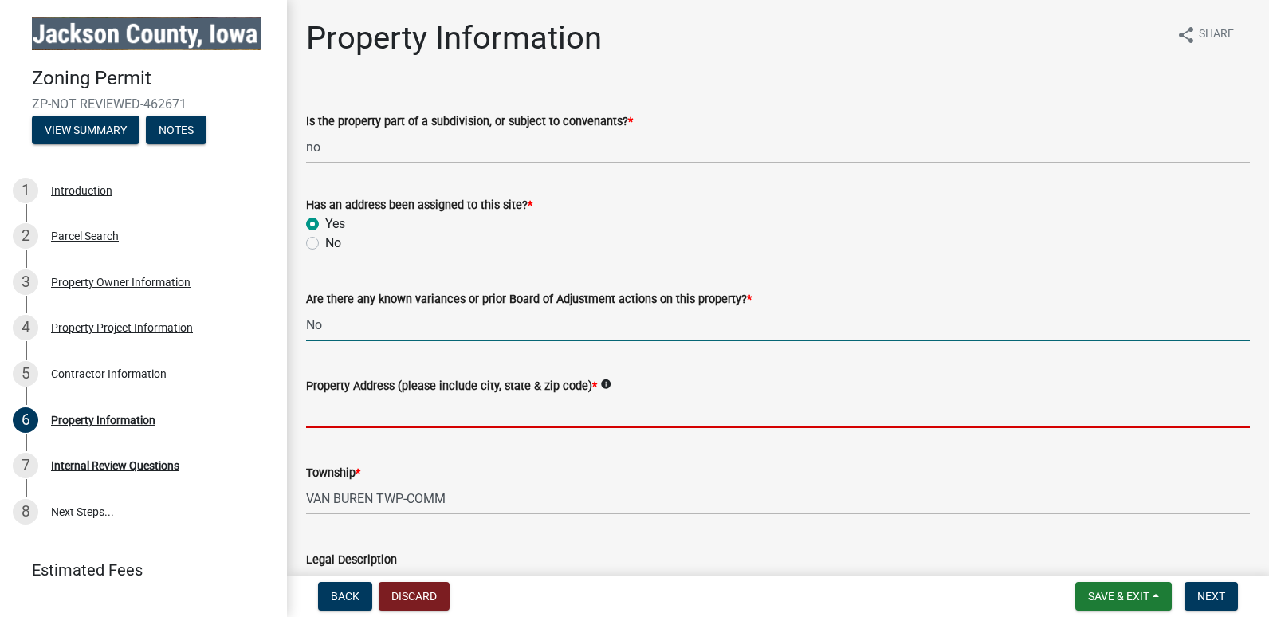
click at [336, 415] on input "Property Address (please include city, state & zip code) *" at bounding box center [778, 411] width 944 height 33
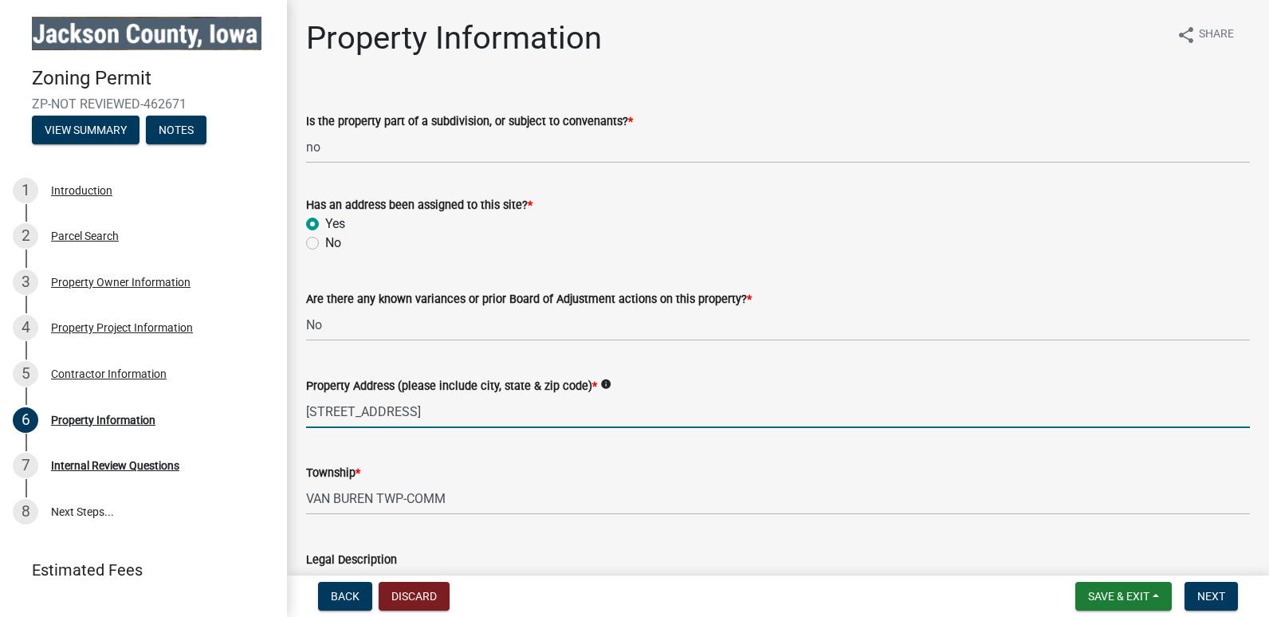
type input "[STREET_ADDRESS]"
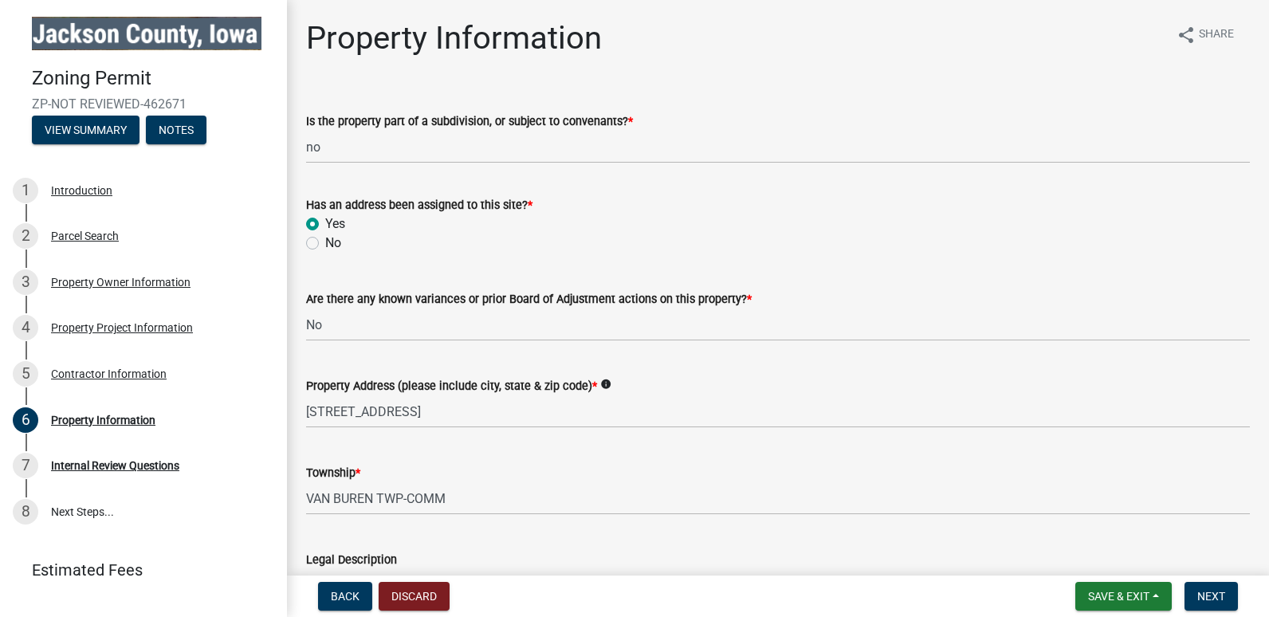
click at [556, 479] on div "Township *" at bounding box center [778, 472] width 944 height 19
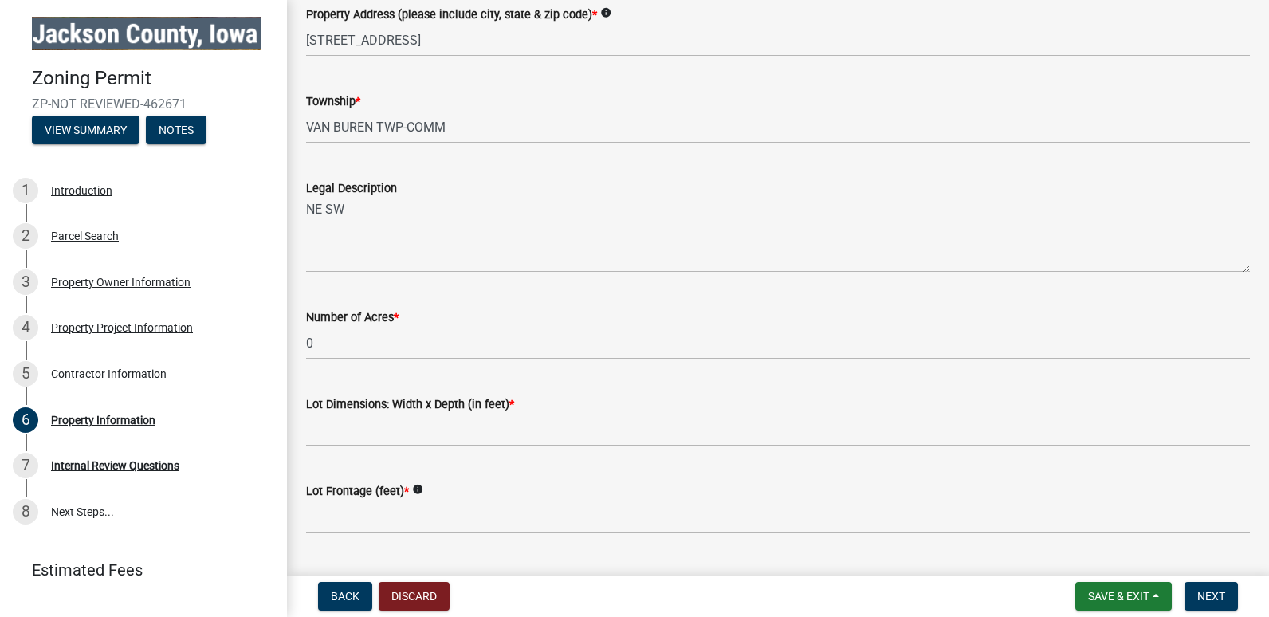
scroll to position [399, 0]
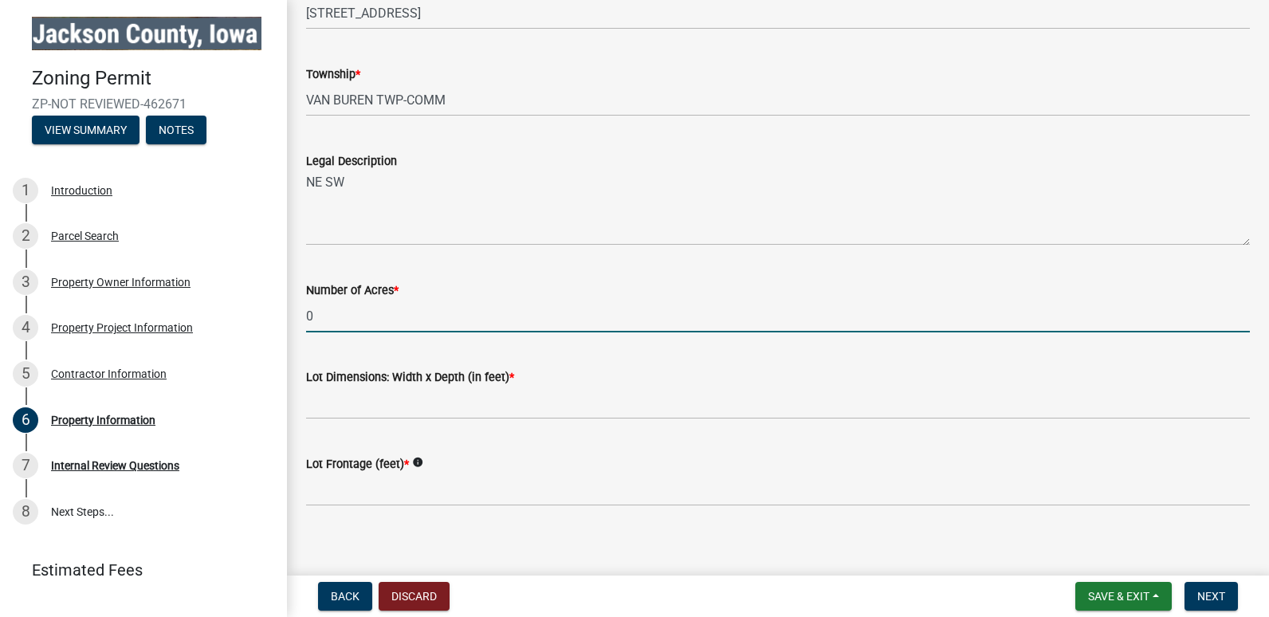
click at [348, 320] on input "0" at bounding box center [778, 316] width 944 height 33
drag, startPoint x: 346, startPoint y: 308, endPoint x: 328, endPoint y: 317, distance: 19.6
click at [328, 317] on input "0" at bounding box center [778, 316] width 944 height 33
click at [323, 320] on input "0" at bounding box center [778, 316] width 944 height 33
type input "38.8"
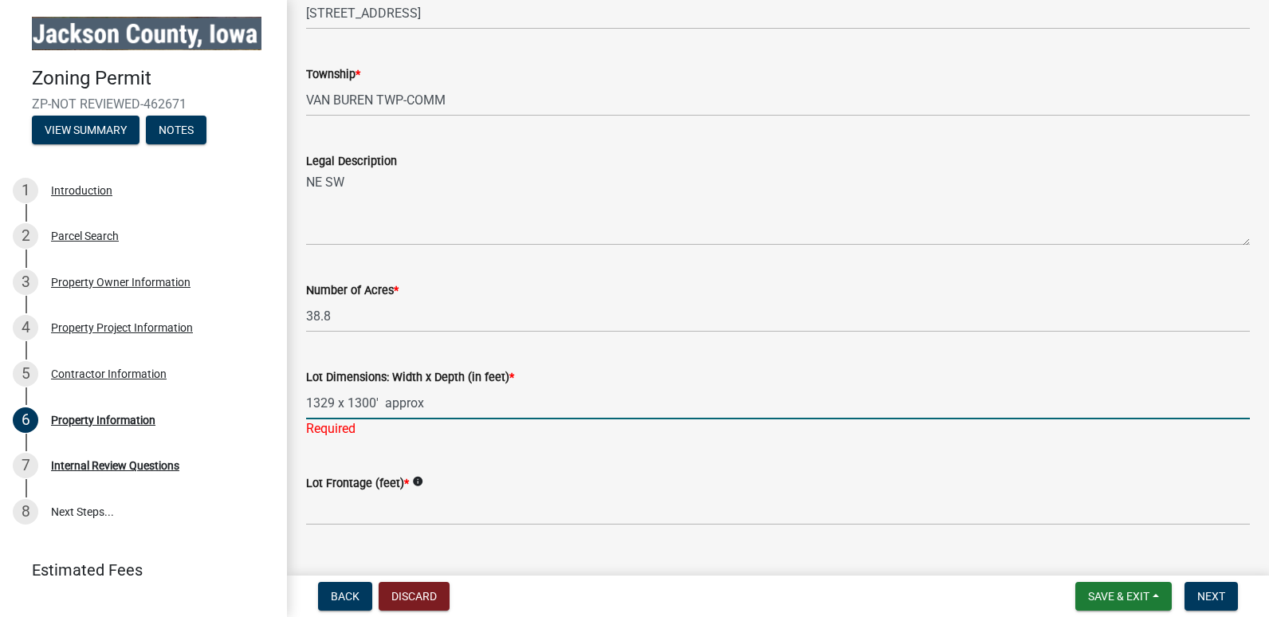
type input "1329 x 1300' approx"
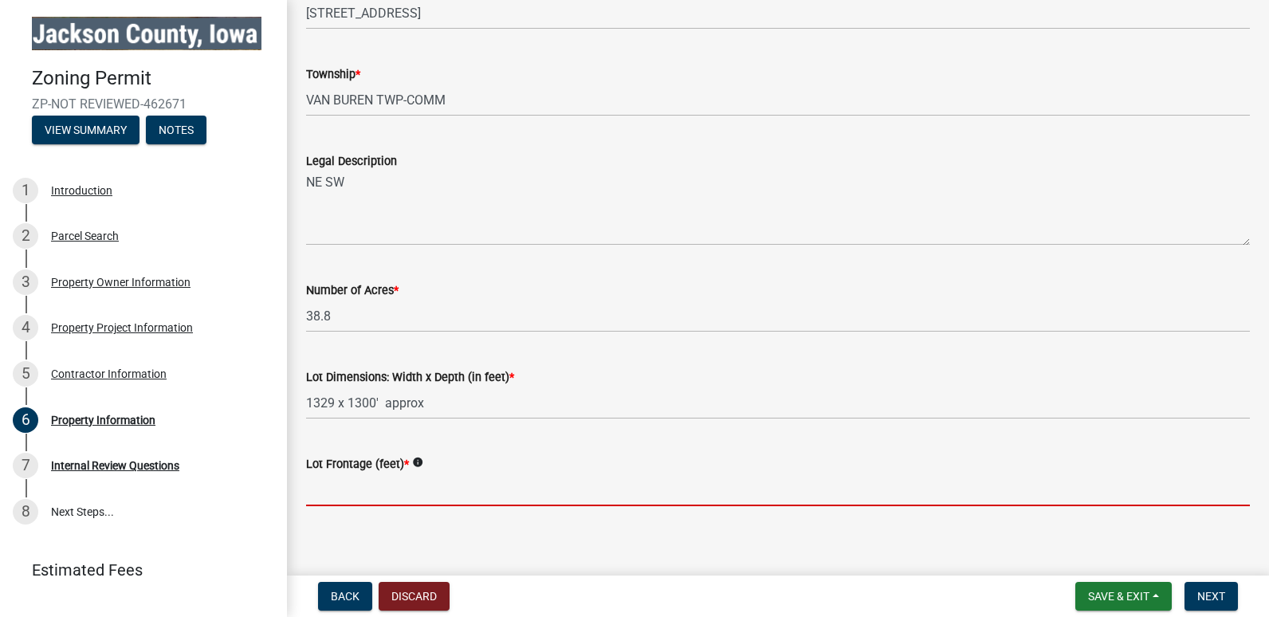
click at [356, 507] on wm-data-entity-input "Lot Frontage (feet) * info" at bounding box center [778, 475] width 944 height 87
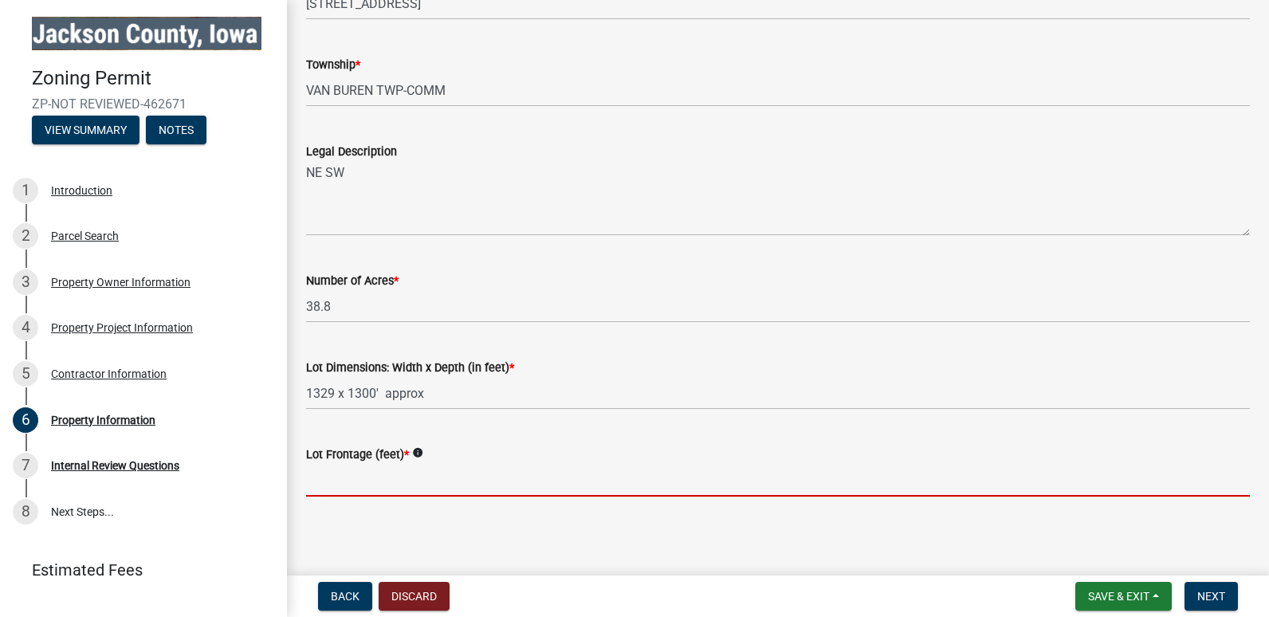
scroll to position [410, 0]
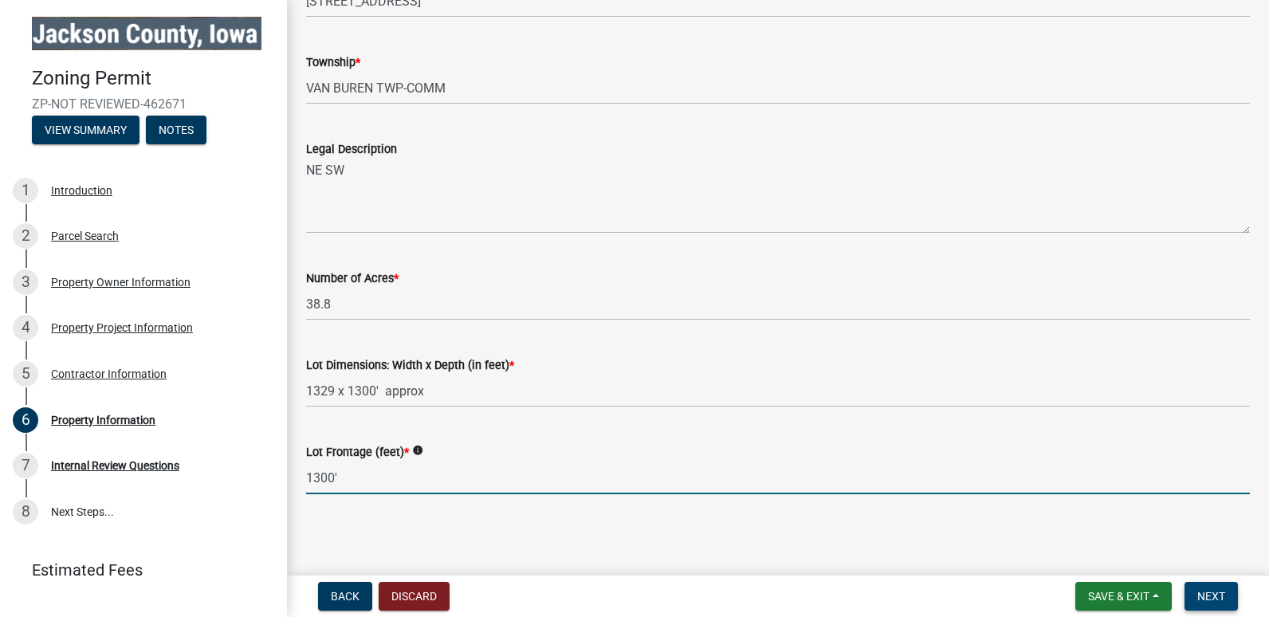
type input "1300'"
click at [1212, 590] on span "Next" at bounding box center [1211, 596] width 28 height 13
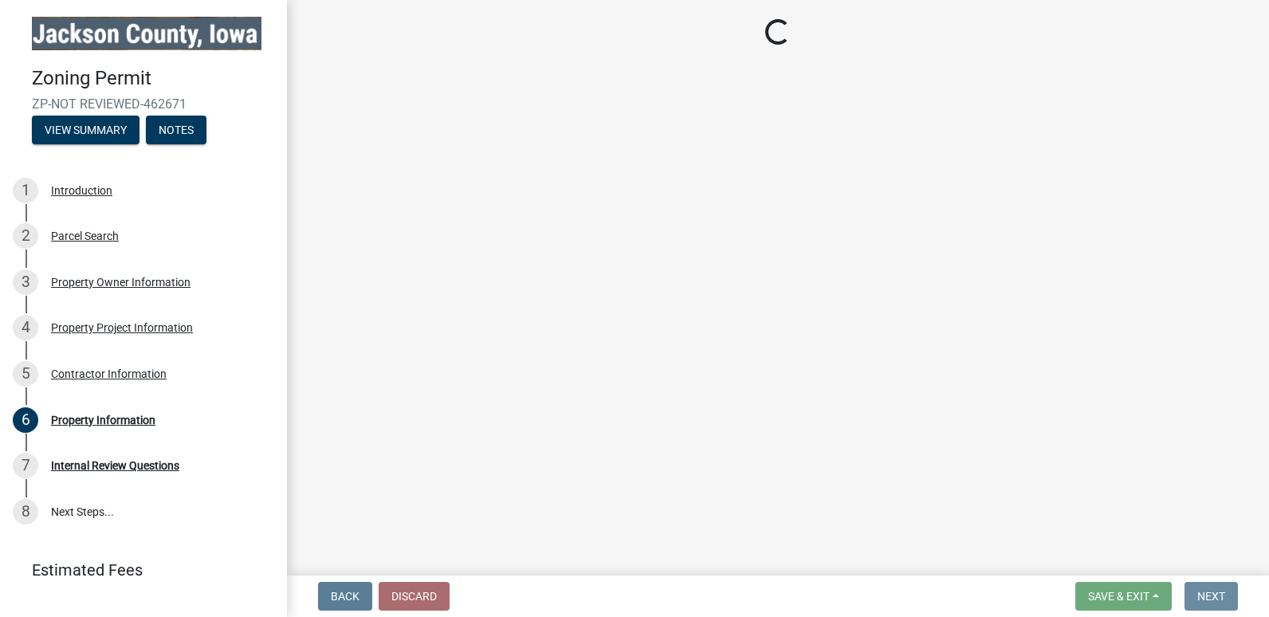
scroll to position [0, 0]
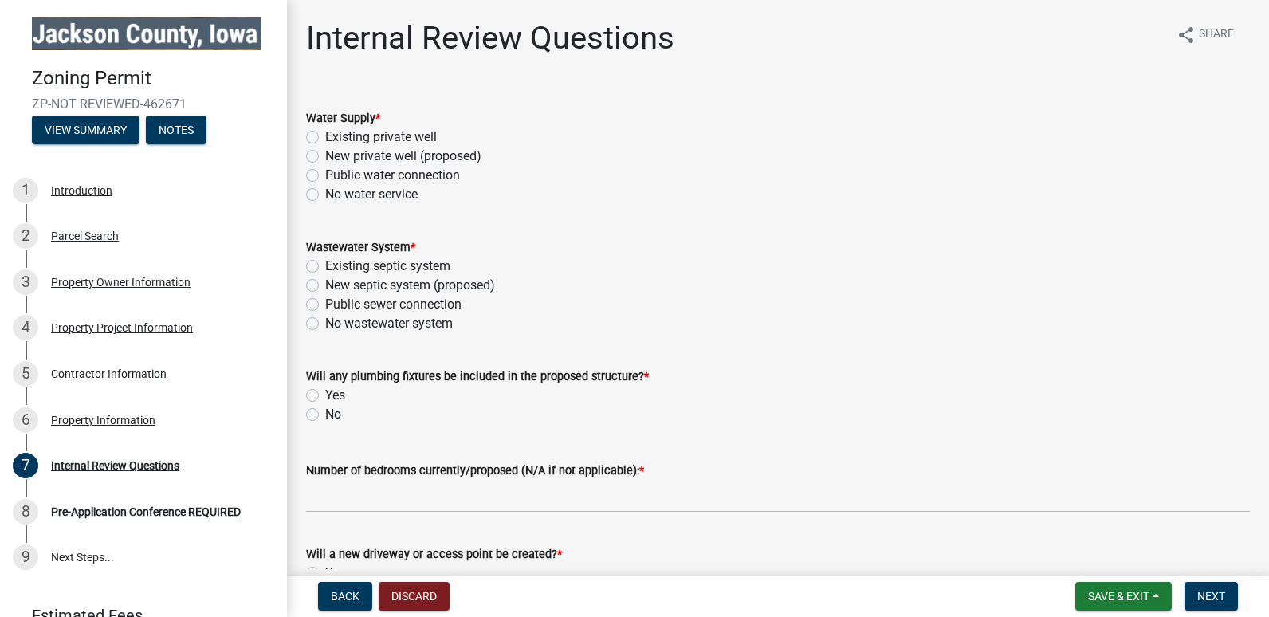
click at [325, 194] on label "No water service" at bounding box center [371, 194] width 92 height 19
click at [325, 194] on input "No water service" at bounding box center [330, 190] width 10 height 10
radio input "true"
click at [325, 322] on label "No wastewater system" at bounding box center [389, 323] width 128 height 19
click at [325, 322] on input "No wastewater system" at bounding box center [330, 319] width 10 height 10
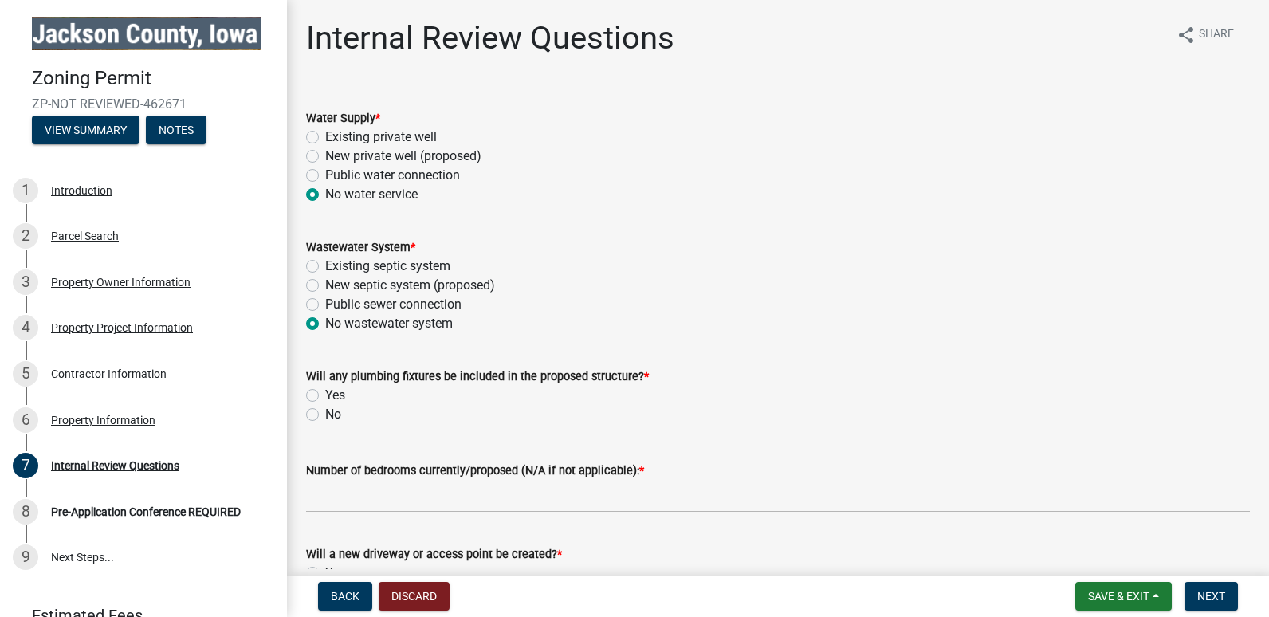
radio input "true"
click at [325, 417] on label "No" at bounding box center [333, 414] width 16 height 19
click at [325, 415] on input "No" at bounding box center [330, 410] width 10 height 10
radio input "true"
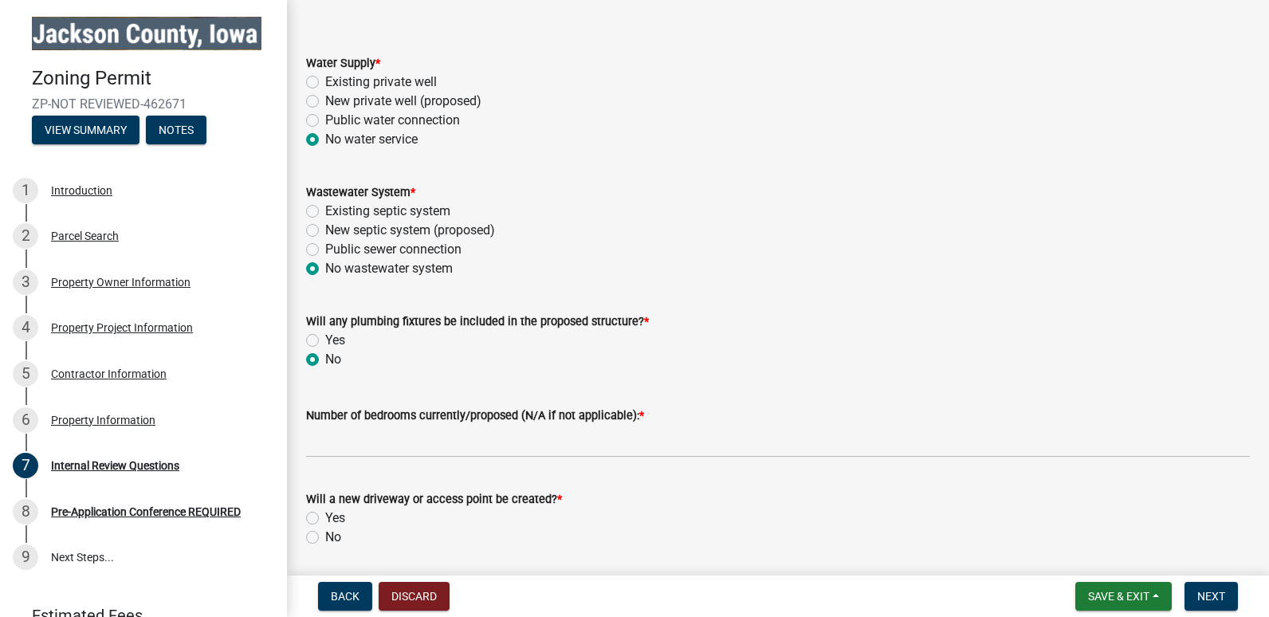
scroll to position [80, 0]
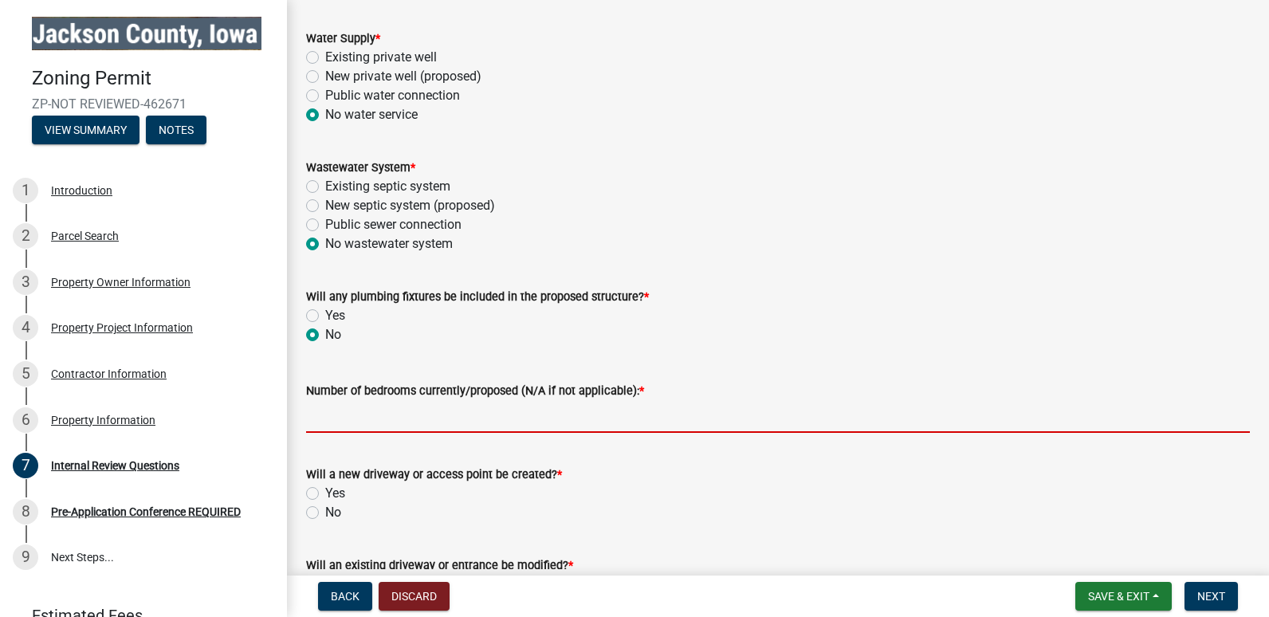
click at [367, 418] on input "Number of bedrooms currently/proposed (N/A if not applicable): *" at bounding box center [778, 416] width 944 height 33
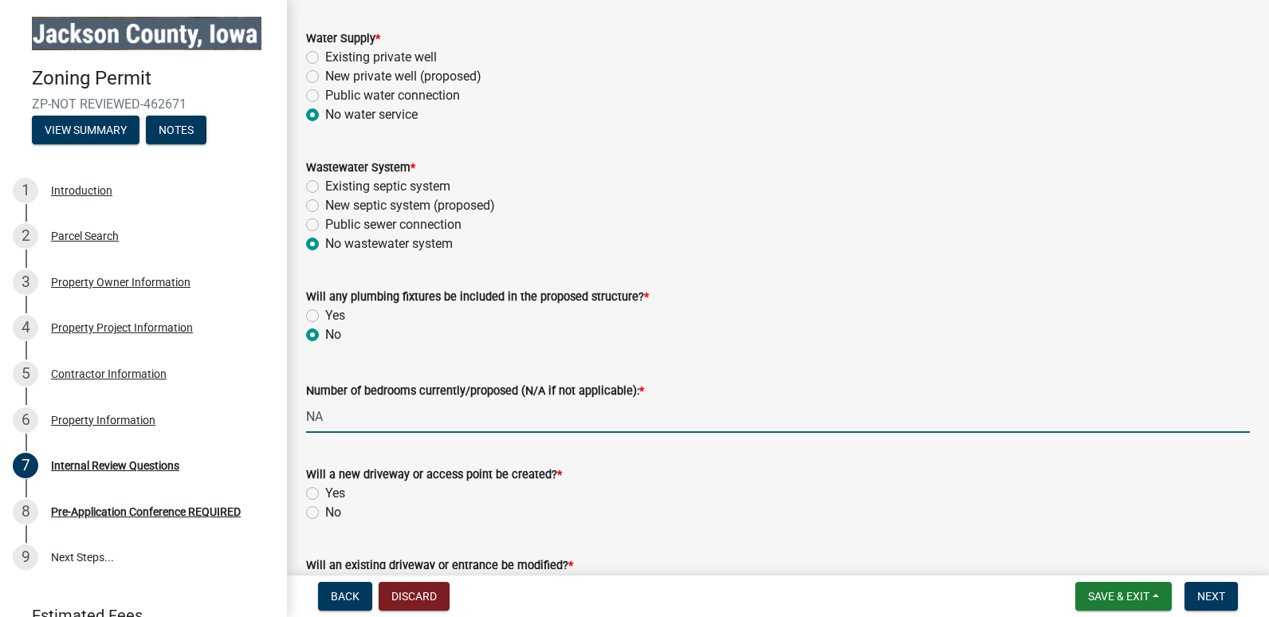
type input "NA"
click at [325, 515] on label "No" at bounding box center [333, 512] width 16 height 19
click at [325, 513] on input "No" at bounding box center [330, 508] width 10 height 10
radio input "true"
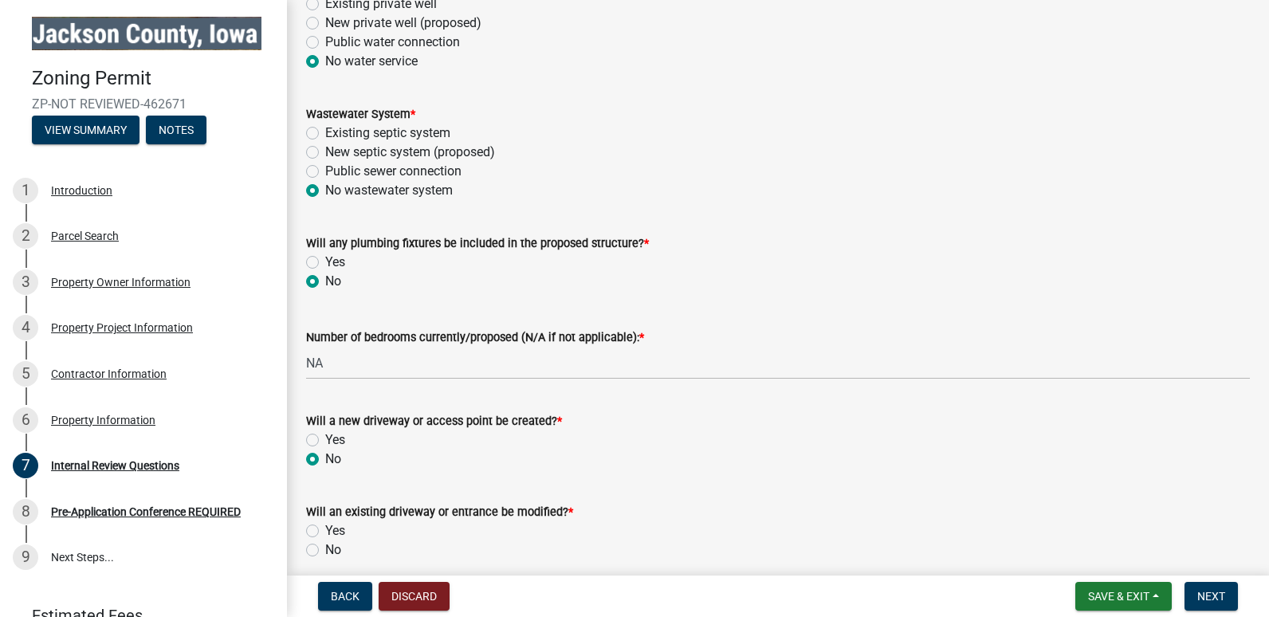
scroll to position [159, 0]
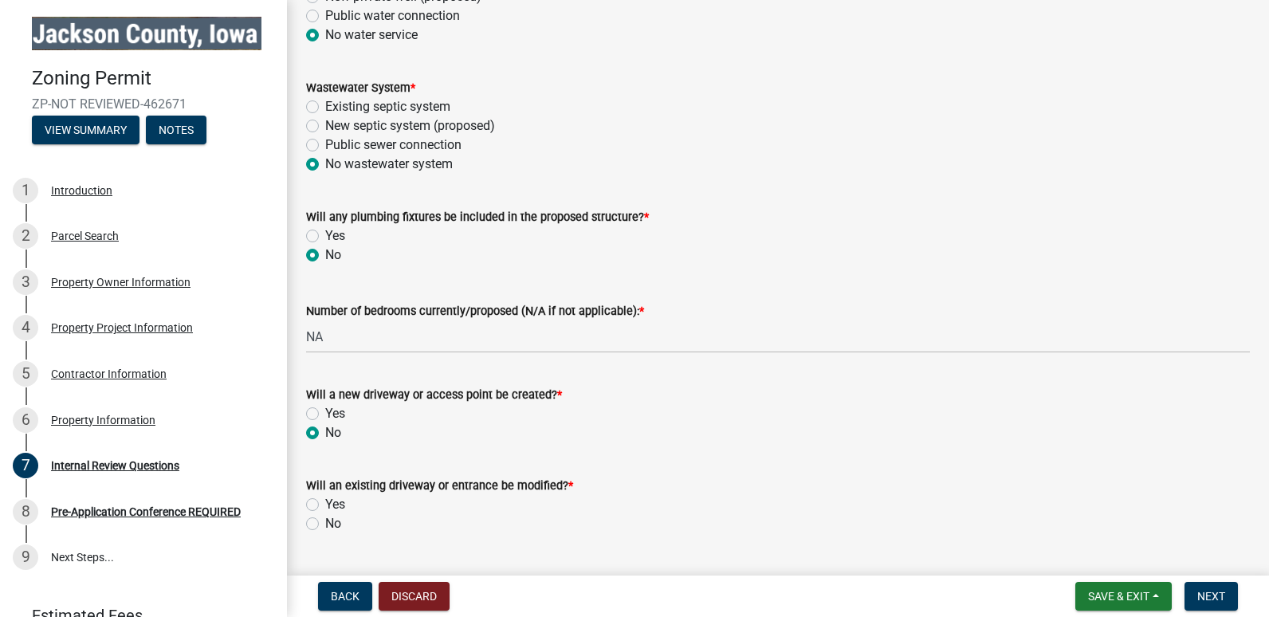
click at [325, 524] on label "No" at bounding box center [333, 523] width 16 height 19
click at [325, 524] on input "No" at bounding box center [330, 519] width 10 height 10
radio input "true"
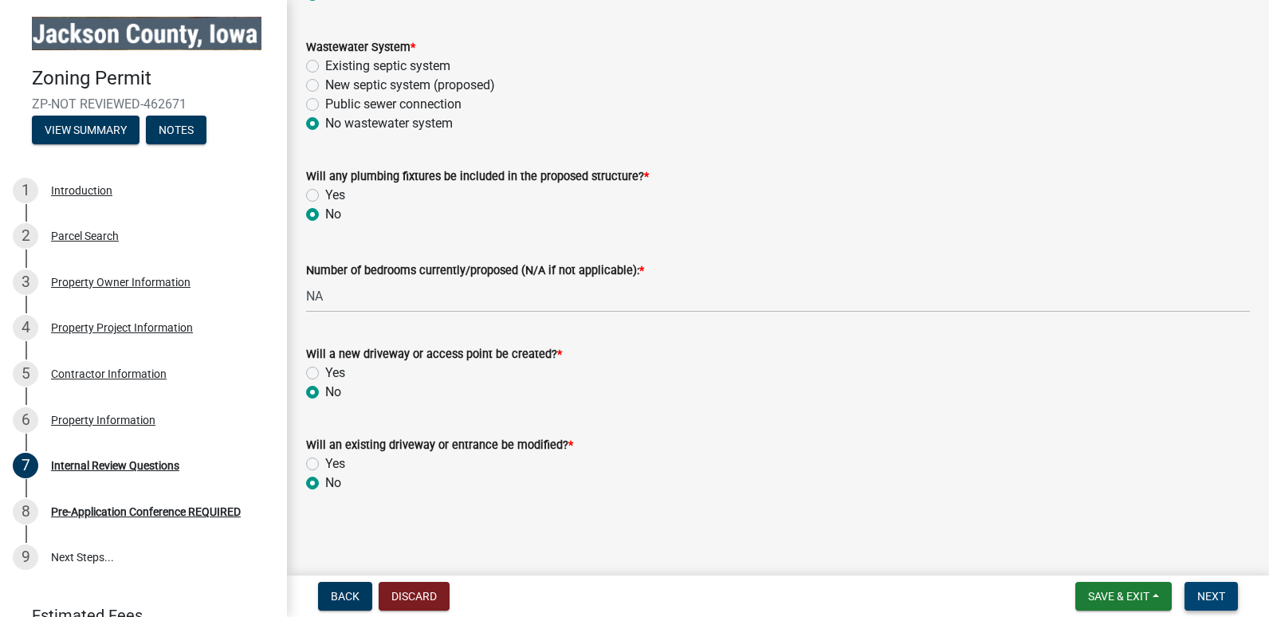
click at [1224, 595] on span "Next" at bounding box center [1211, 596] width 28 height 13
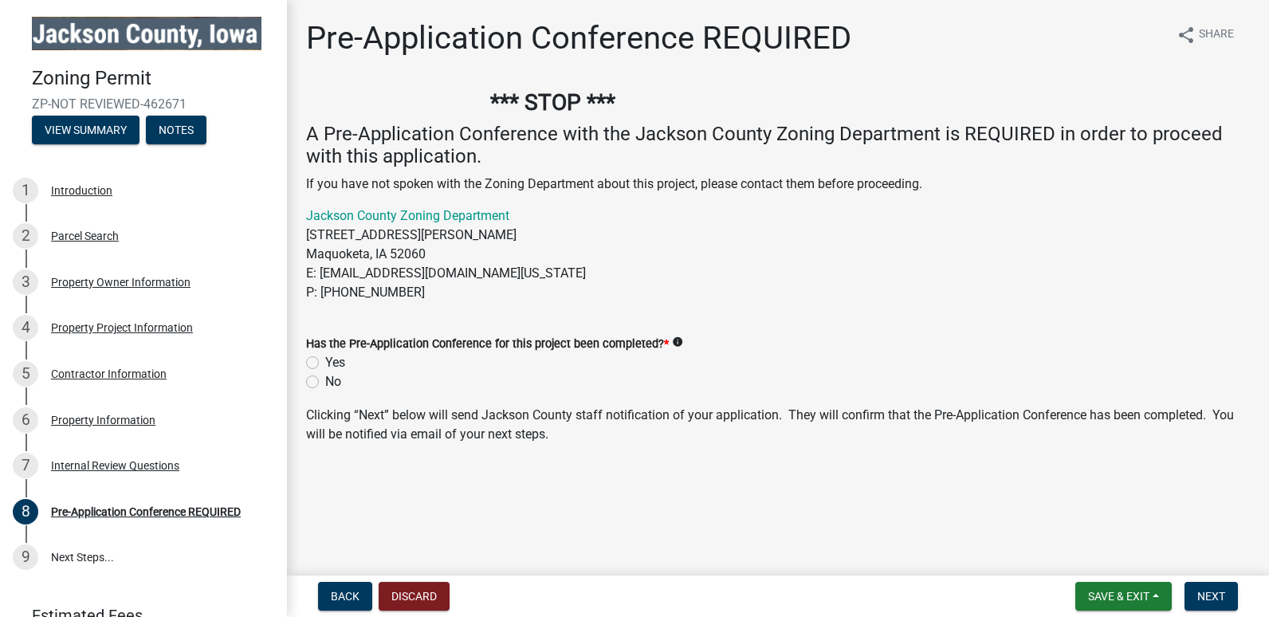
drag, startPoint x: 308, startPoint y: 362, endPoint x: 318, endPoint y: 362, distance: 9.6
click at [325, 362] on label "Yes" at bounding box center [335, 362] width 20 height 19
click at [325, 362] on input "Yes" at bounding box center [330, 358] width 10 height 10
radio input "true"
click at [1225, 591] on span "Next" at bounding box center [1211, 596] width 28 height 13
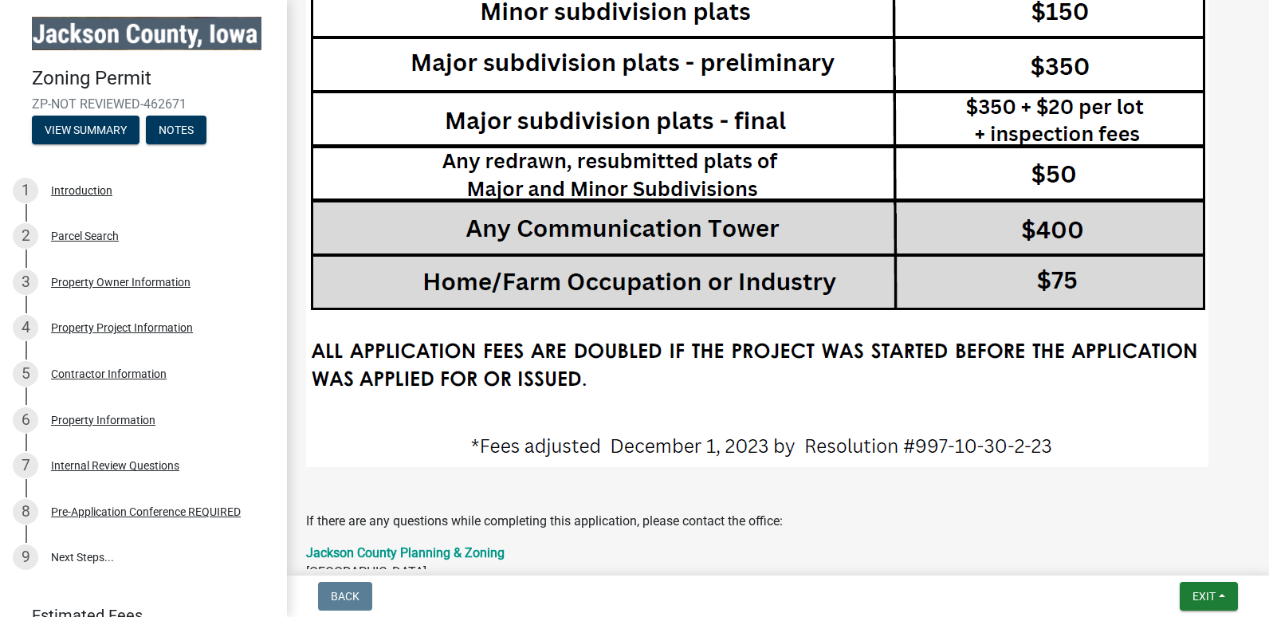
scroll to position [3561, 0]
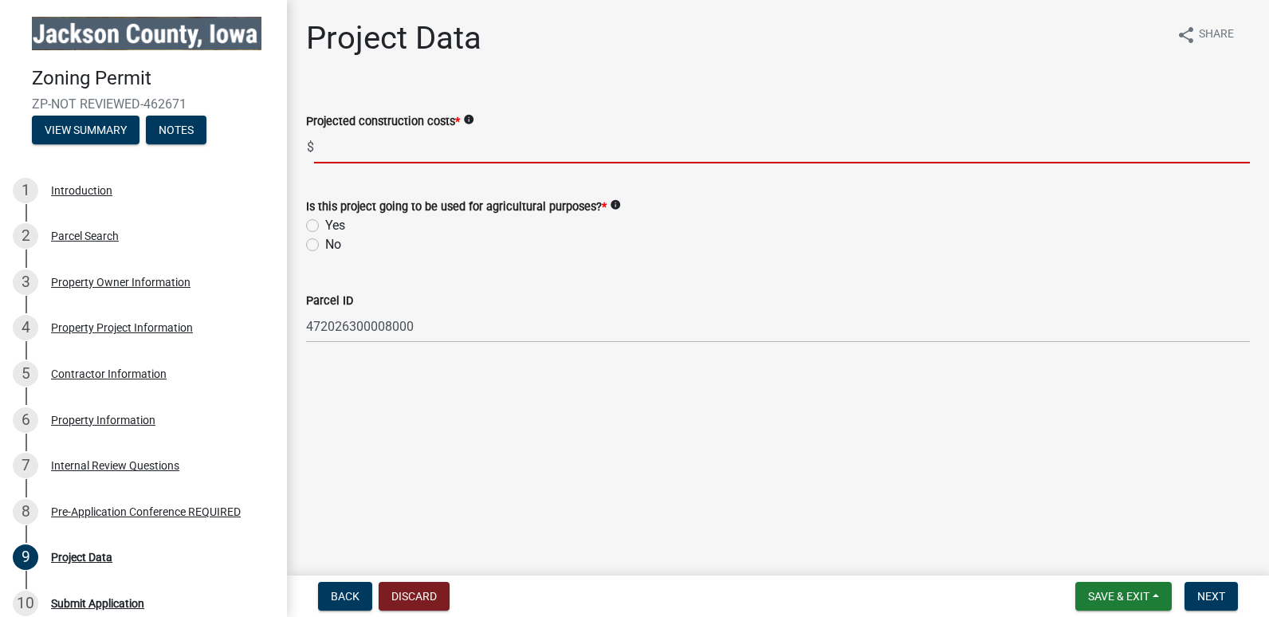
click at [371, 151] on input "text" at bounding box center [782, 147] width 936 height 33
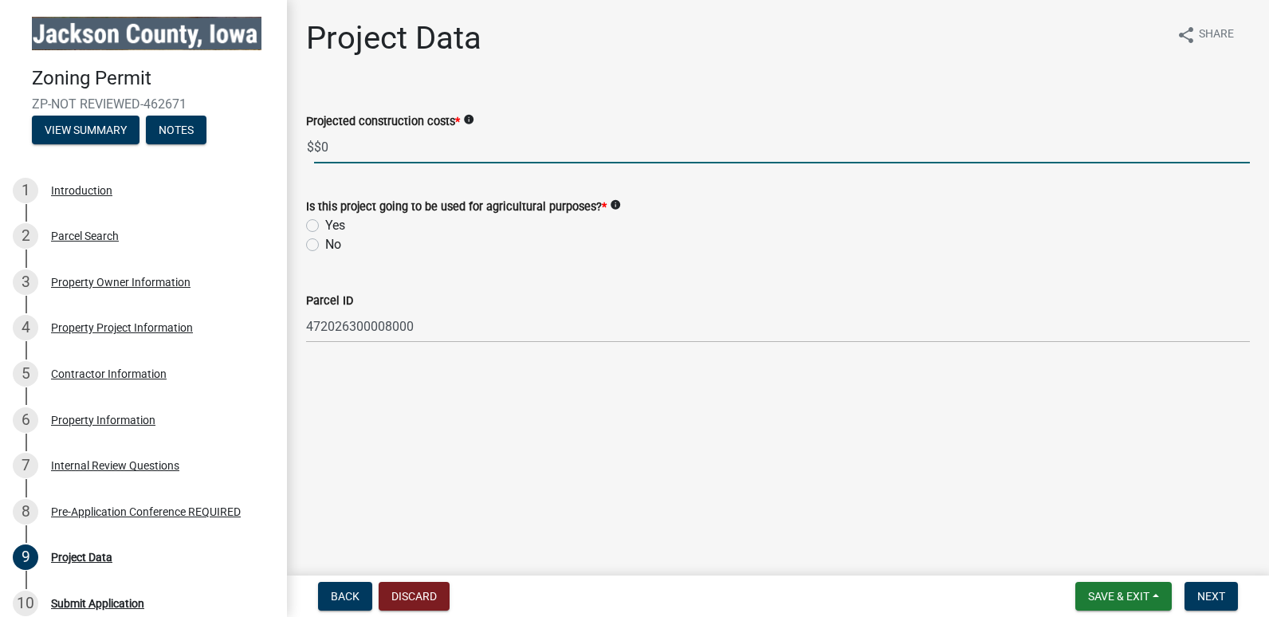
type input "0"
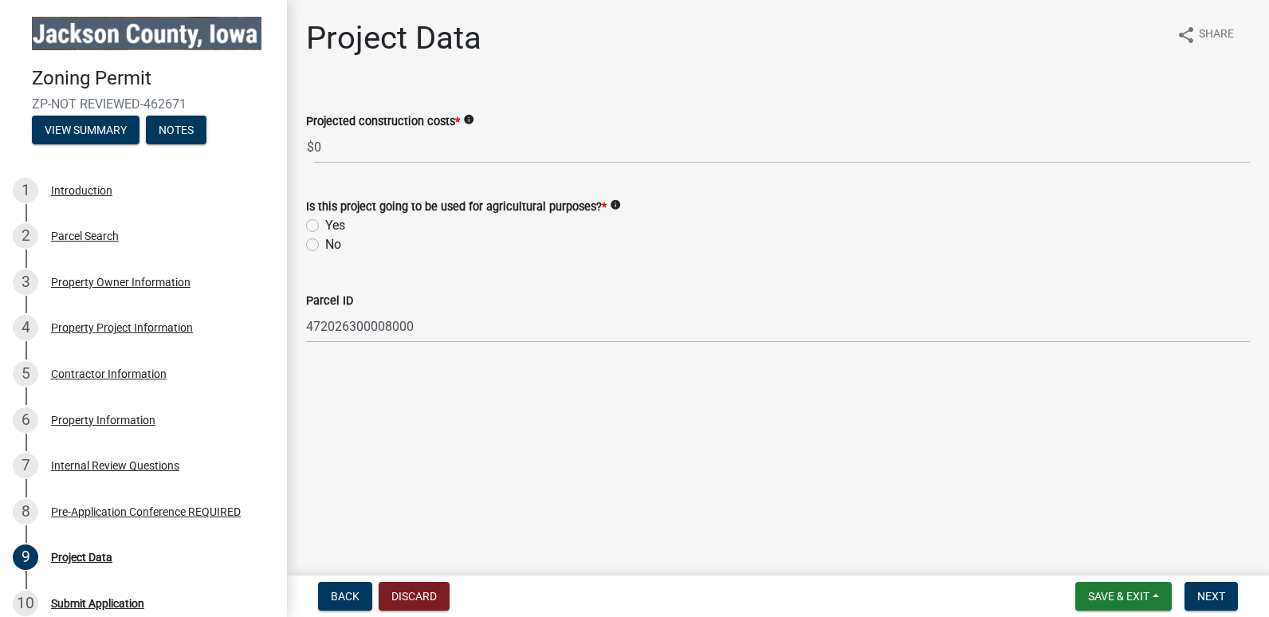
click at [325, 248] on label "No" at bounding box center [333, 244] width 16 height 19
click at [325, 245] on input "No" at bounding box center [330, 240] width 10 height 10
radio input "true"
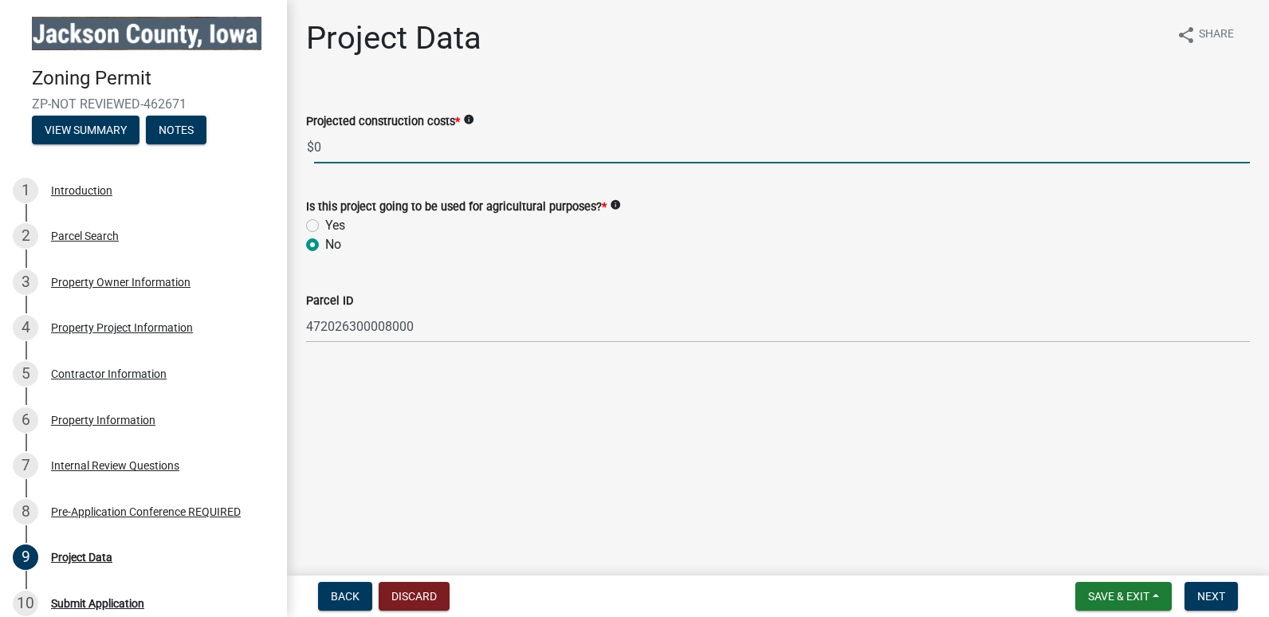
click at [335, 148] on input "0" at bounding box center [782, 147] width 936 height 33
click at [1202, 593] on span "Next" at bounding box center [1211, 596] width 28 height 13
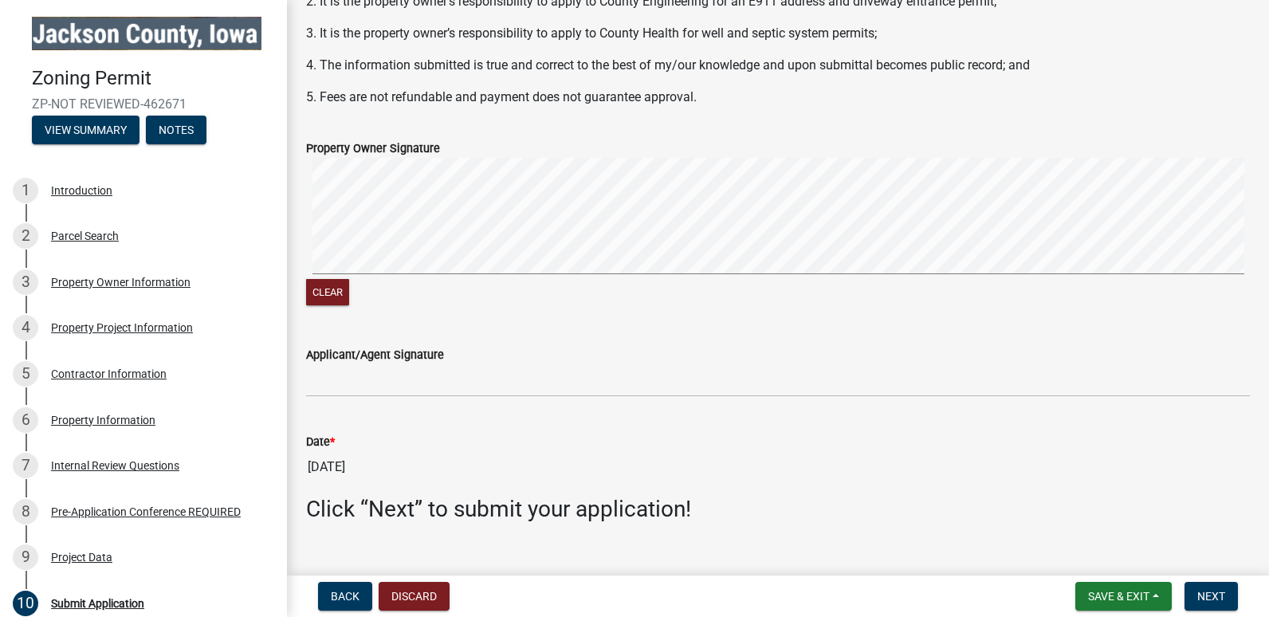
scroll to position [380, 0]
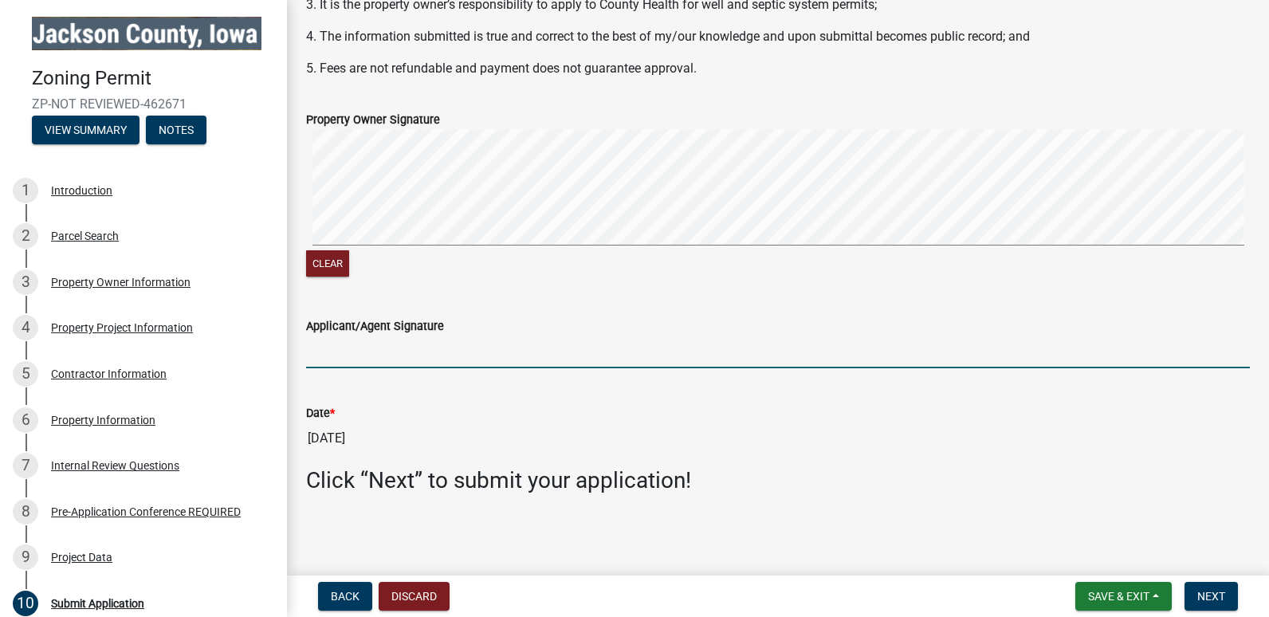
click at [353, 349] on input "Applicant/Agent Signature" at bounding box center [778, 352] width 944 height 33
type input "Jerid Baranczyk"
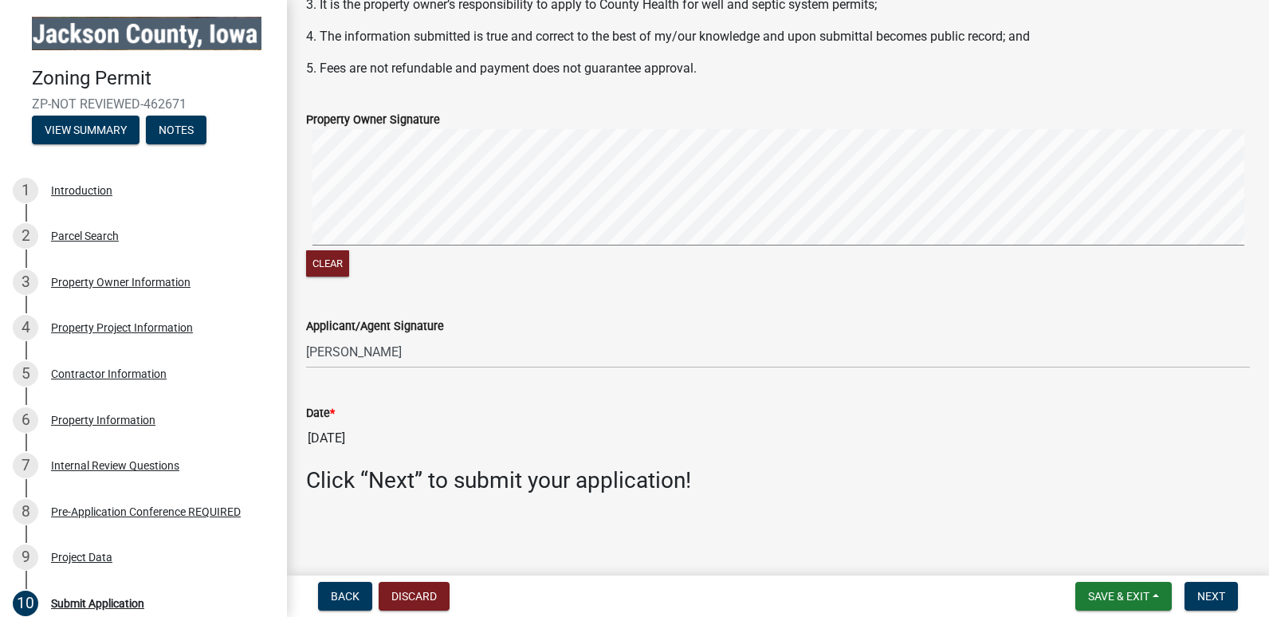
click at [795, 461] on wm-data-entity-input "Date * 08/12/2025" at bounding box center [778, 424] width 944 height 86
click at [1200, 586] on button "Next" at bounding box center [1210, 596] width 53 height 29
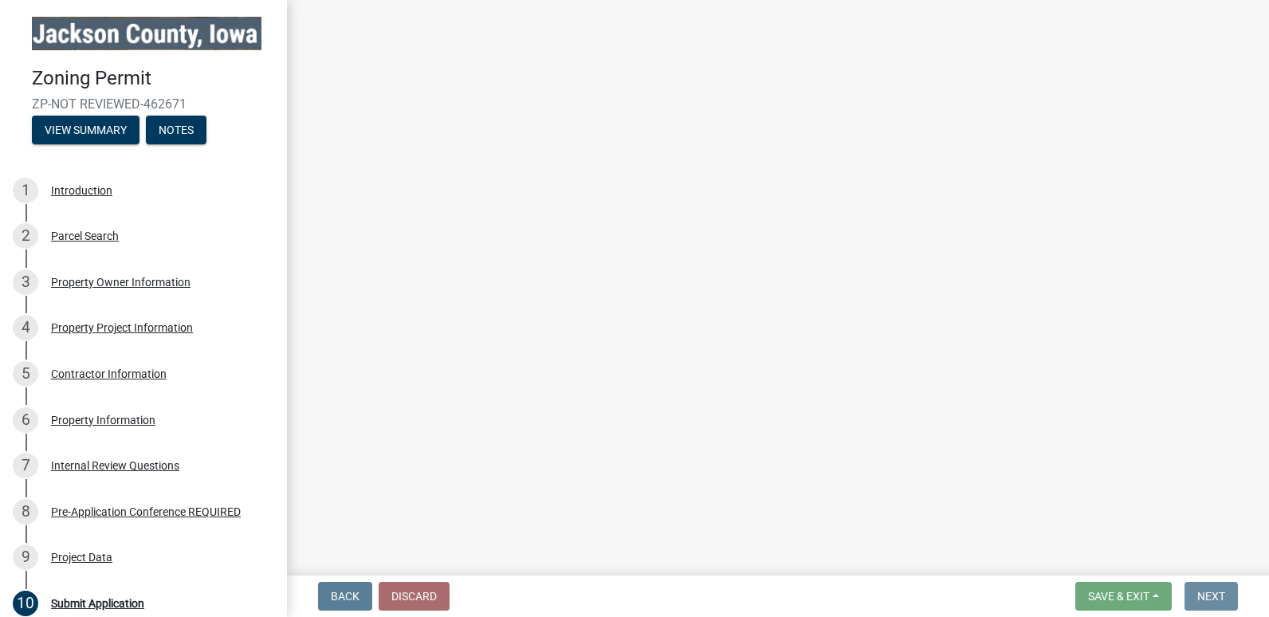
scroll to position [0, 0]
